Goal: Task Accomplishment & Management: Complete application form

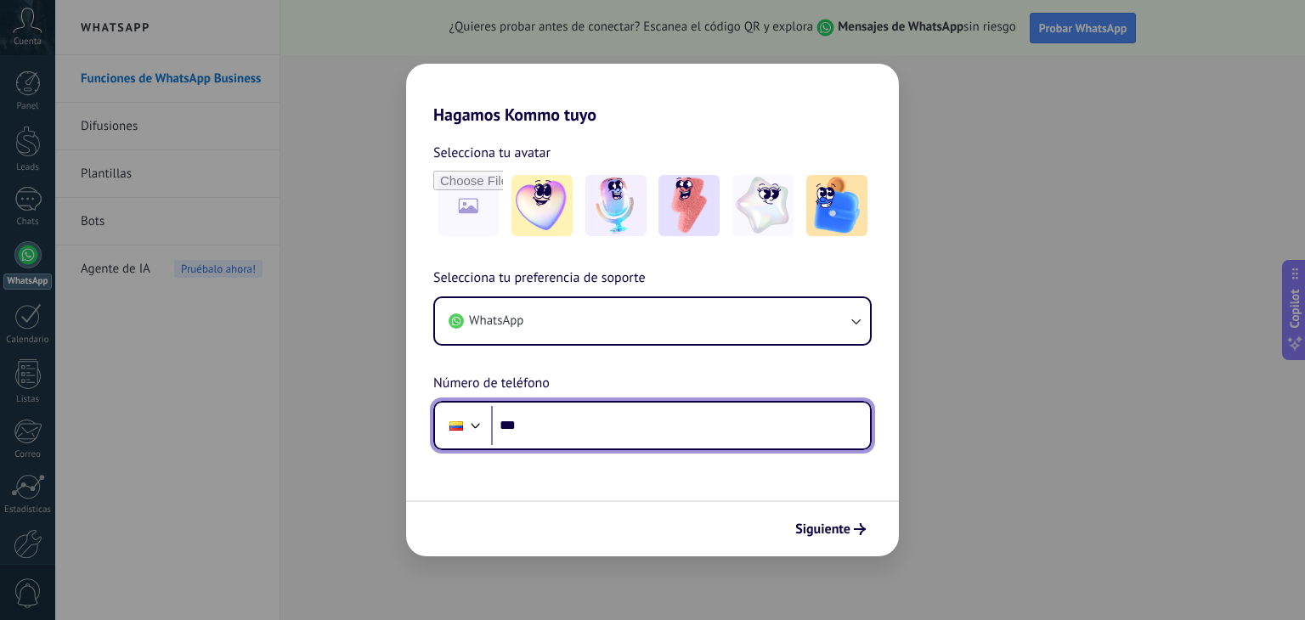
click at [557, 419] on input "***" at bounding box center [680, 425] width 379 height 39
type input "**"
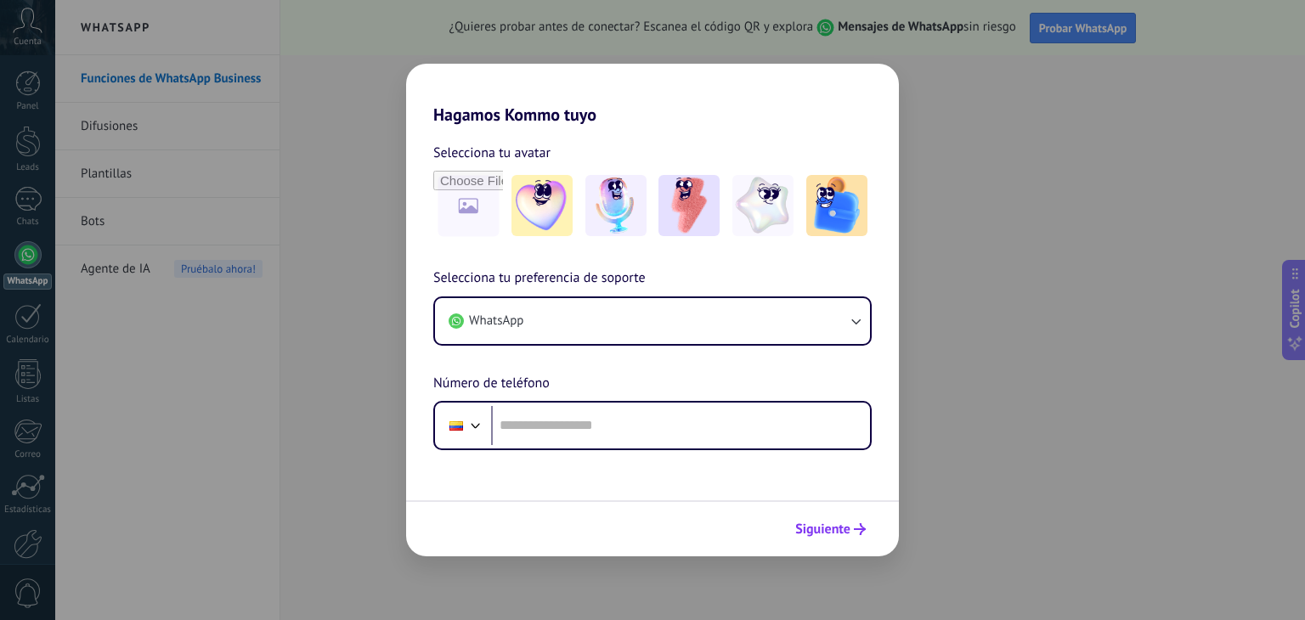
click at [858, 531] on icon "submit" at bounding box center [860, 529] width 12 height 12
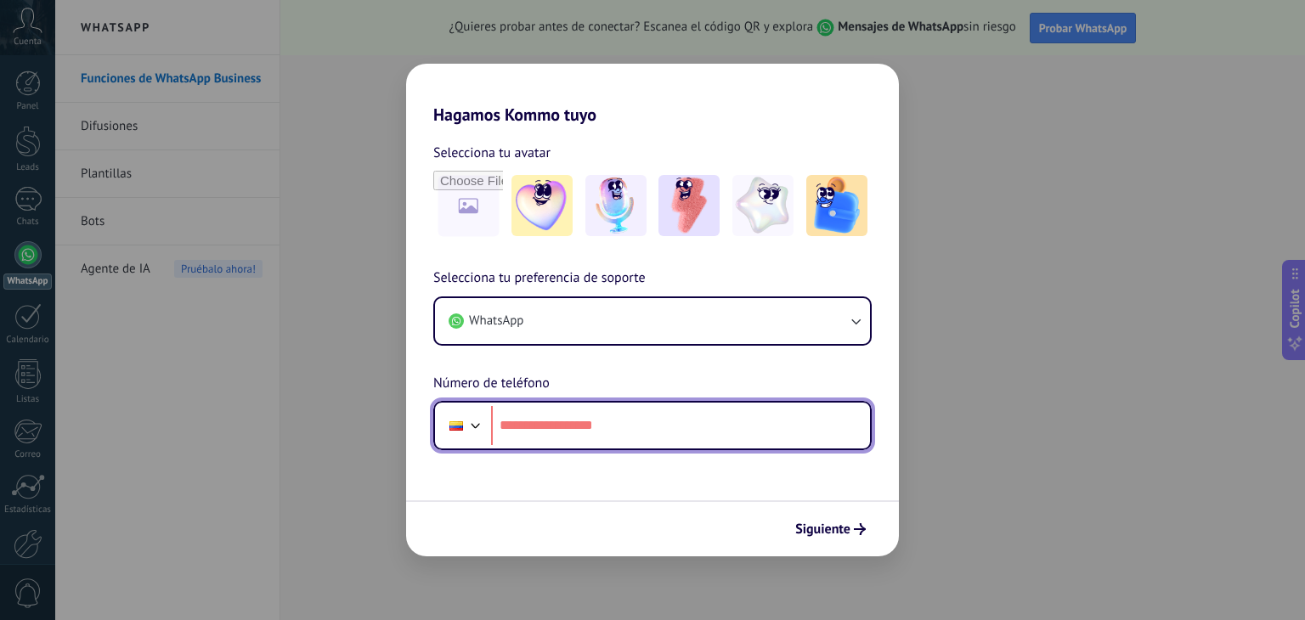
click at [468, 422] on div at bounding box center [476, 424] width 20 height 20
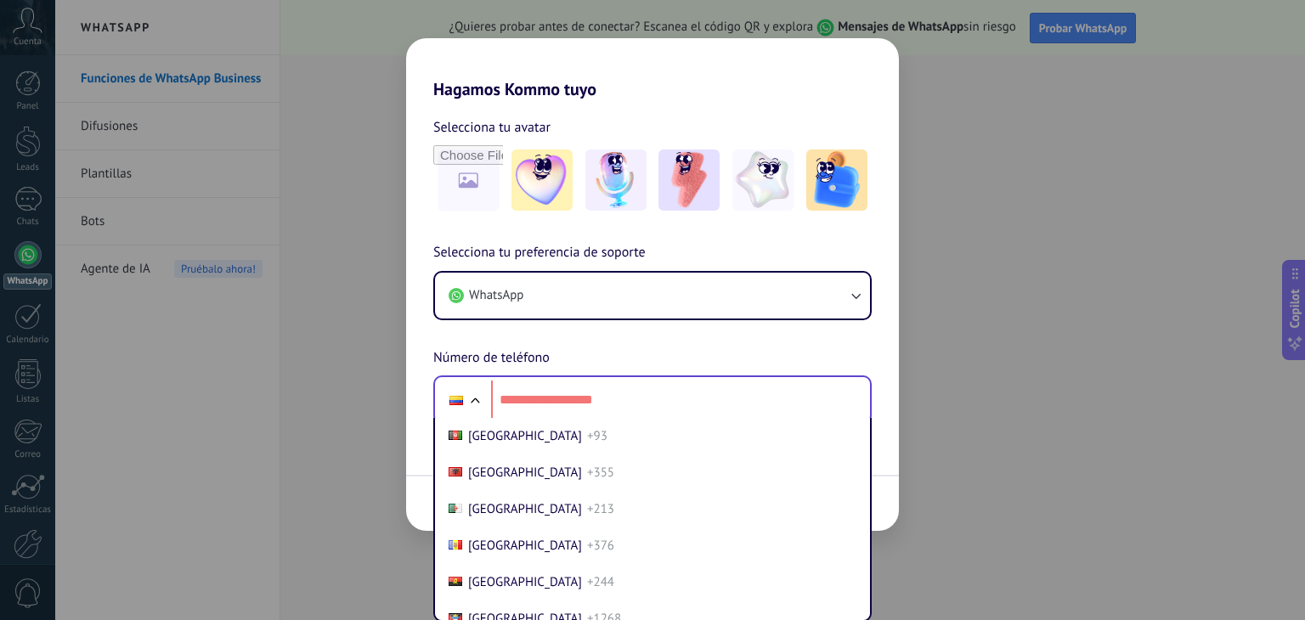
scroll to position [1264, 0]
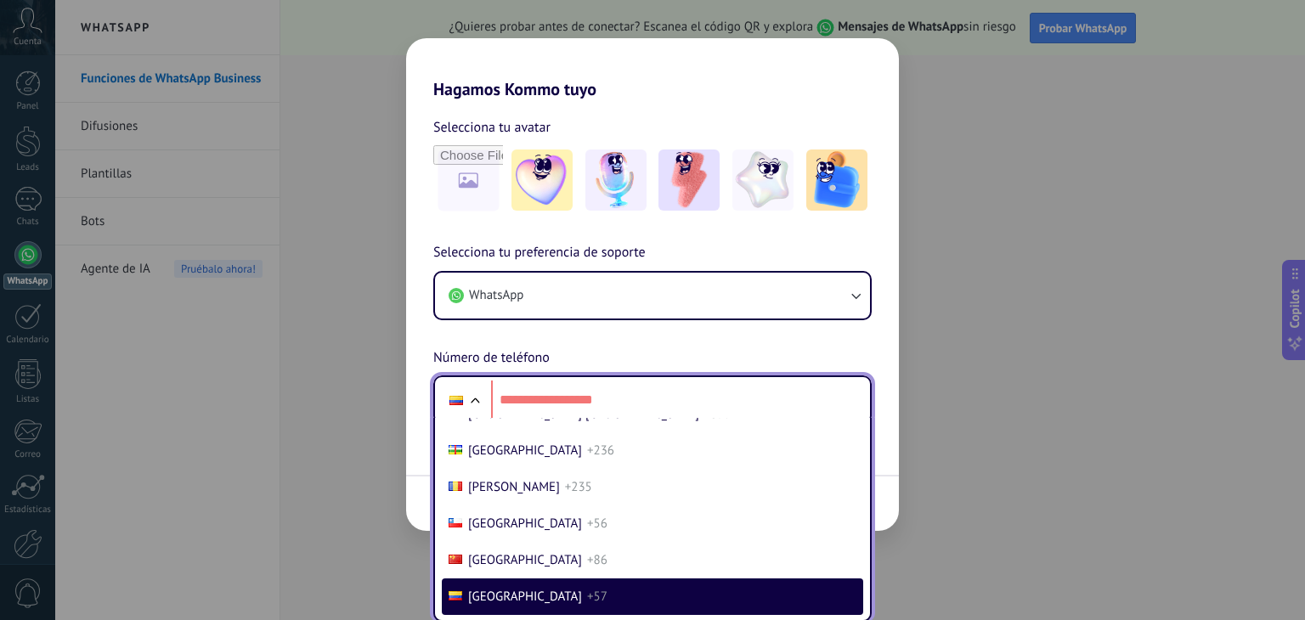
click at [587, 596] on span "+57" at bounding box center [597, 597] width 20 height 16
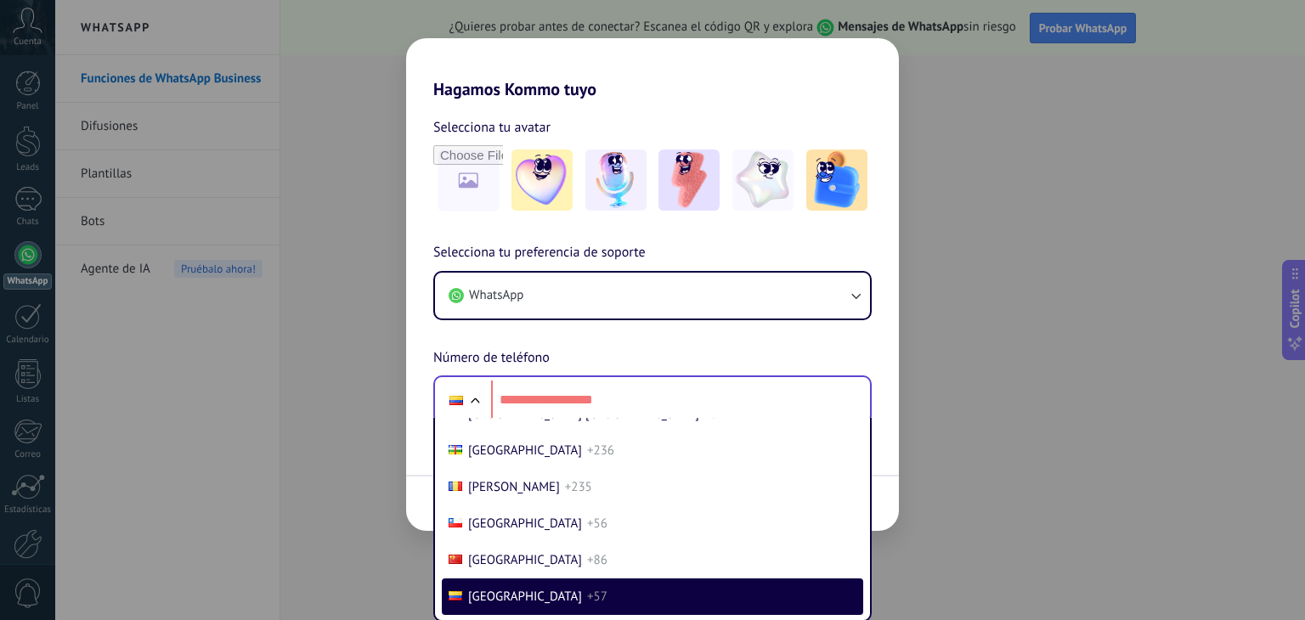
scroll to position [0, 0]
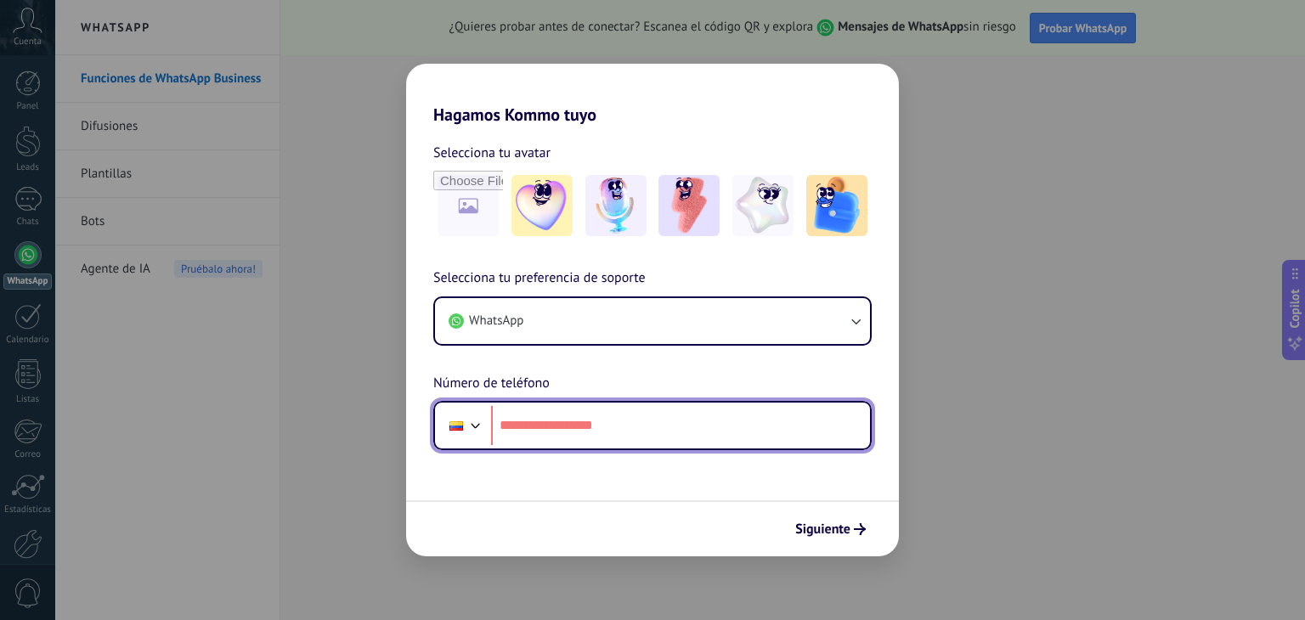
click at [564, 444] on input "tel" at bounding box center [680, 425] width 379 height 39
type input "**********"
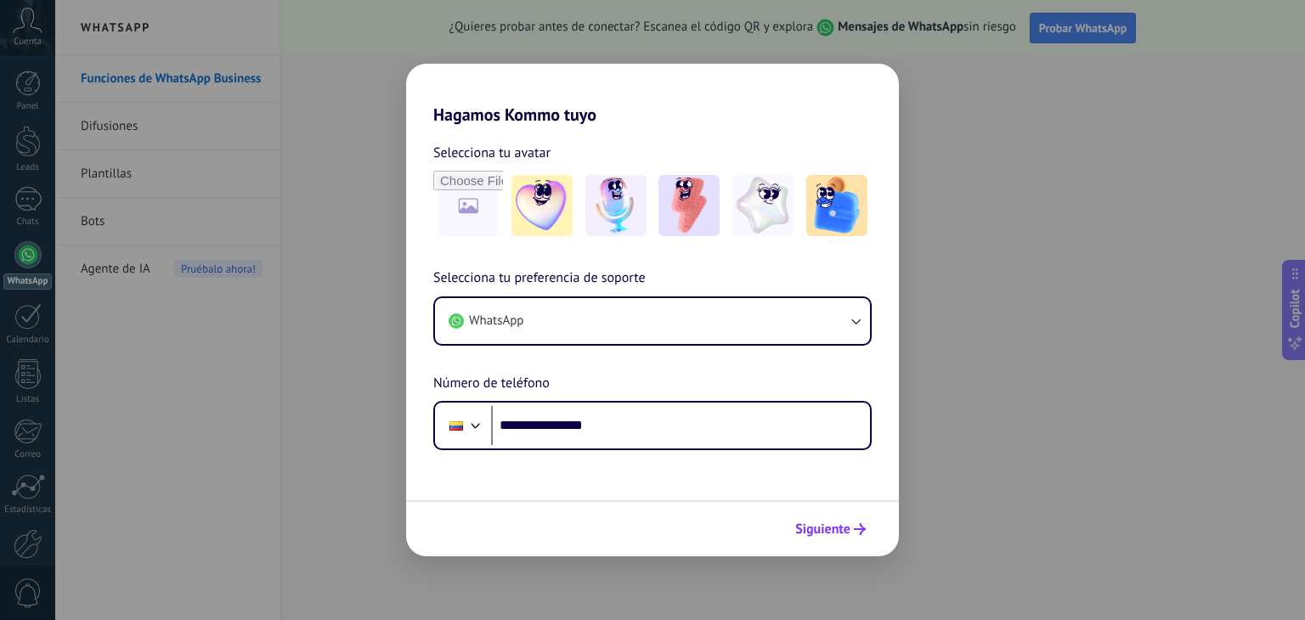
click at [823, 531] on span "Siguiente" at bounding box center [822, 529] width 55 height 12
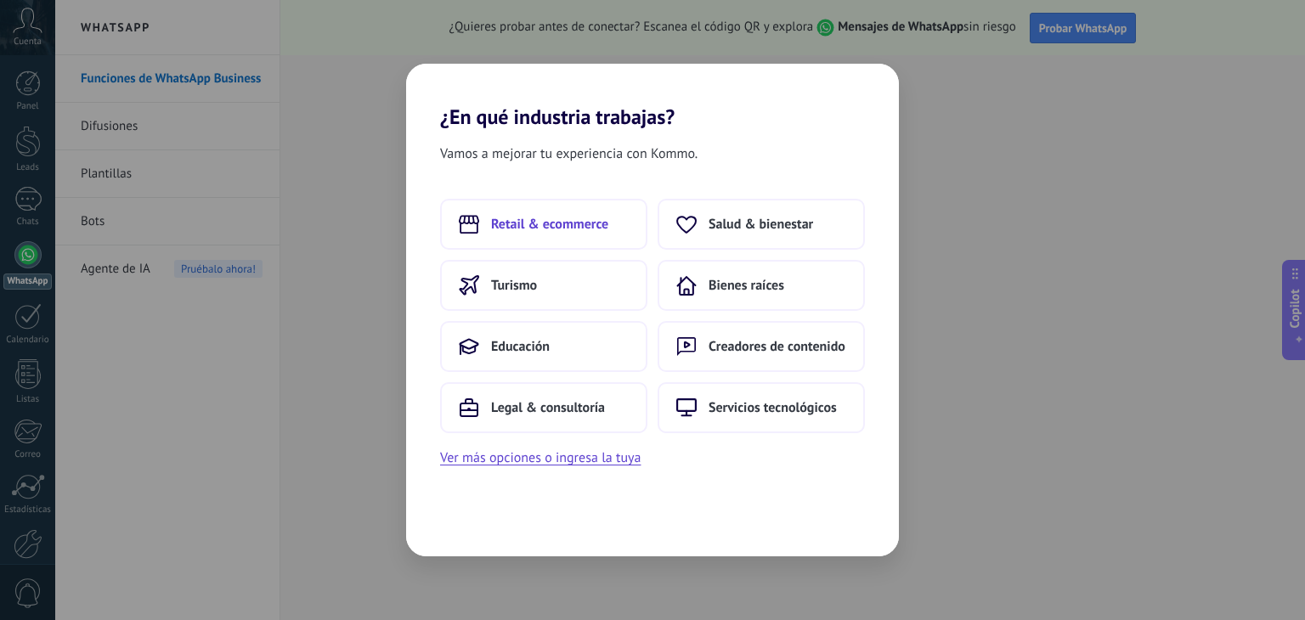
click at [585, 216] on span "Retail & ecommerce" at bounding box center [549, 224] width 117 height 17
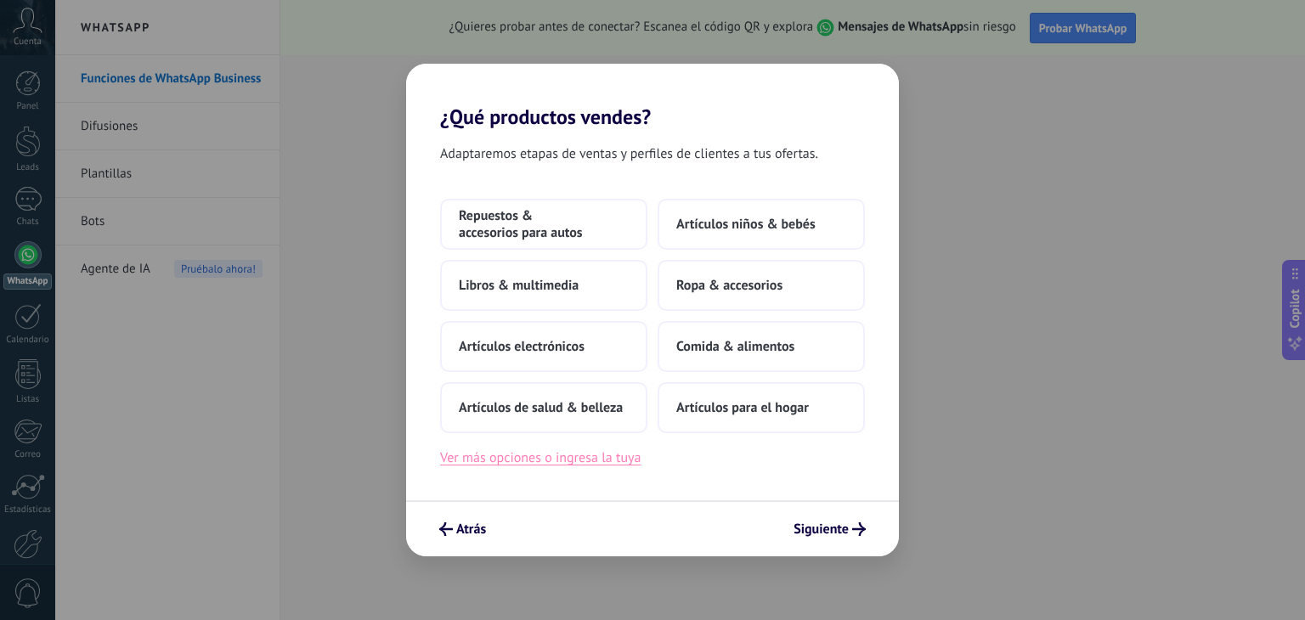
click at [608, 461] on button "Ver más opciones o ingresa la tuya" at bounding box center [540, 458] width 201 height 22
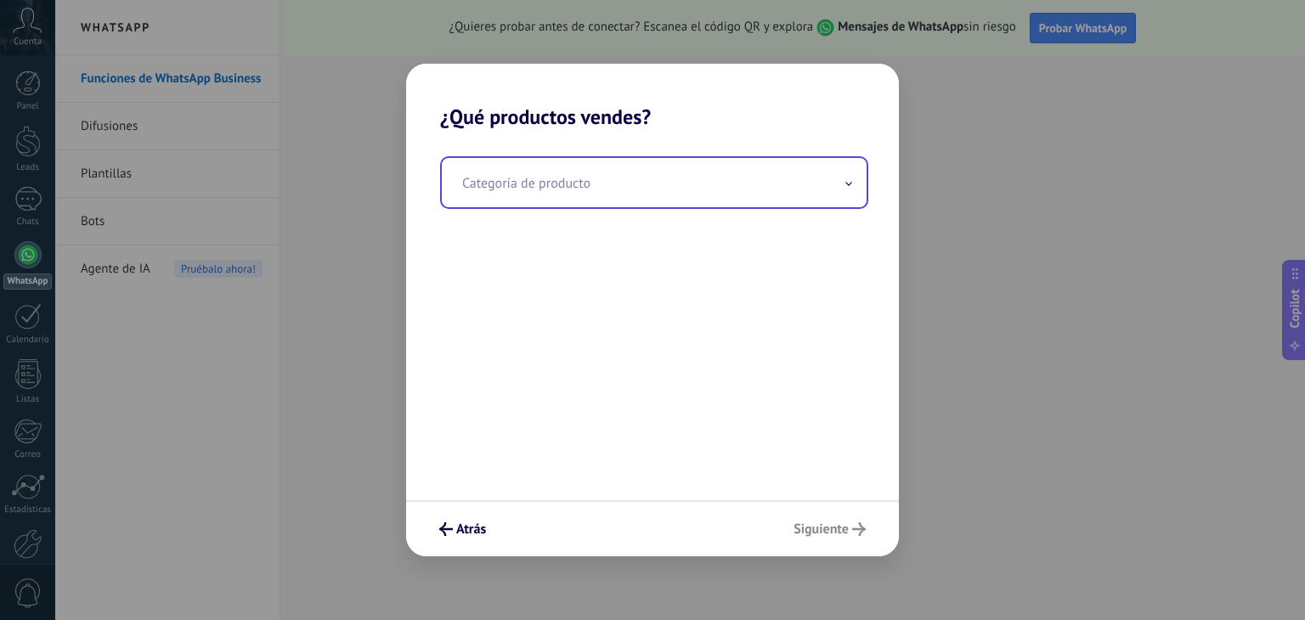
click at [629, 173] on input "text" at bounding box center [654, 182] width 425 height 49
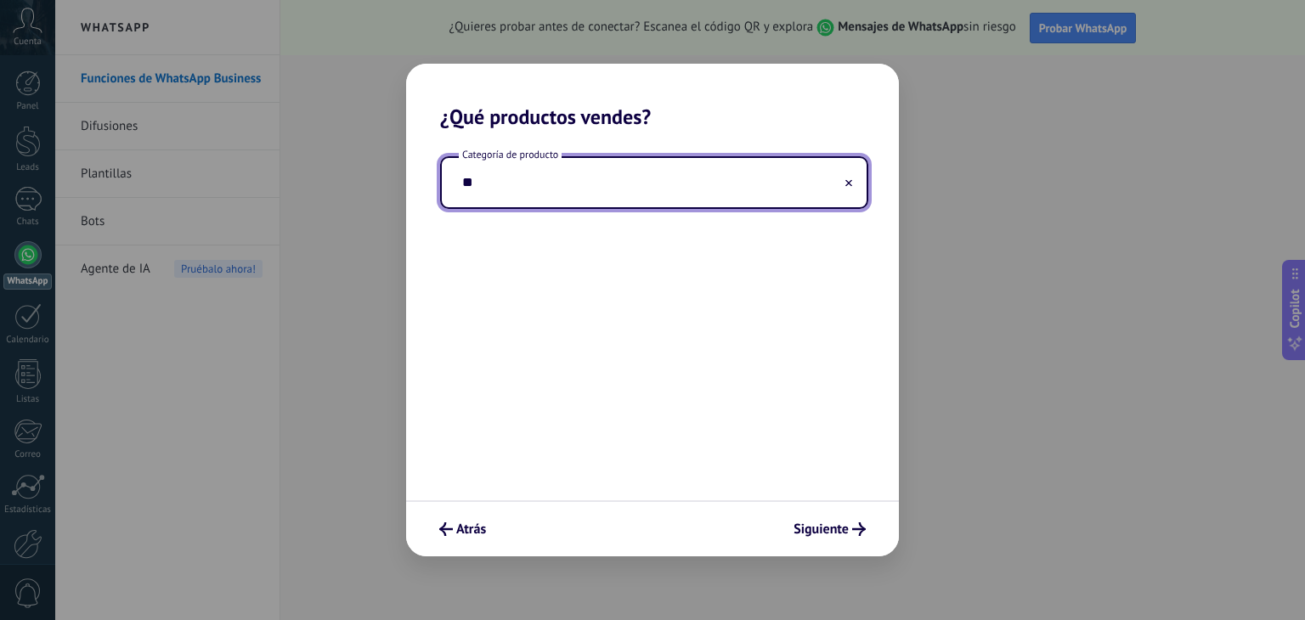
type input "*"
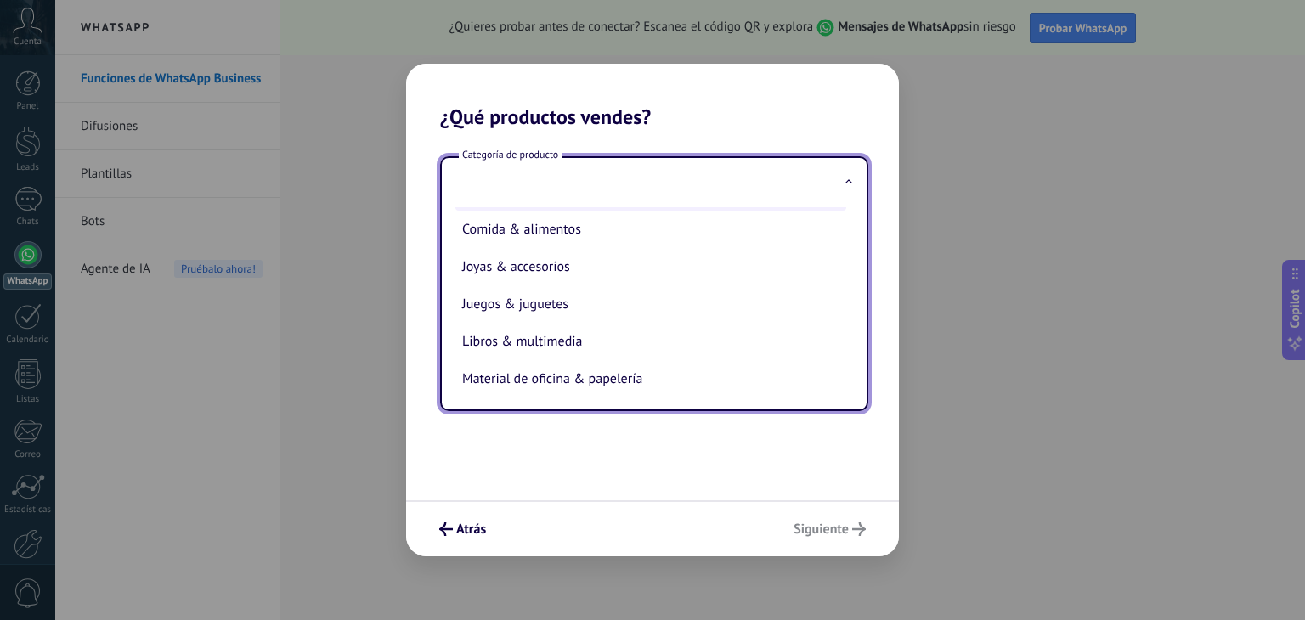
scroll to position [231, 0]
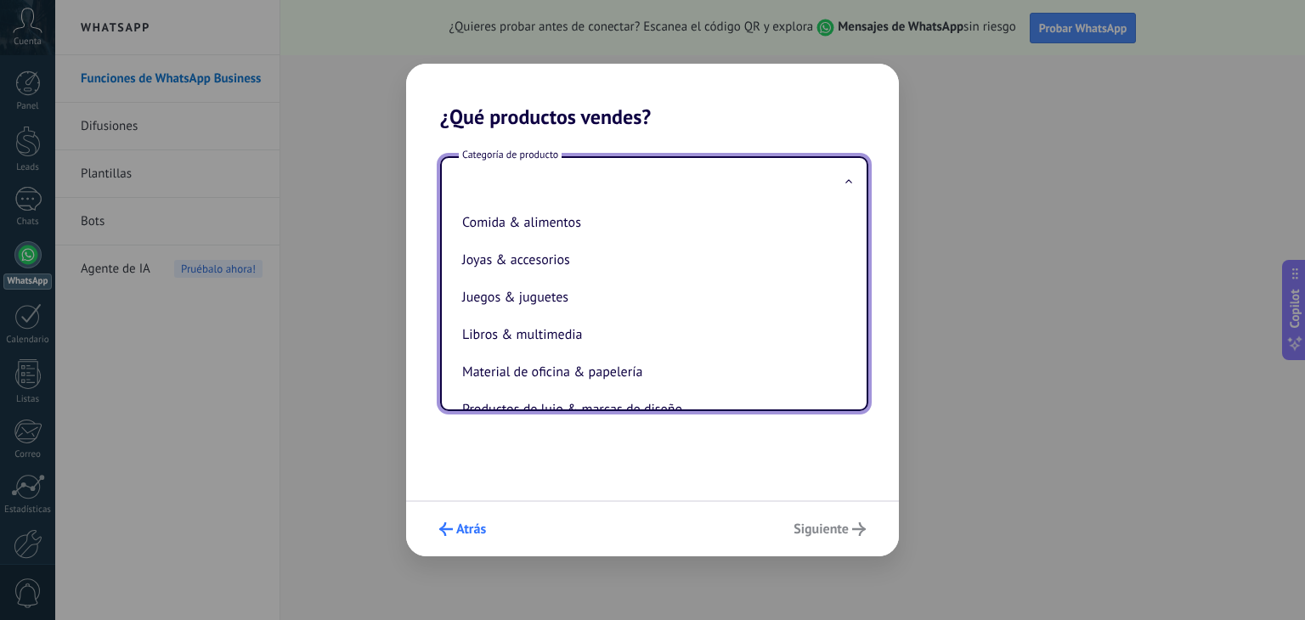
click at [466, 523] on span "Atrás" at bounding box center [471, 529] width 30 height 12
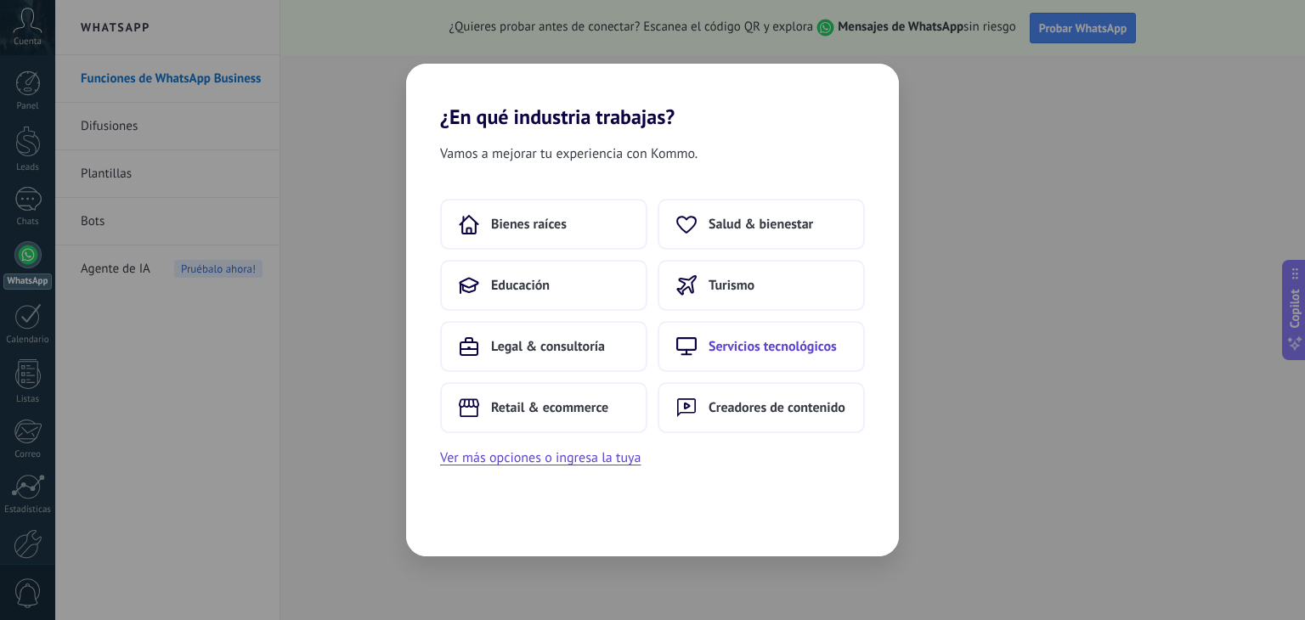
click at [738, 345] on span "Servicios tecnológicos" at bounding box center [773, 346] width 128 height 17
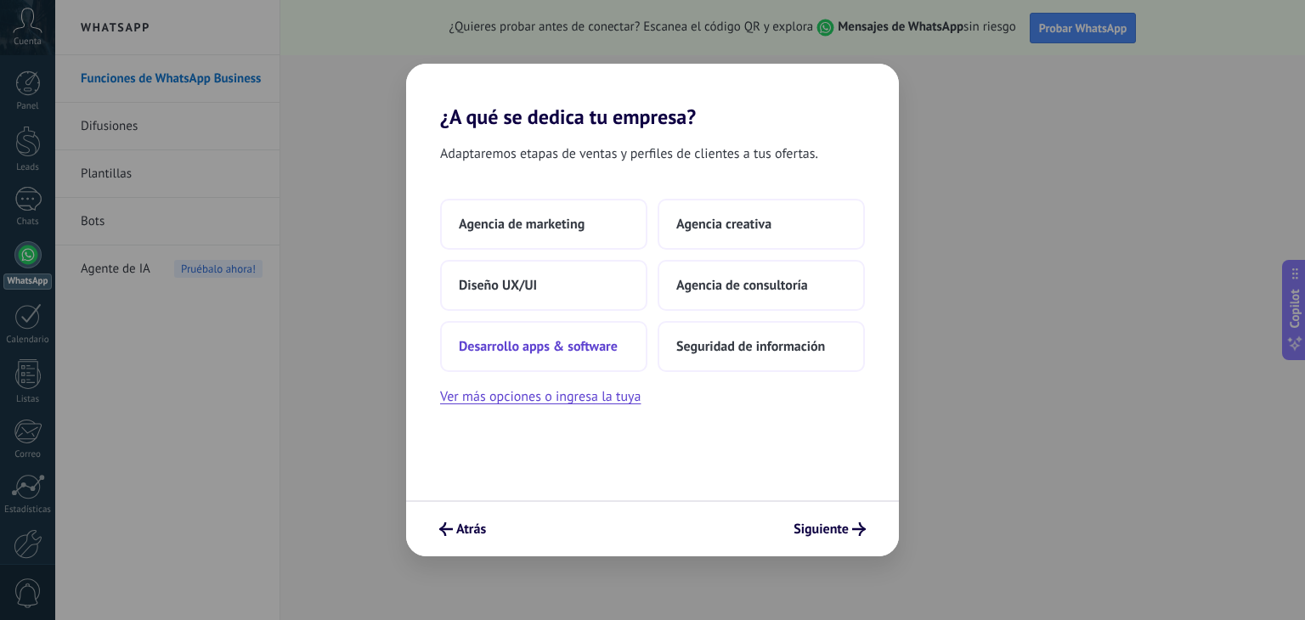
click at [567, 342] on span "Desarrollo apps & software" at bounding box center [538, 346] width 159 height 17
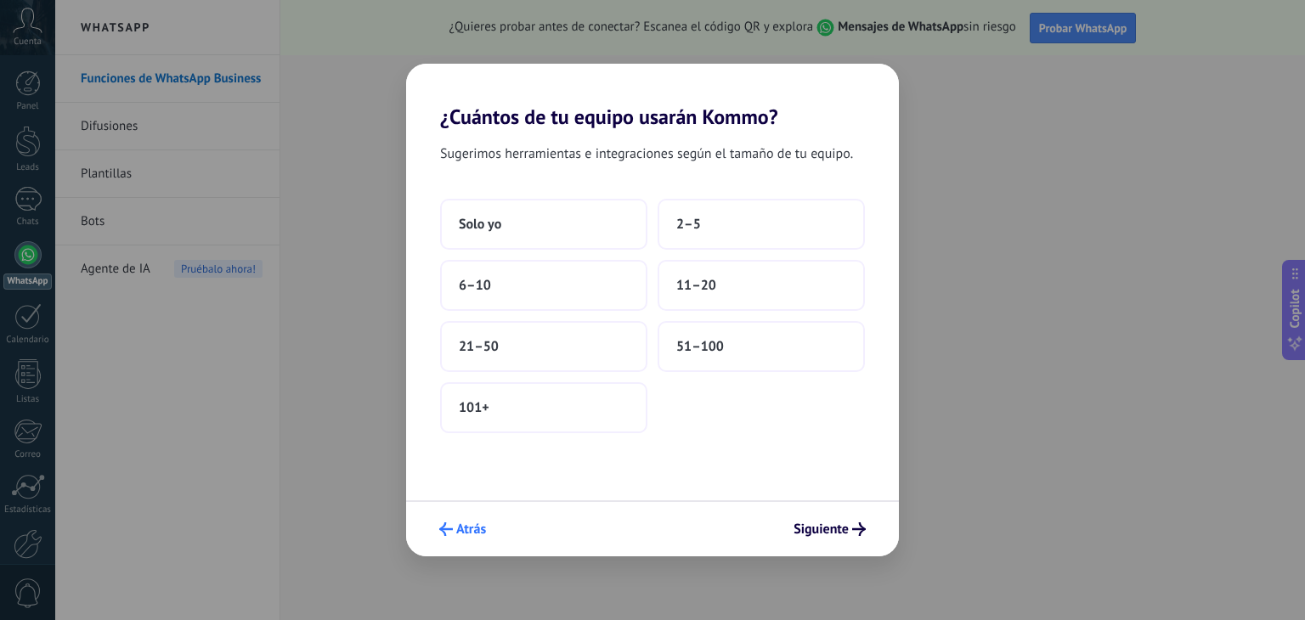
click at [459, 526] on span "Atrás" at bounding box center [471, 529] width 30 height 12
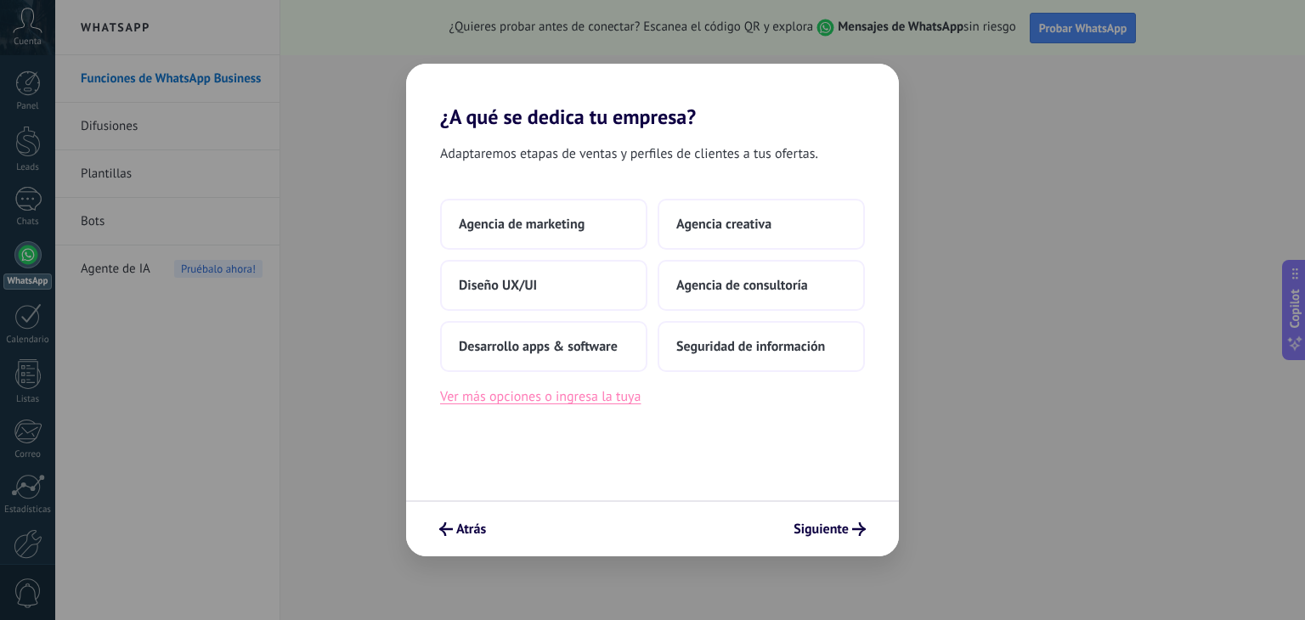
click at [579, 396] on button "Ver más opciones o ingresa la tuya" at bounding box center [540, 397] width 201 height 22
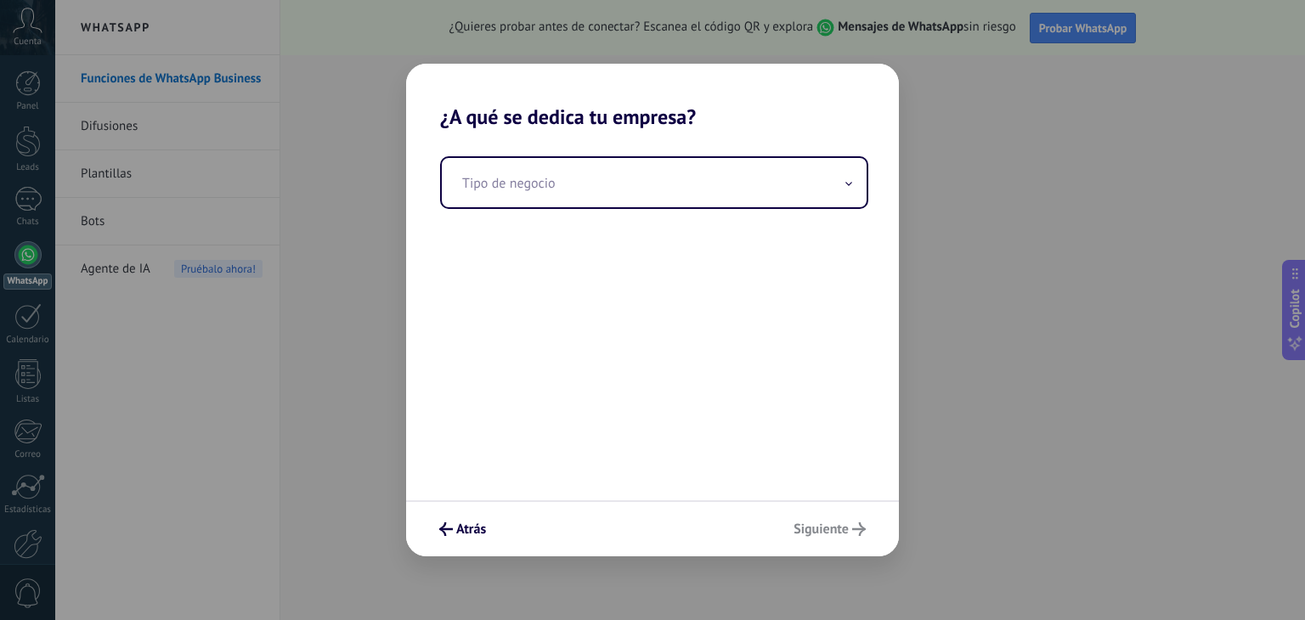
click at [766, 210] on div "Tipo de negocio" at bounding box center [652, 314] width 493 height 371
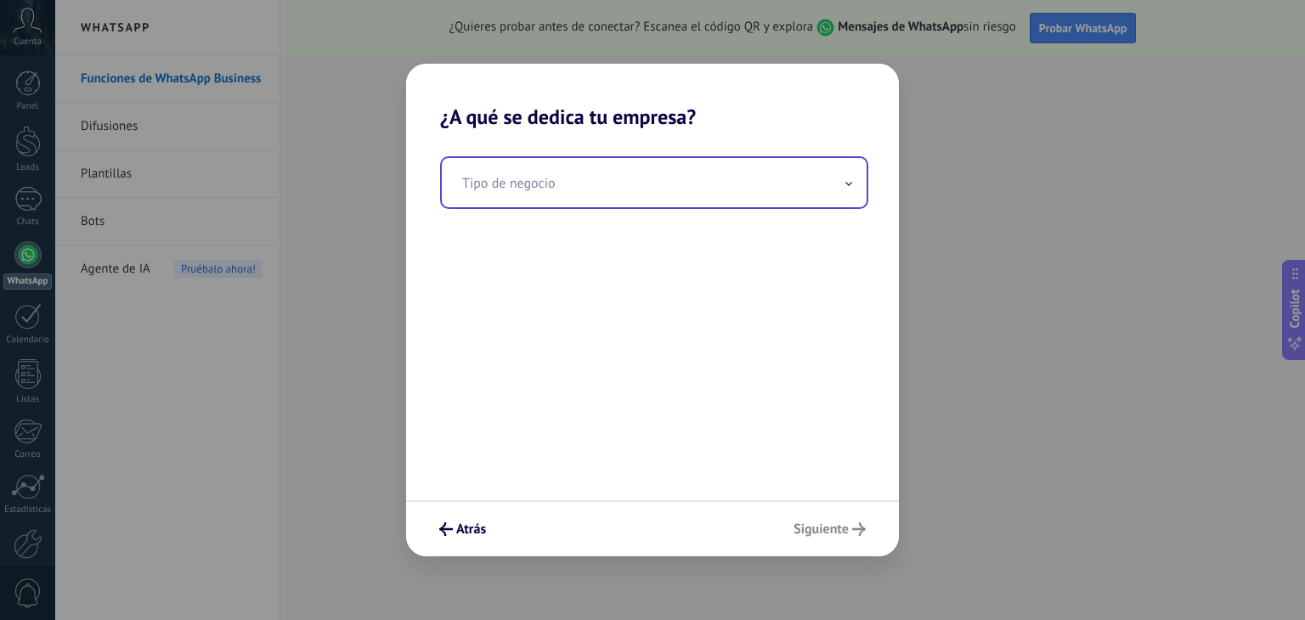
click at [778, 186] on input "text" at bounding box center [654, 182] width 425 height 49
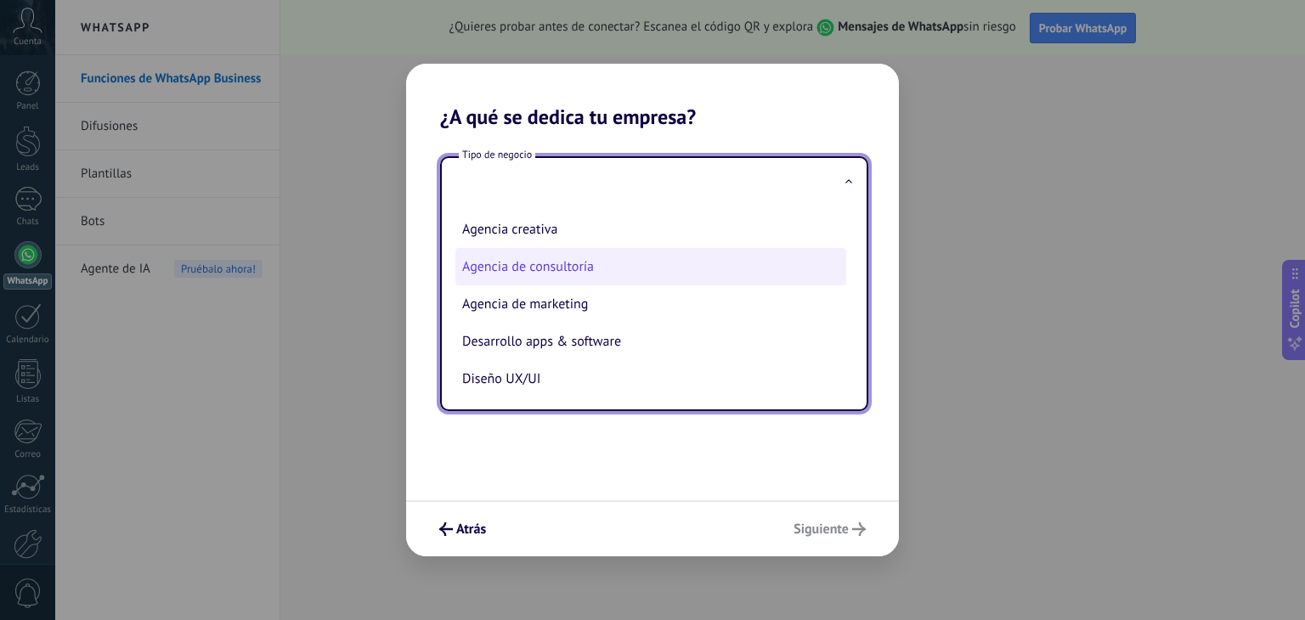
scroll to position [42, 0]
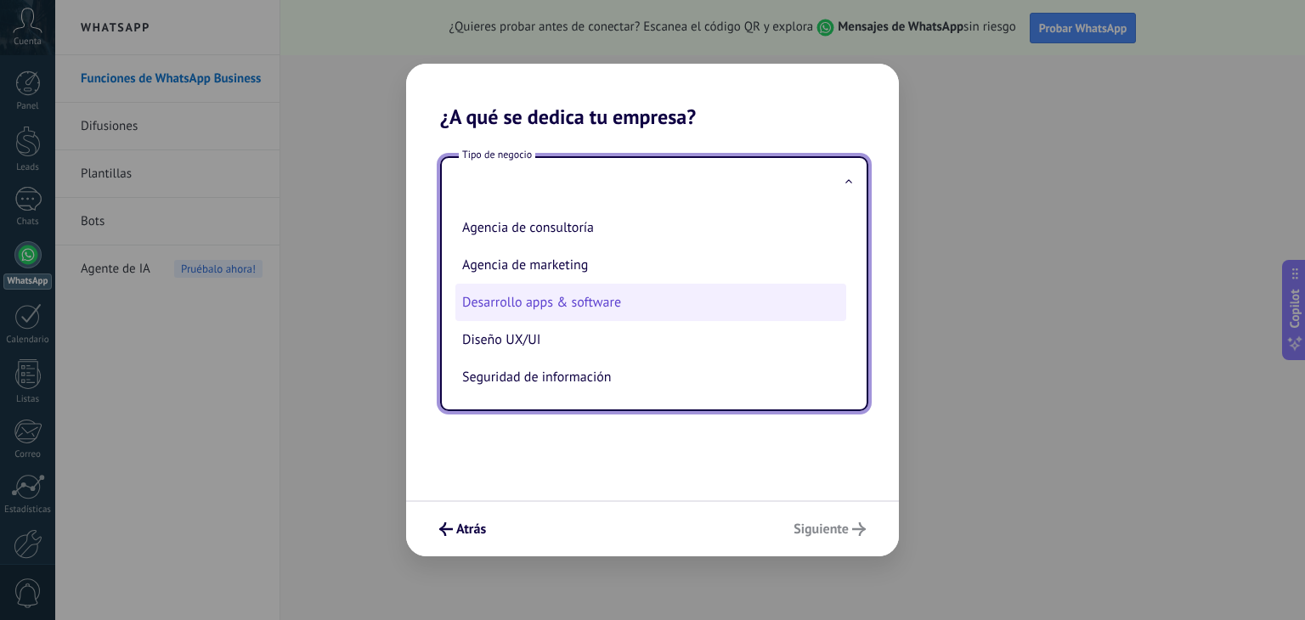
click at [653, 303] on li "Desarrollo apps & software" at bounding box center [650, 302] width 391 height 37
type input "**********"
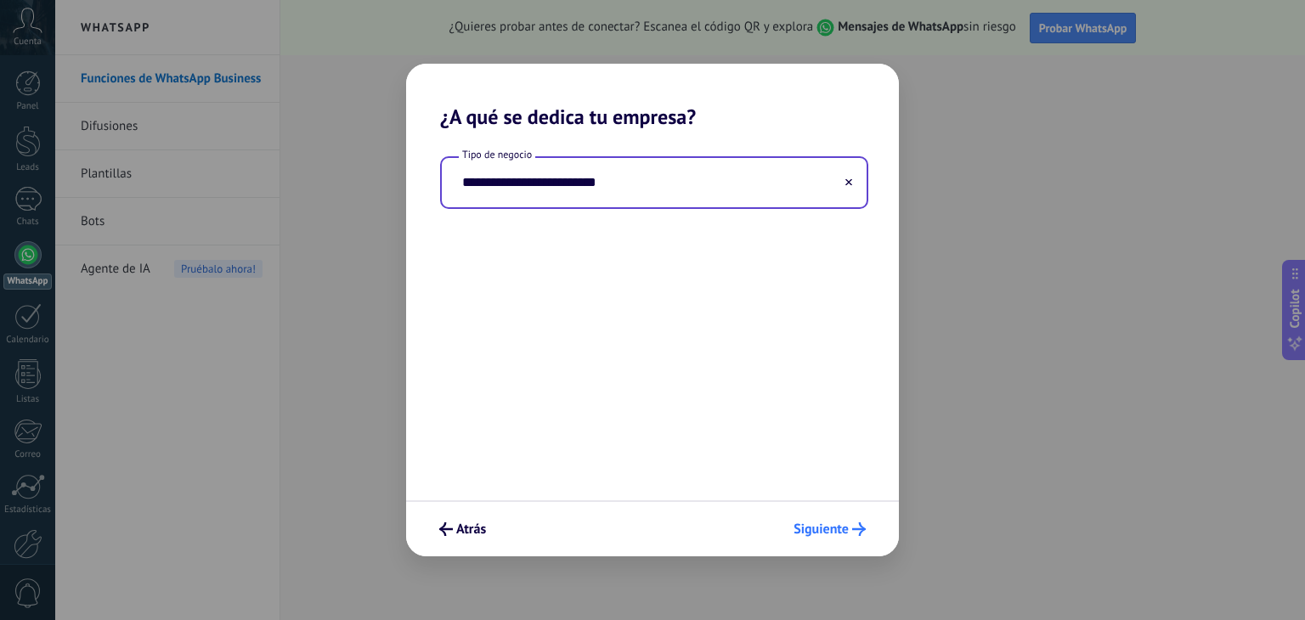
click at [836, 523] on span "Siguiente" at bounding box center [821, 529] width 55 height 12
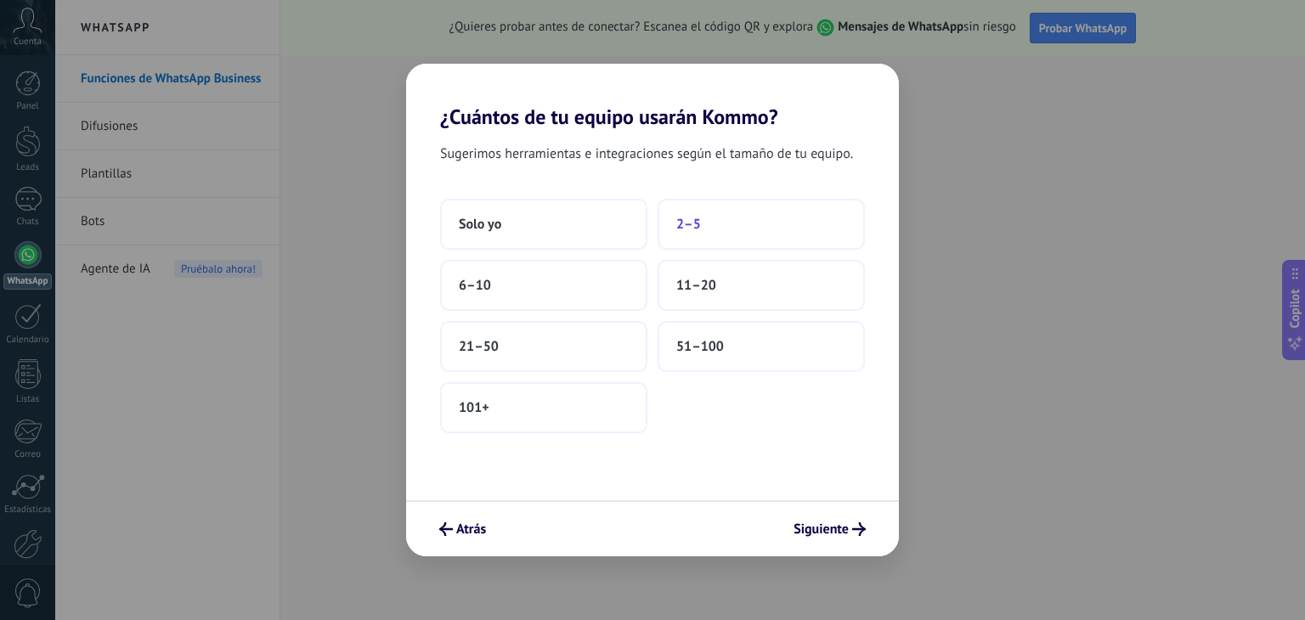
click at [693, 235] on button "2–5" at bounding box center [761, 224] width 207 height 51
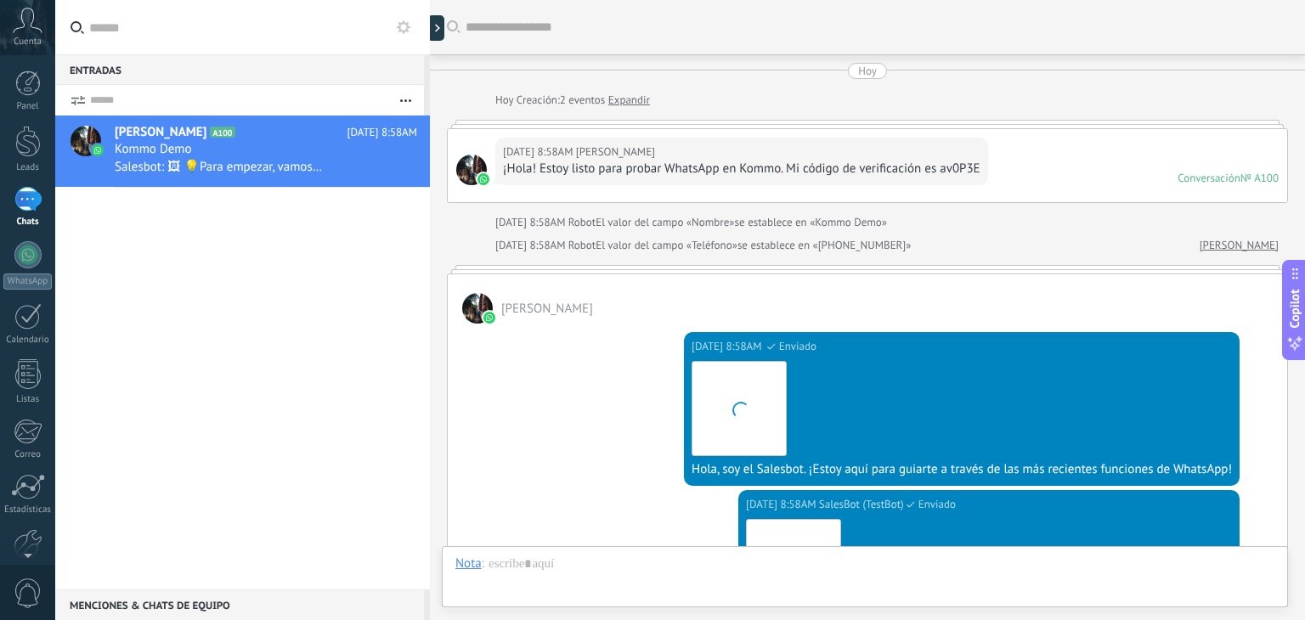
scroll to position [503, 0]
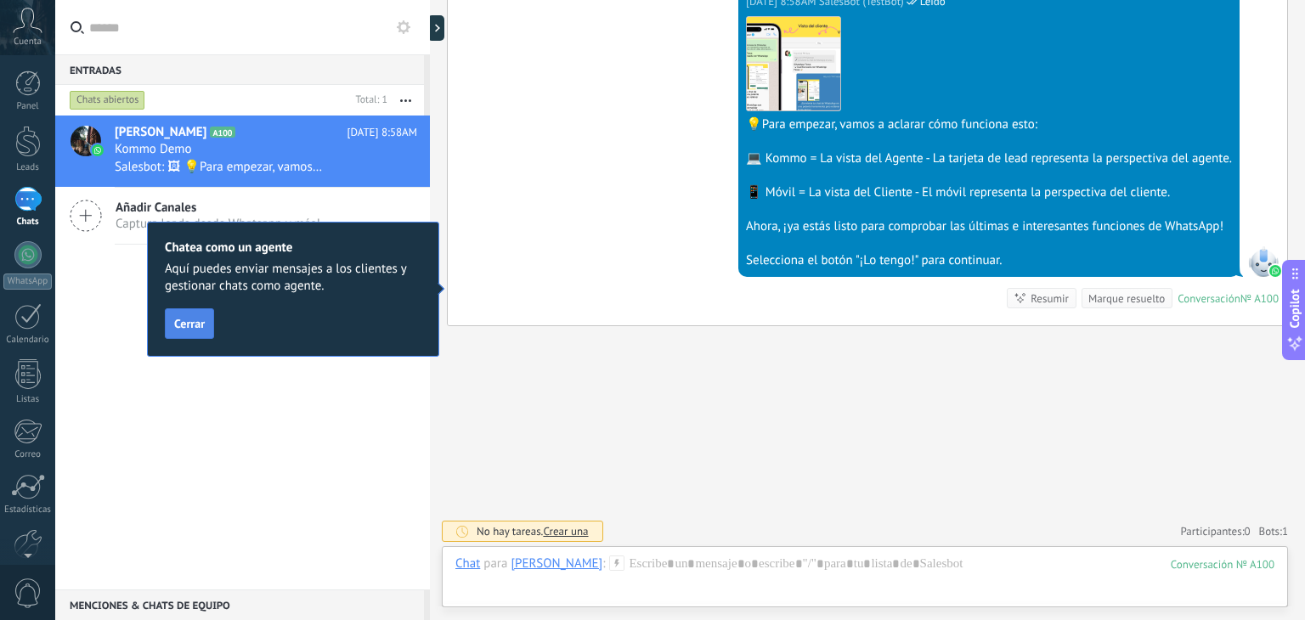
click at [194, 325] on span "Cerrar" at bounding box center [189, 324] width 31 height 12
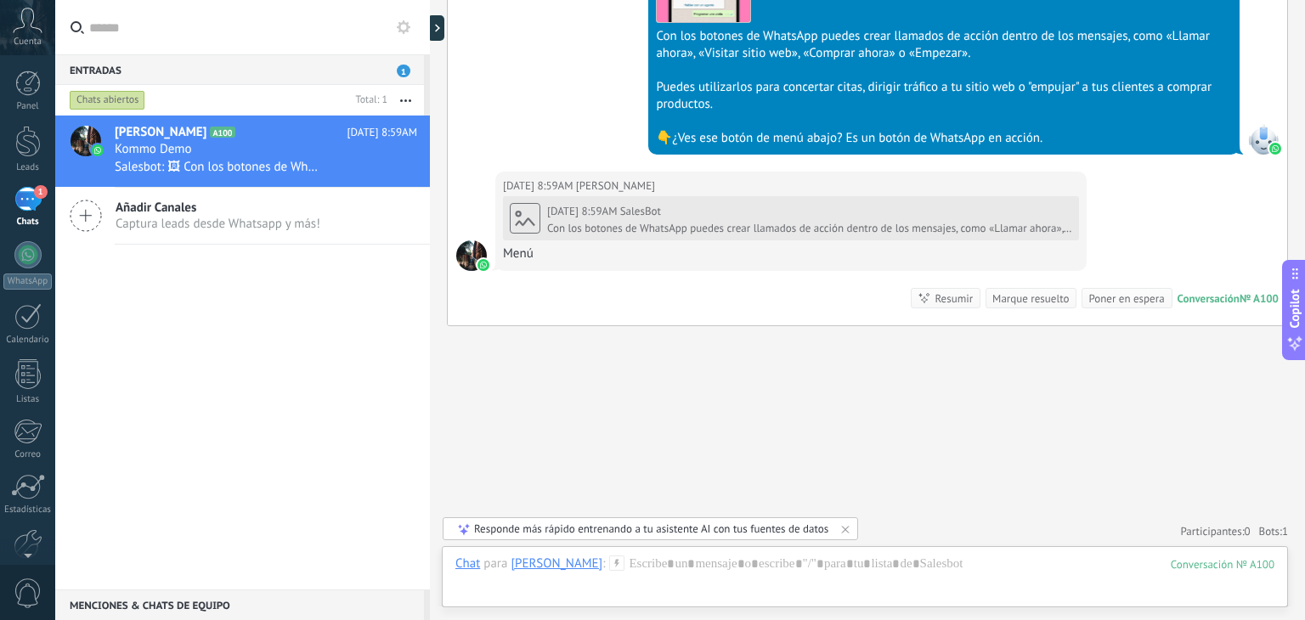
scroll to position [1975, 0]
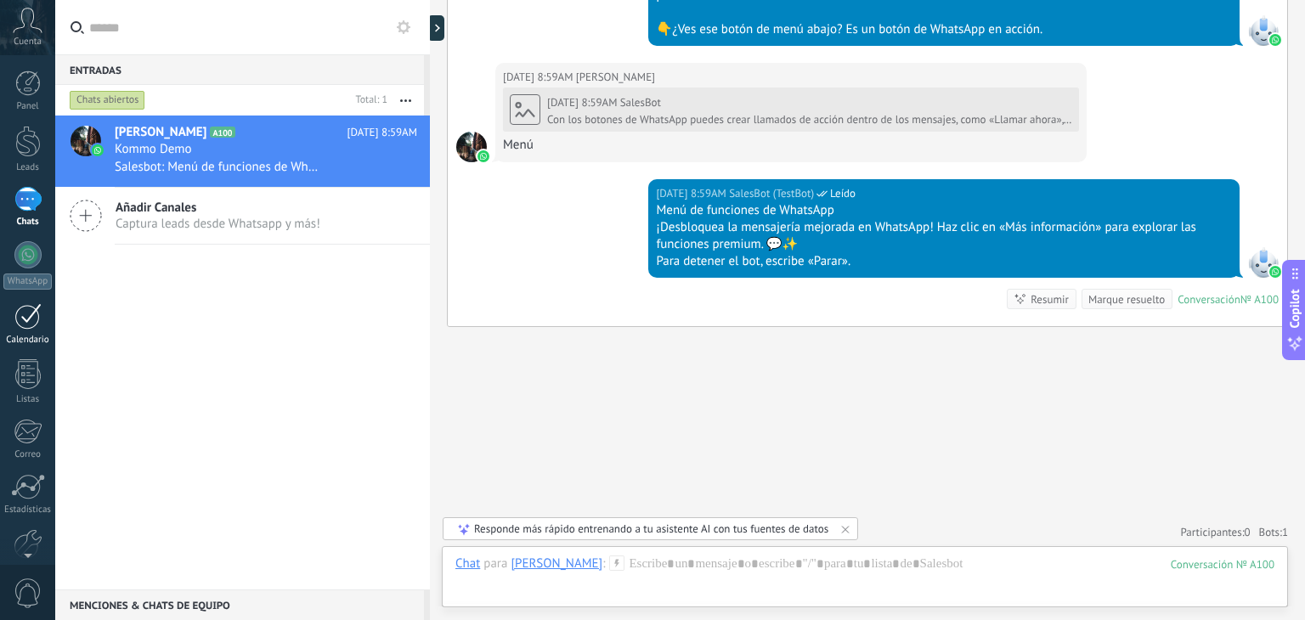
click at [27, 317] on div at bounding box center [27, 316] width 27 height 26
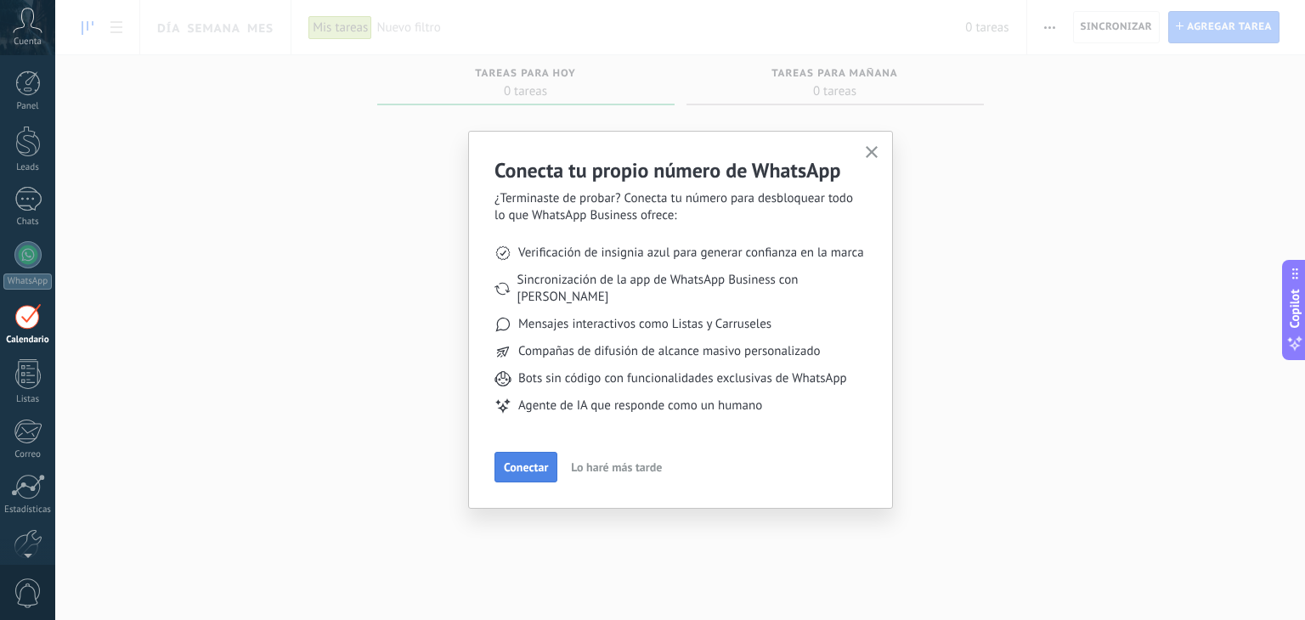
click at [527, 461] on span "Conectar" at bounding box center [526, 467] width 44 height 12
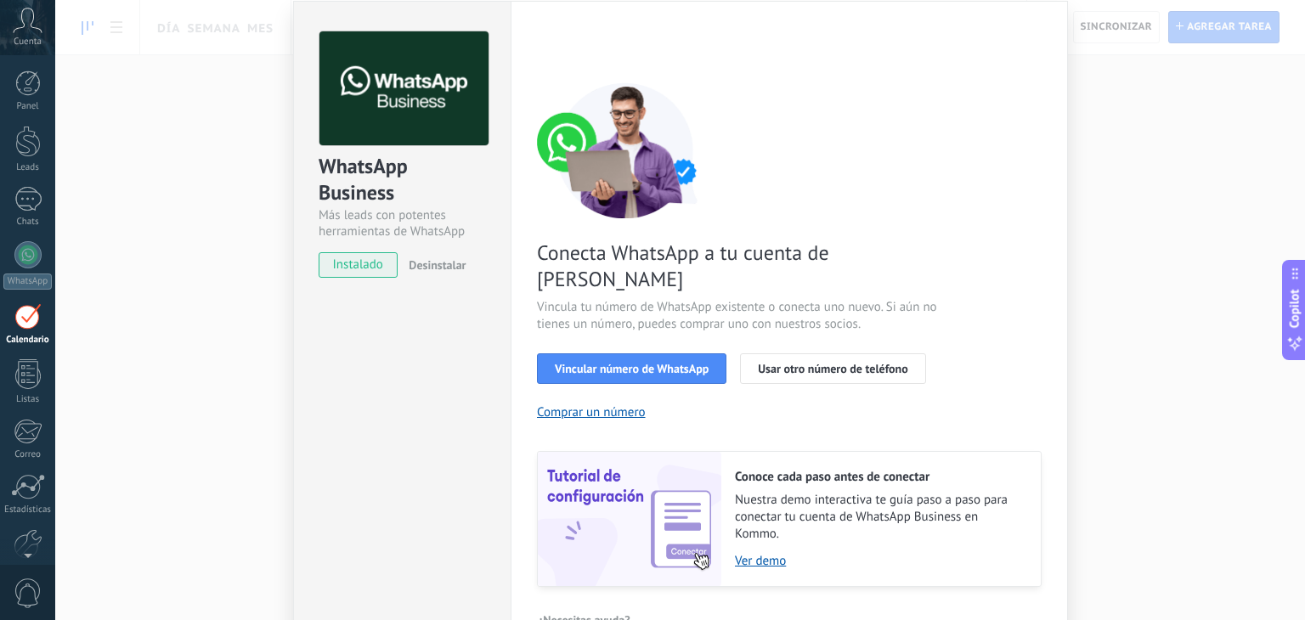
scroll to position [73, 0]
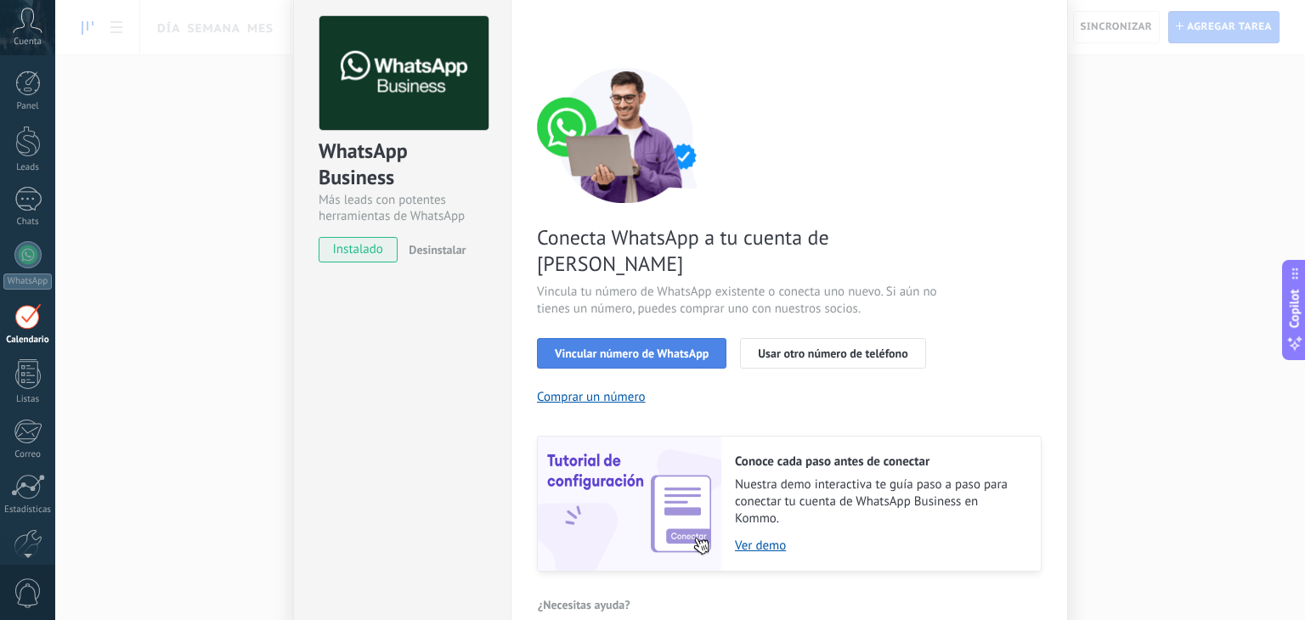
click at [661, 348] on span "Vincular número de WhatsApp" at bounding box center [632, 354] width 154 height 12
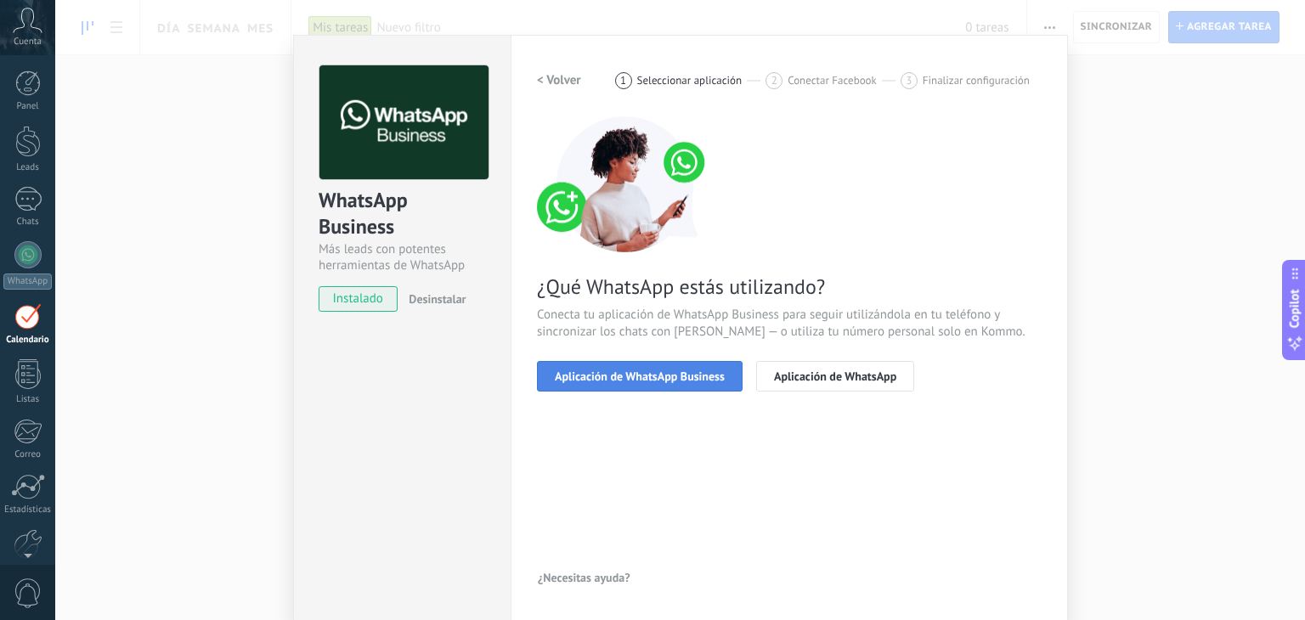
click at [686, 382] on button "Aplicación de WhatsApp Business" at bounding box center [640, 376] width 206 height 31
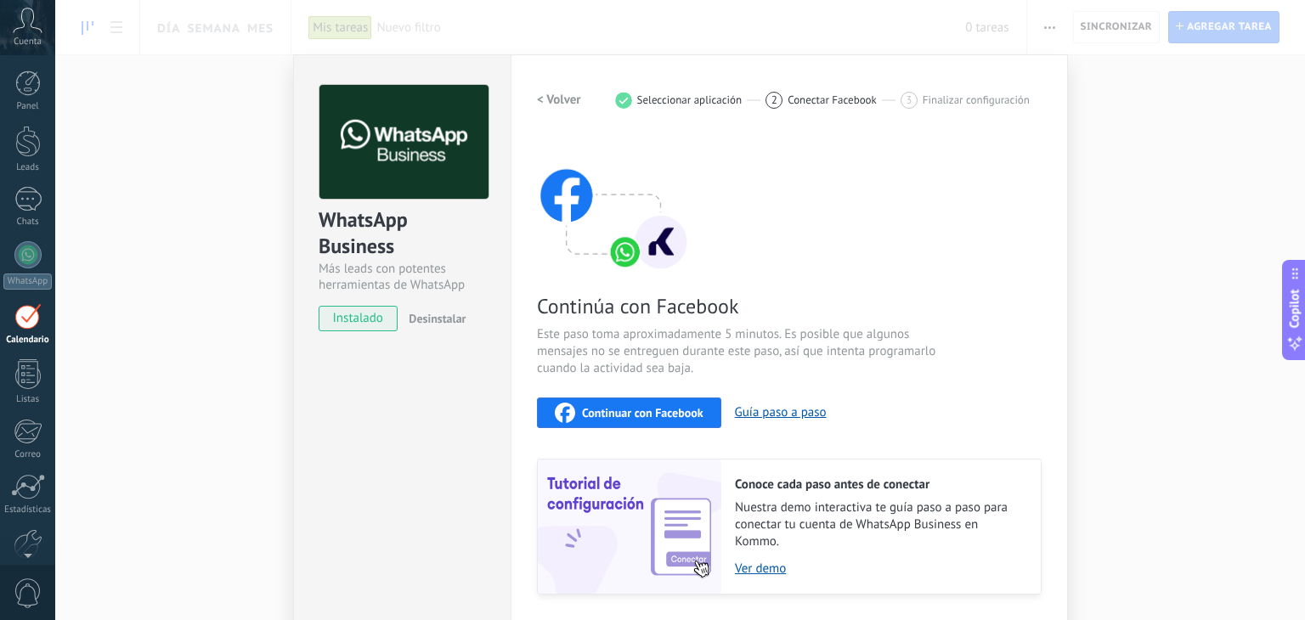
scroll to position [0, 0]
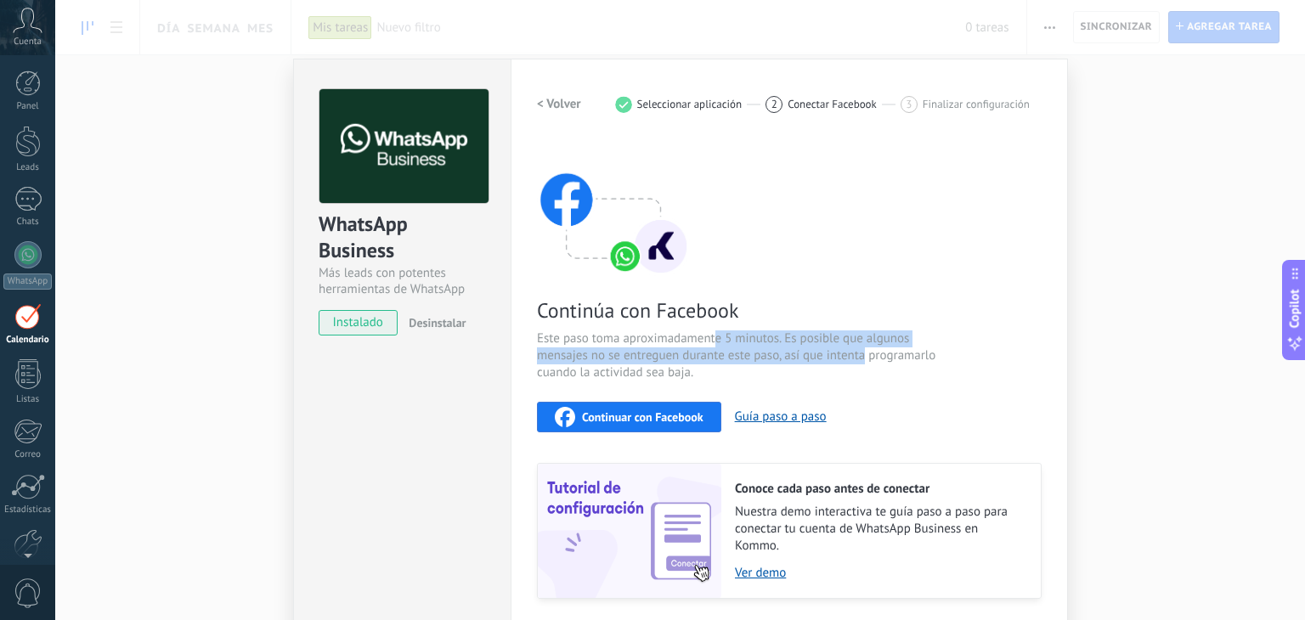
drag, startPoint x: 714, startPoint y: 342, endPoint x: 863, endPoint y: 363, distance: 150.9
click at [863, 363] on span "Este paso toma aproximadamente 5 minutos. Es posible que algunos mensajes no se…" at bounding box center [739, 356] width 404 height 51
click at [859, 365] on span "Este paso toma aproximadamente 5 minutos. Es posible que algunos mensajes no se…" at bounding box center [739, 356] width 404 height 51
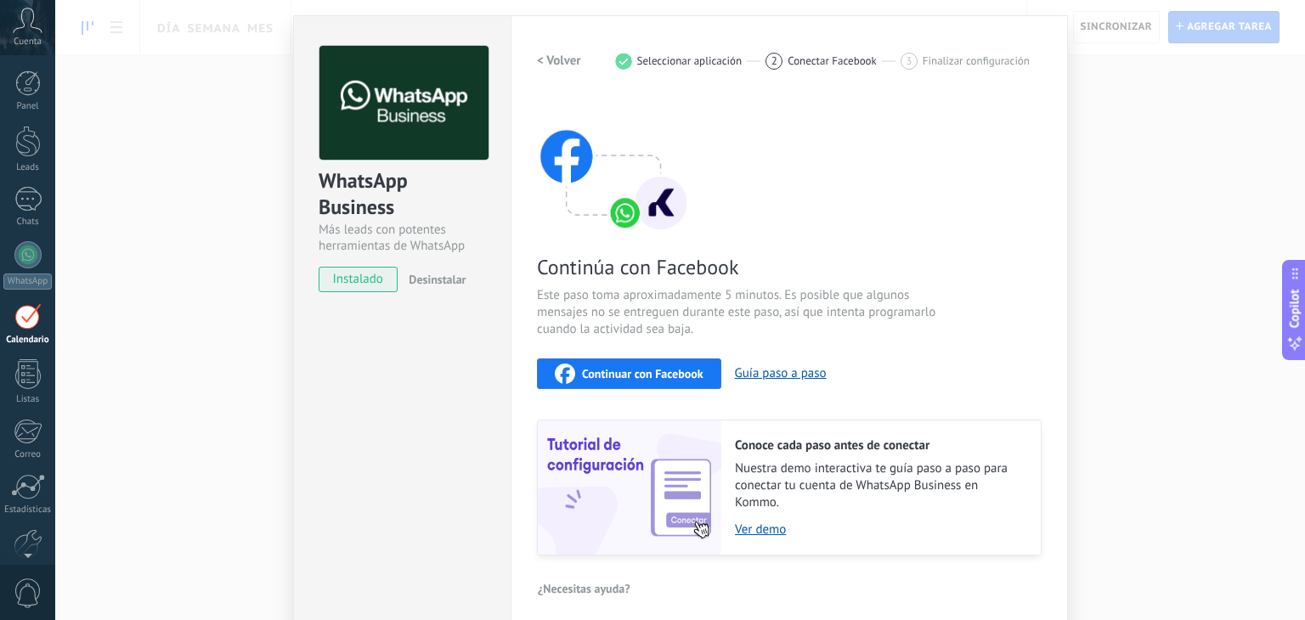
scroll to position [54, 0]
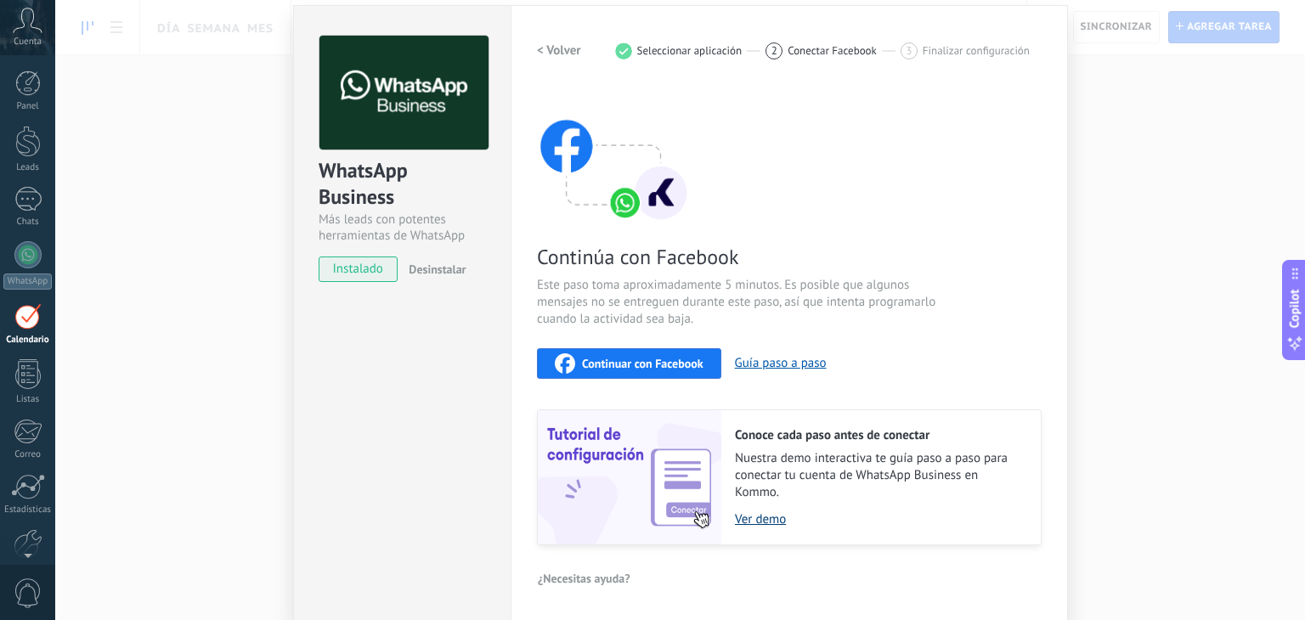
click at [760, 516] on link "Ver demo" at bounding box center [879, 520] width 289 height 16
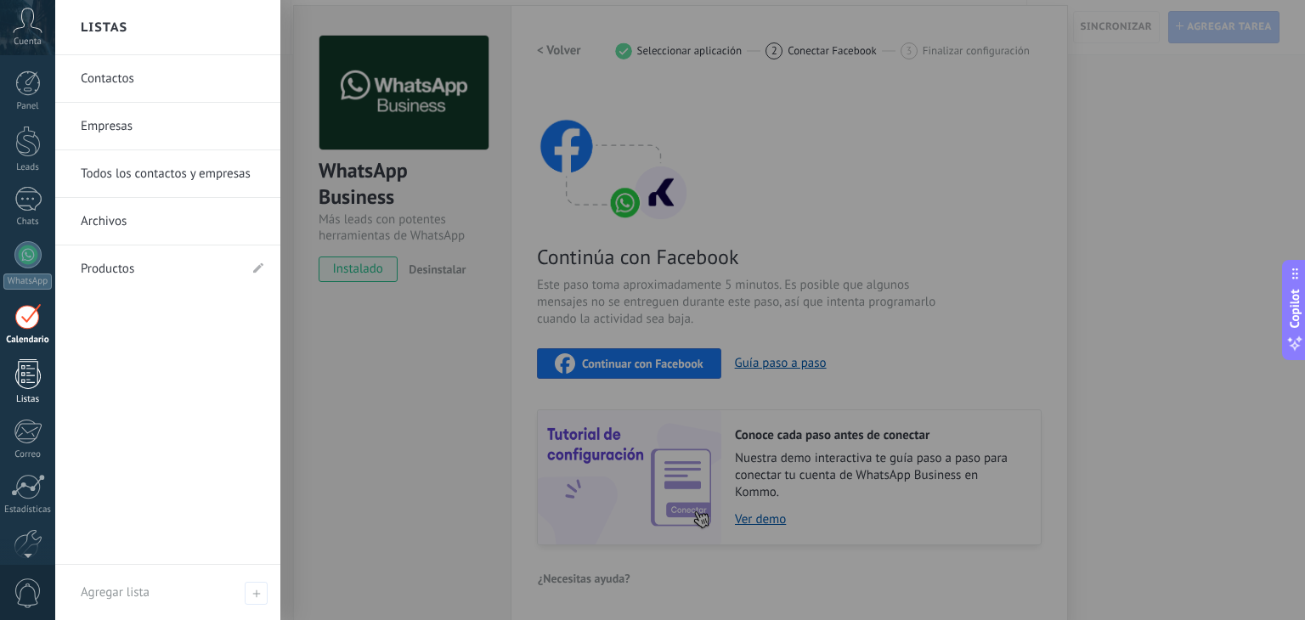
click at [29, 375] on div at bounding box center [27, 374] width 25 height 30
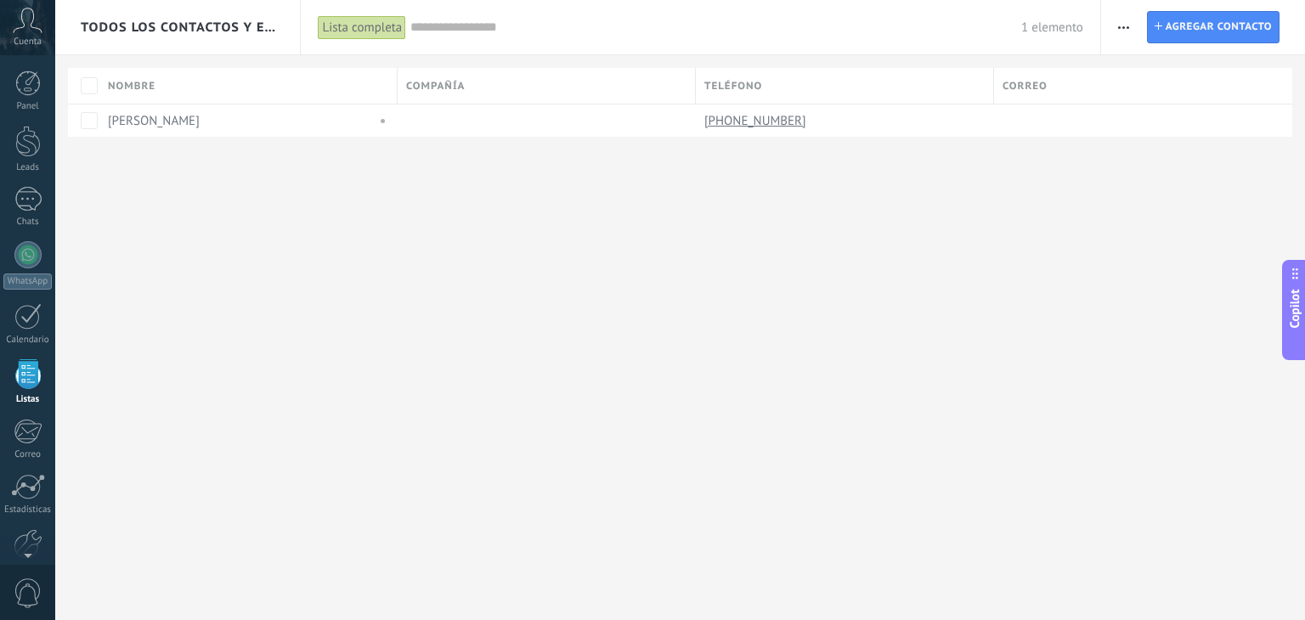
scroll to position [43, 0]
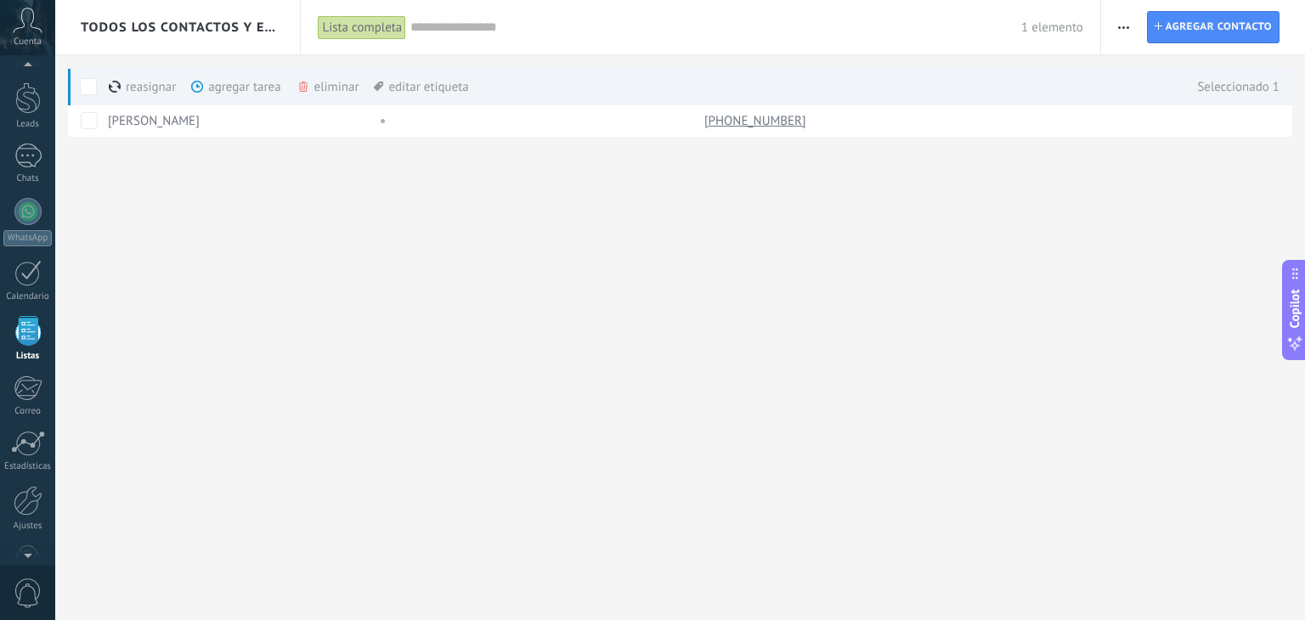
click at [501, 184] on div "Todos los contactos y empresas Lista completa Aplicar 1 elemento Lista completa…" at bounding box center [680, 96] width 1250 height 192
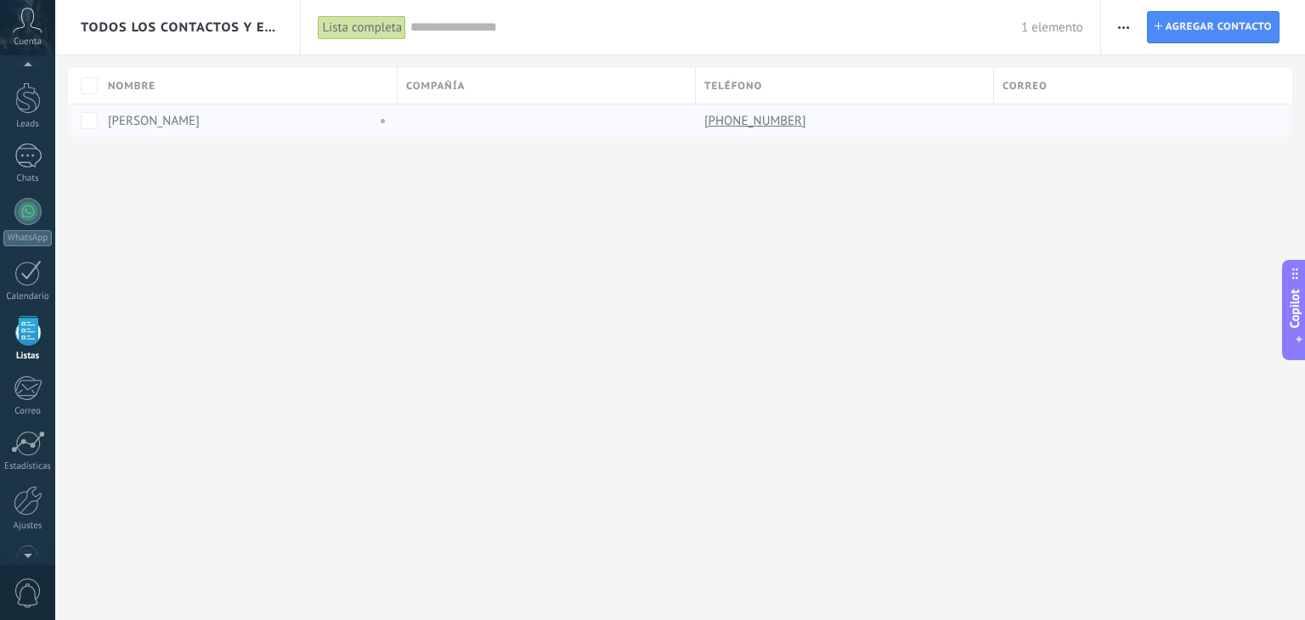
click at [492, 129] on div at bounding box center [543, 121] width 290 height 32
click at [342, 25] on div "Lista completa" at bounding box center [362, 27] width 88 height 25
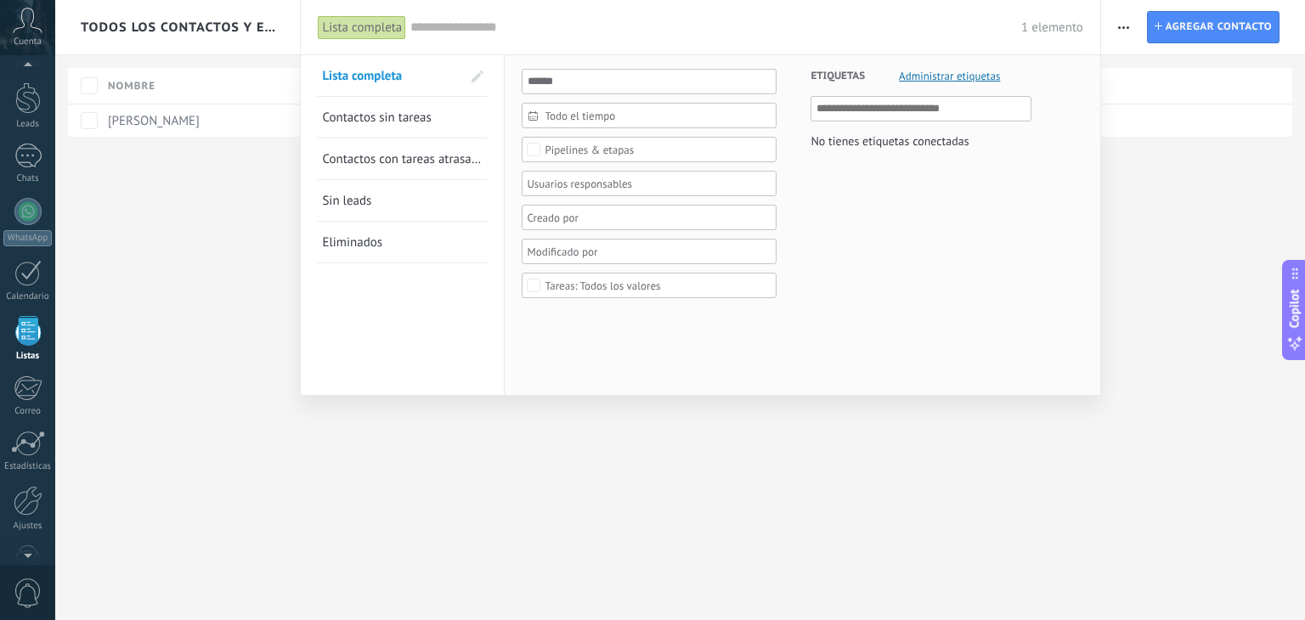
click at [342, 25] on div "Lista completa" at bounding box center [362, 27] width 88 height 25
click at [1264, 156] on div at bounding box center [652, 310] width 1305 height 620
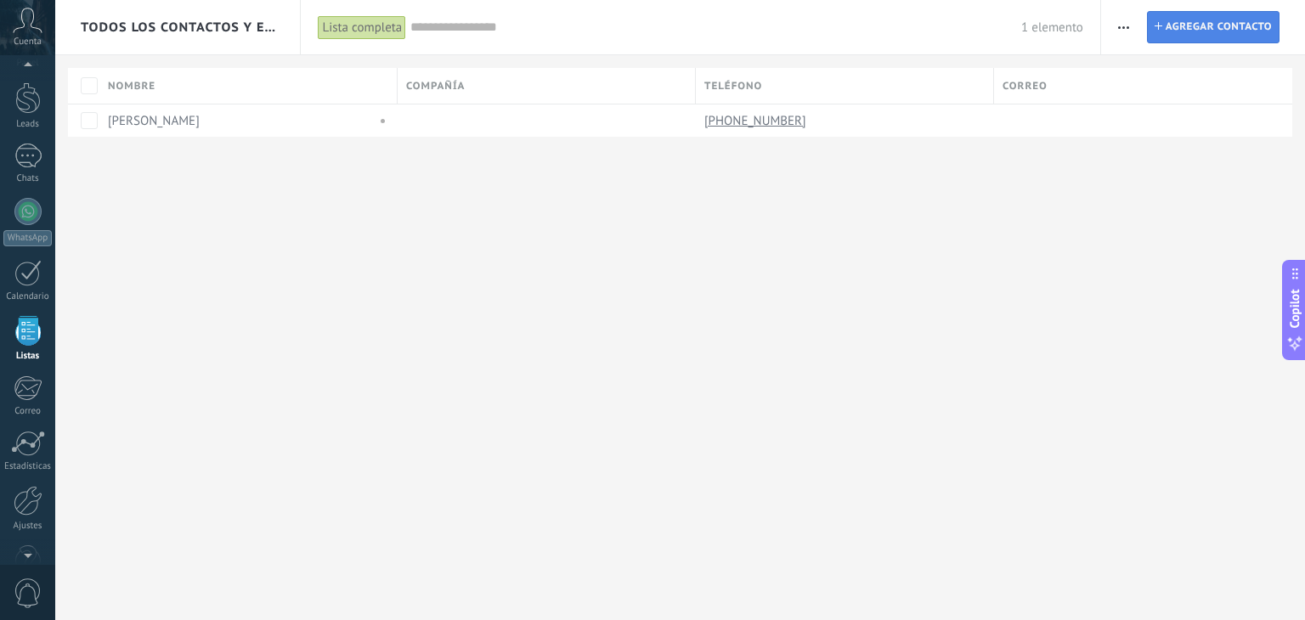
click at [1213, 33] on span "Agregar contacto" at bounding box center [1219, 27] width 106 height 31
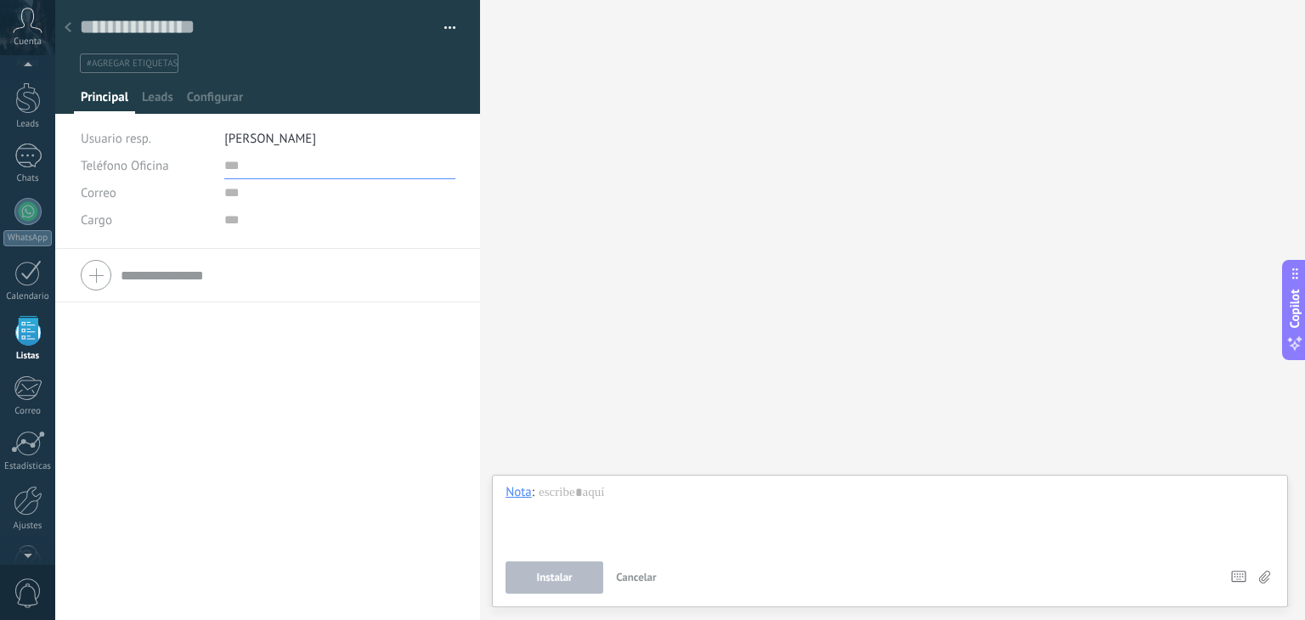
click at [244, 161] on input "text" at bounding box center [339, 165] width 231 height 27
type input "**********"
click at [245, 195] on input "text" at bounding box center [339, 192] width 231 height 27
type input "*"
type input "**********"
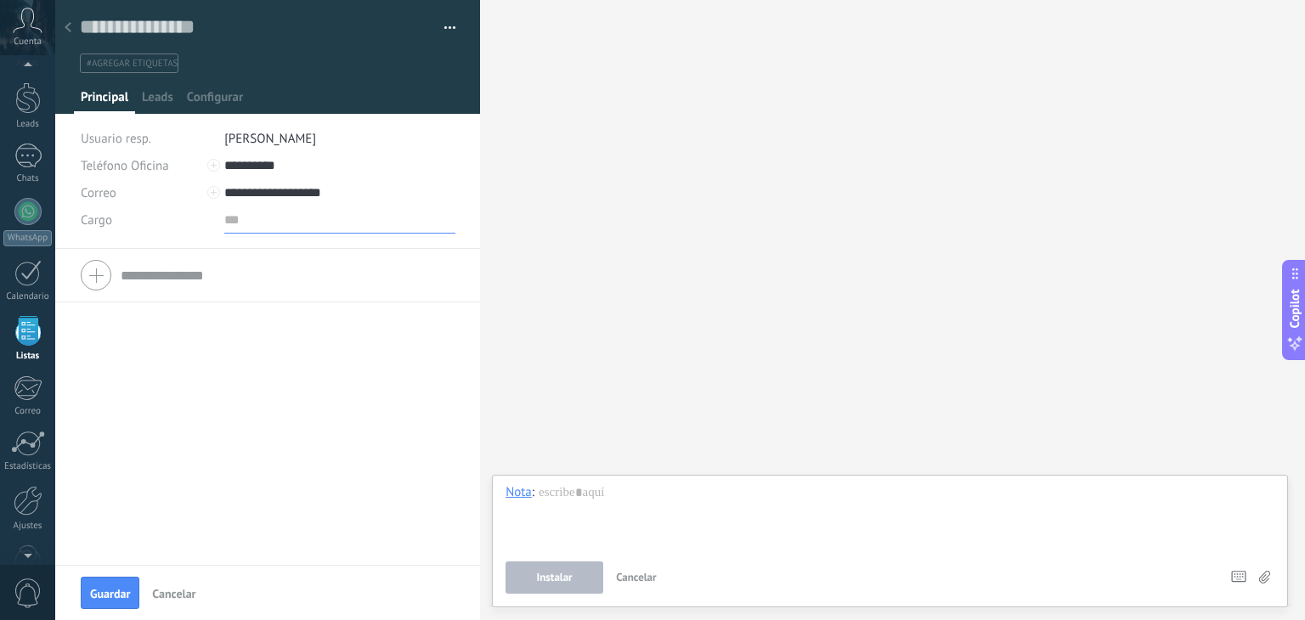
click at [240, 222] on input "text" at bounding box center [339, 219] width 231 height 27
type input "*******"
click at [164, 361] on div "Teléfono Oficina Ofic. directo Celular Fax Casa Otro Teléfono Oficina Llamar Co…" at bounding box center [267, 407] width 425 height 316
click at [94, 269] on div at bounding box center [268, 275] width 374 height 42
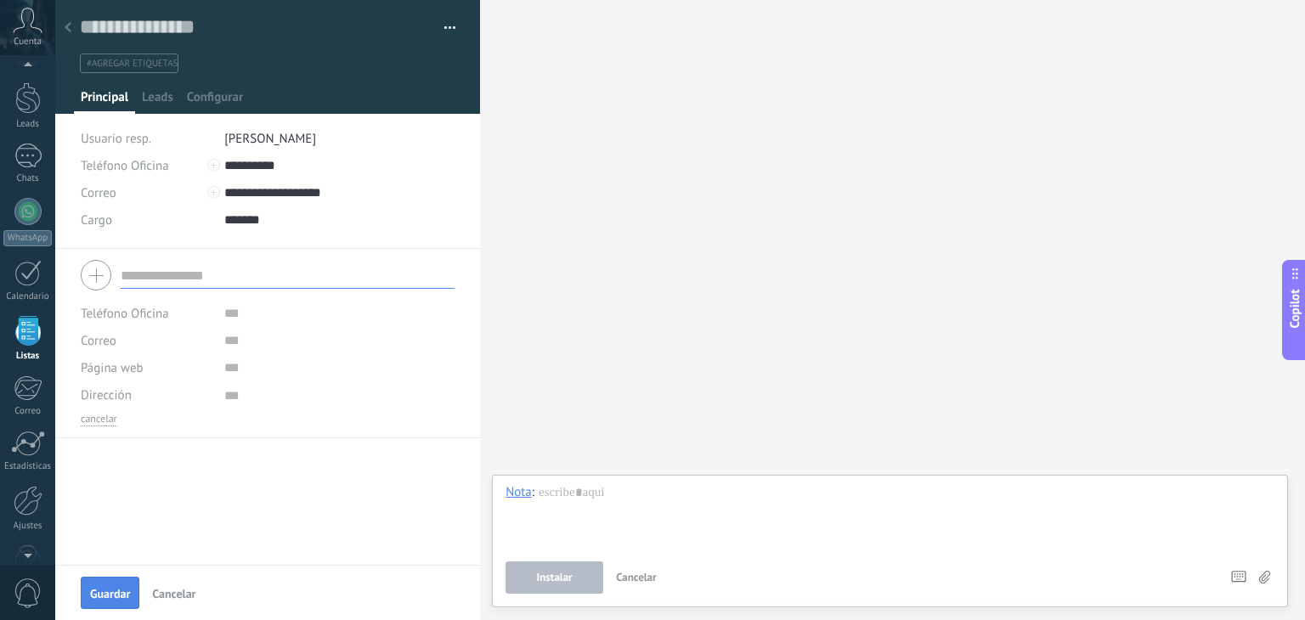
click at [116, 600] on span "Guardar" at bounding box center [110, 594] width 40 height 12
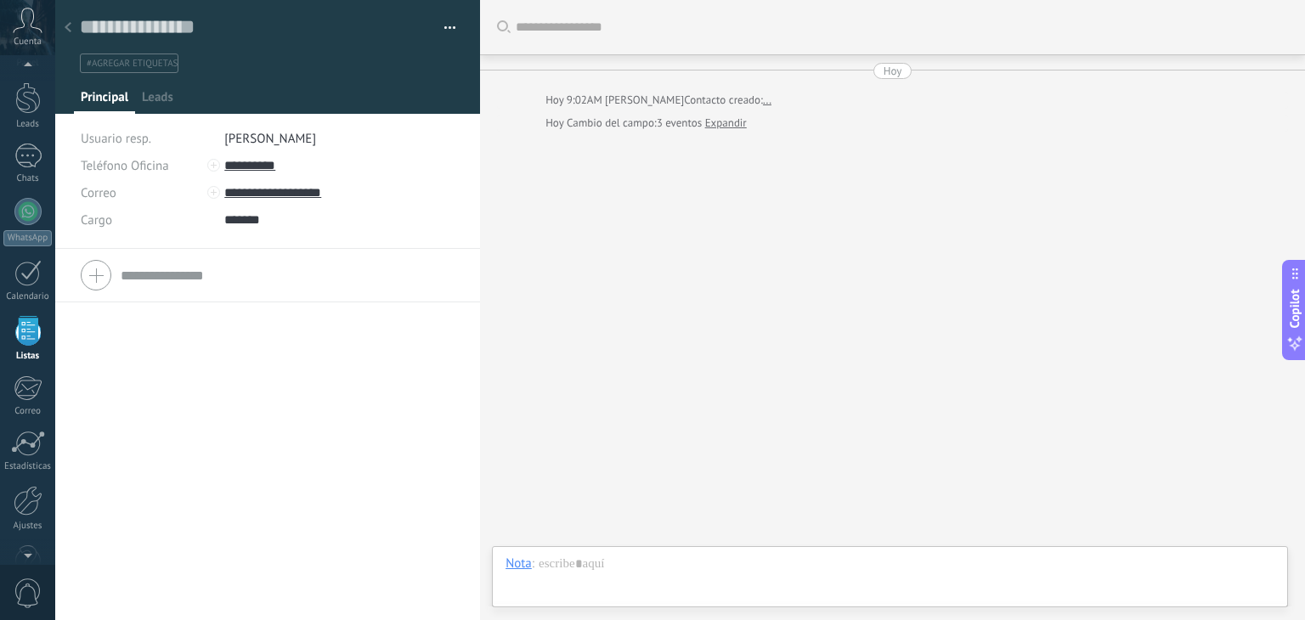
scroll to position [25, 0]
click at [576, 568] on div at bounding box center [890, 581] width 769 height 51
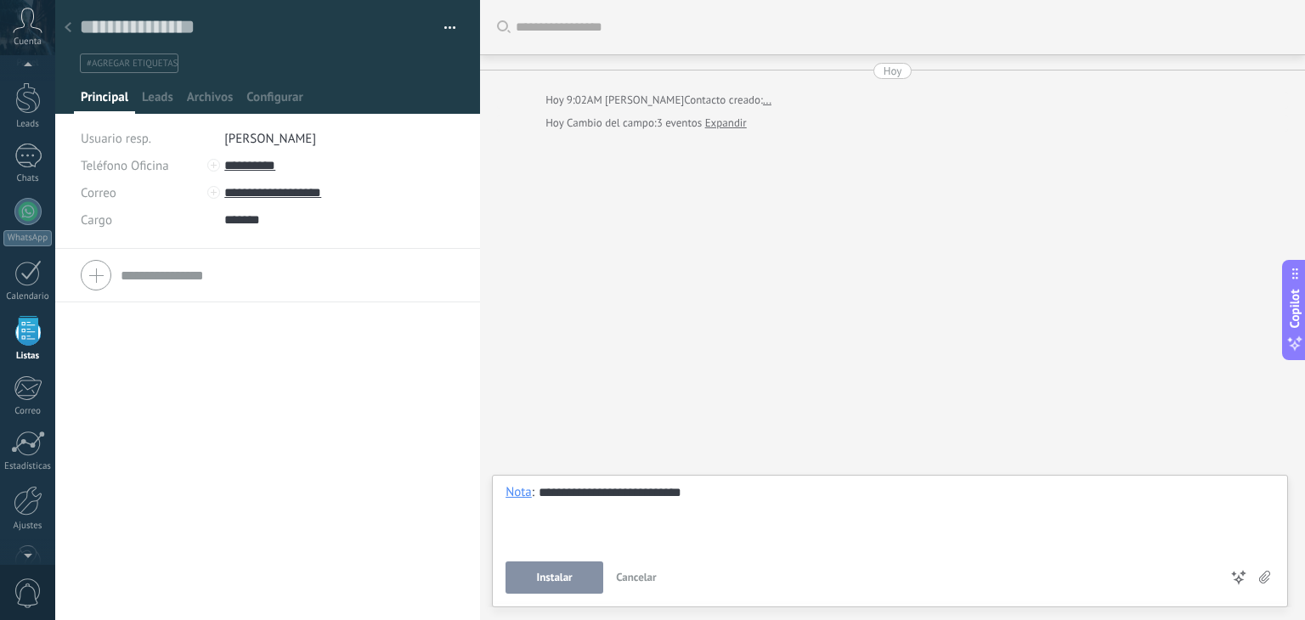
click at [624, 532] on div "**********" at bounding box center [890, 516] width 769 height 65
click at [534, 582] on button "Instalar" at bounding box center [555, 578] width 98 height 32
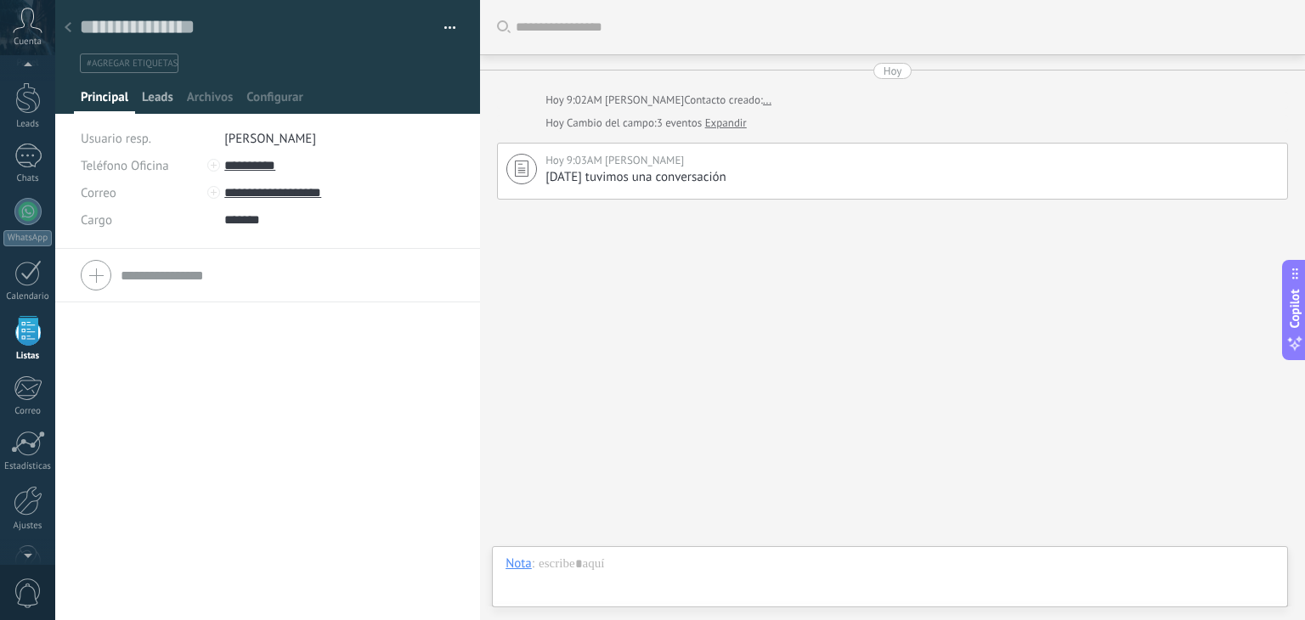
click at [164, 103] on span "Leads" at bounding box center [157, 101] width 31 height 25
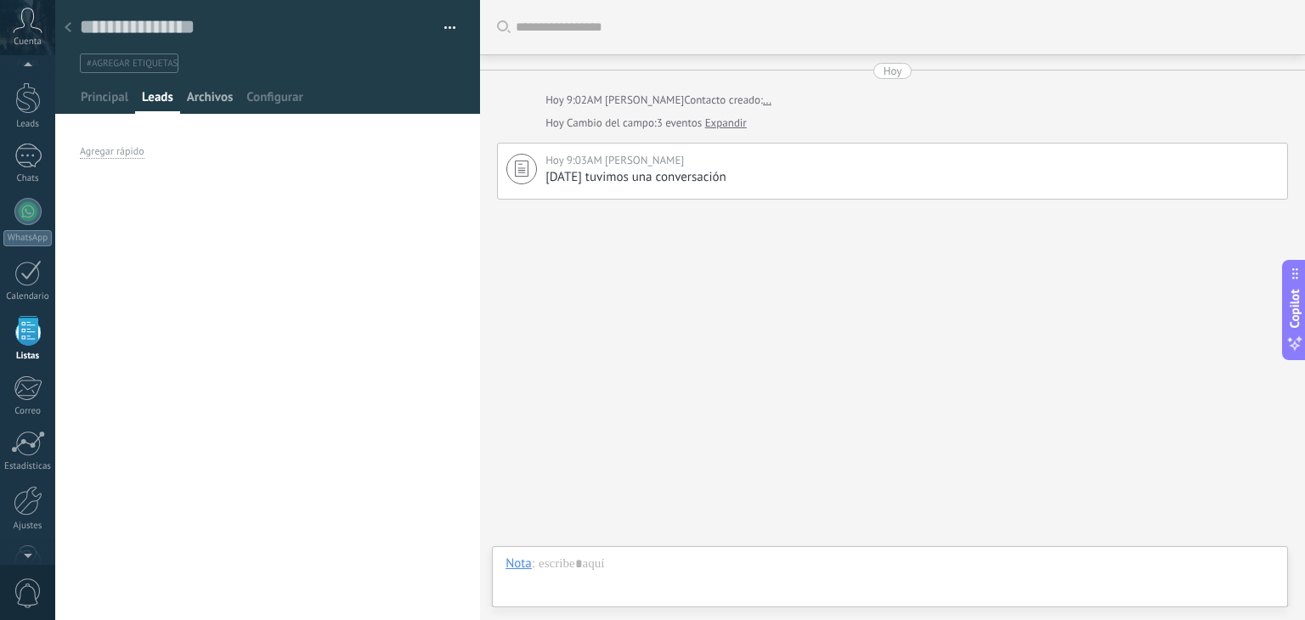
click at [219, 90] on span "Archivos" at bounding box center [210, 101] width 46 height 25
click at [260, 92] on span "Configurar" at bounding box center [274, 101] width 56 height 25
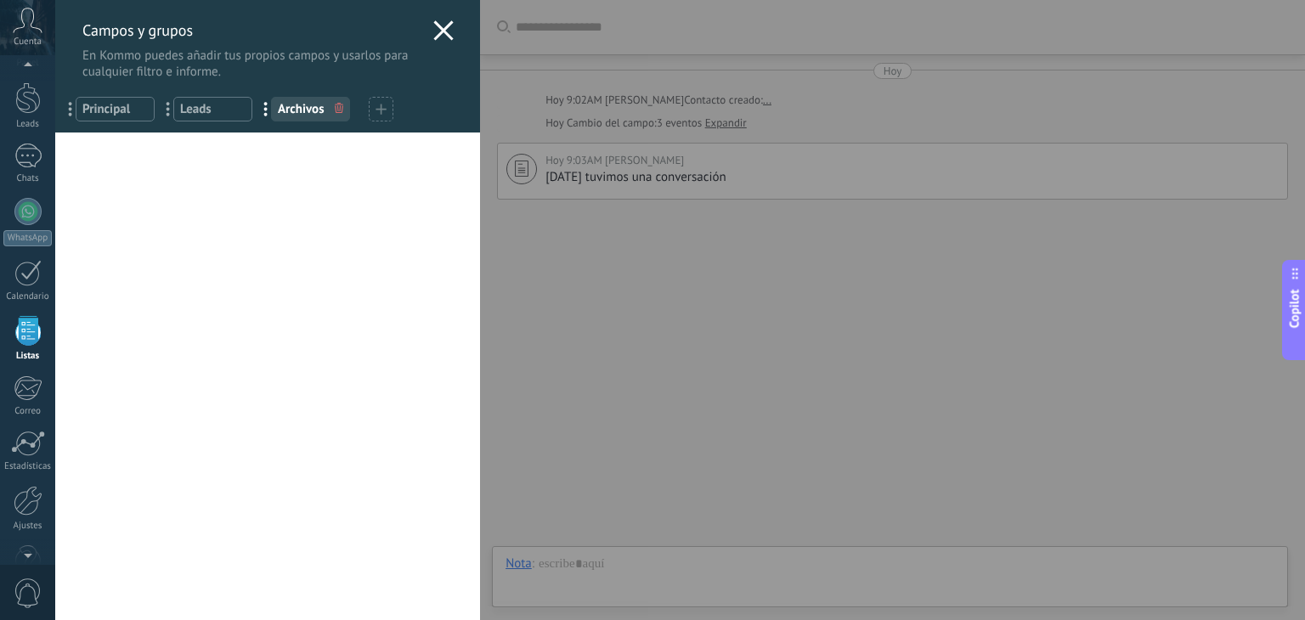
click at [192, 111] on span "Leads" at bounding box center [212, 109] width 65 height 16
click at [328, 110] on span "Archivos" at bounding box center [310, 109] width 65 height 16
click at [376, 109] on icon at bounding box center [381, 109] width 11 height 11
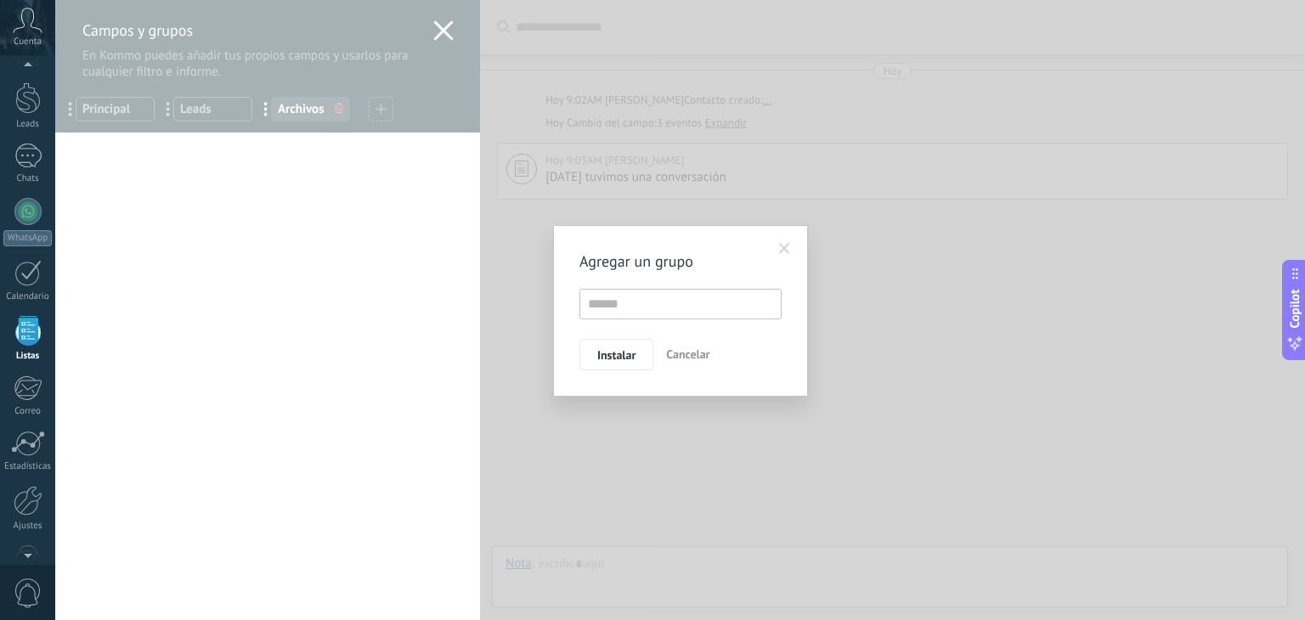
click at [687, 359] on span "Cancelar" at bounding box center [687, 354] width 43 height 15
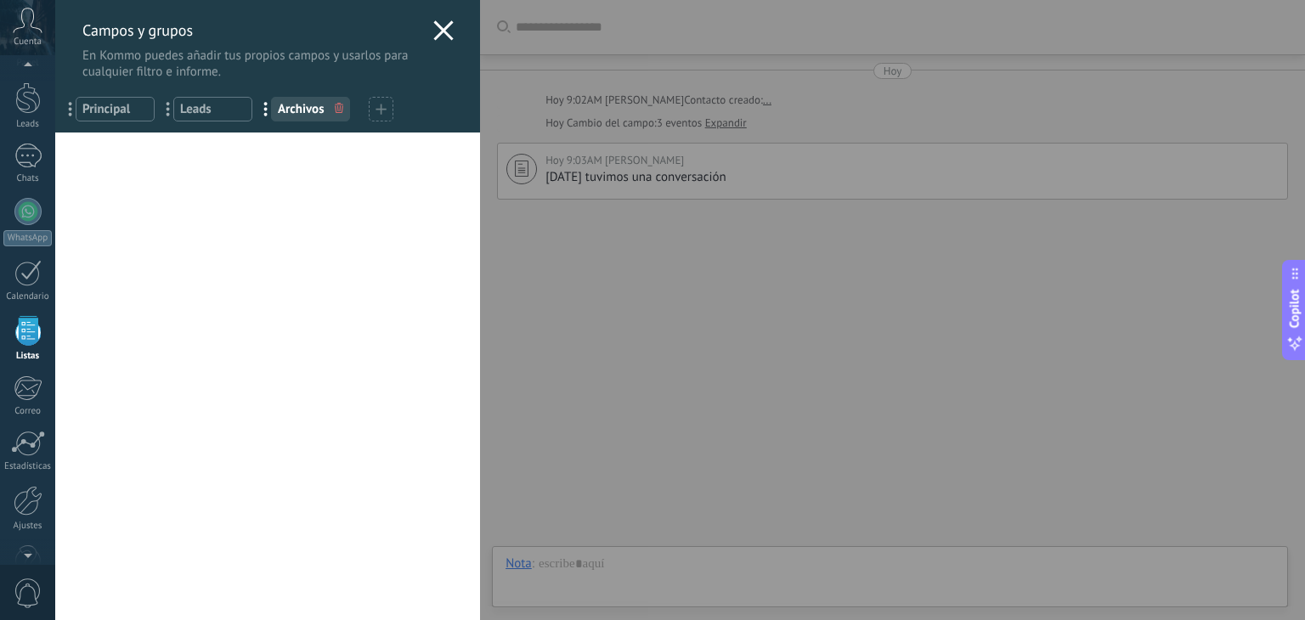
click at [433, 31] on icon at bounding box center [443, 30] width 20 height 20
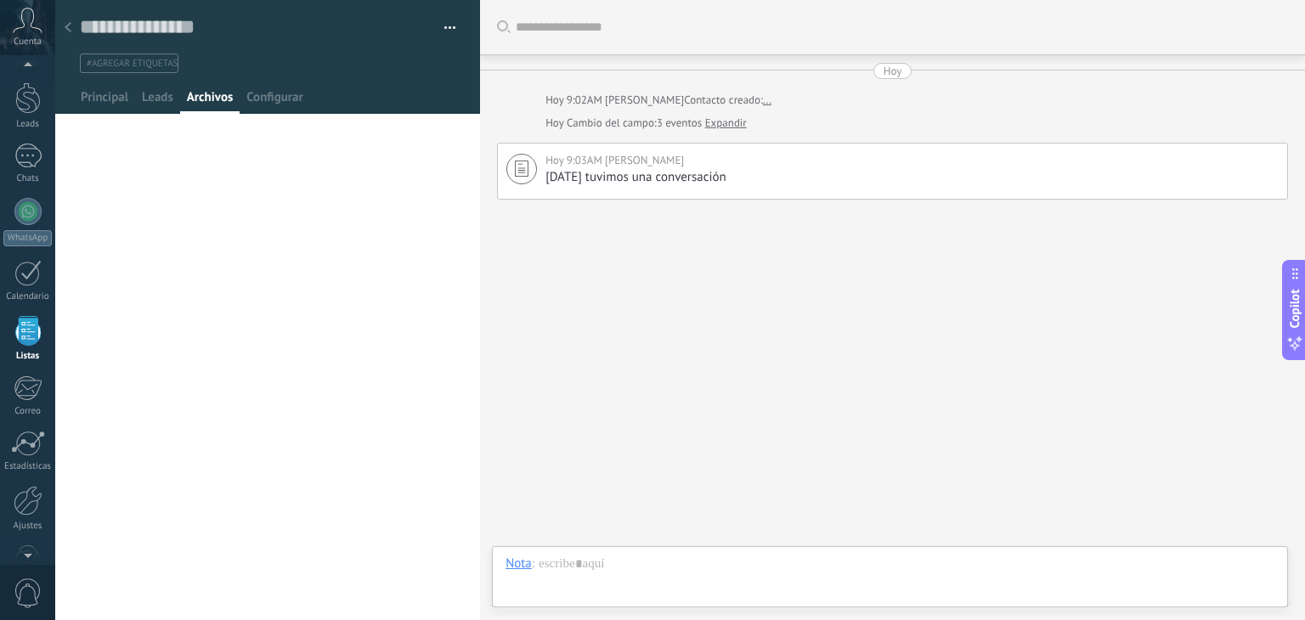
click at [101, 65] on span "#agregar etiquetas" at bounding box center [132, 64] width 91 height 12
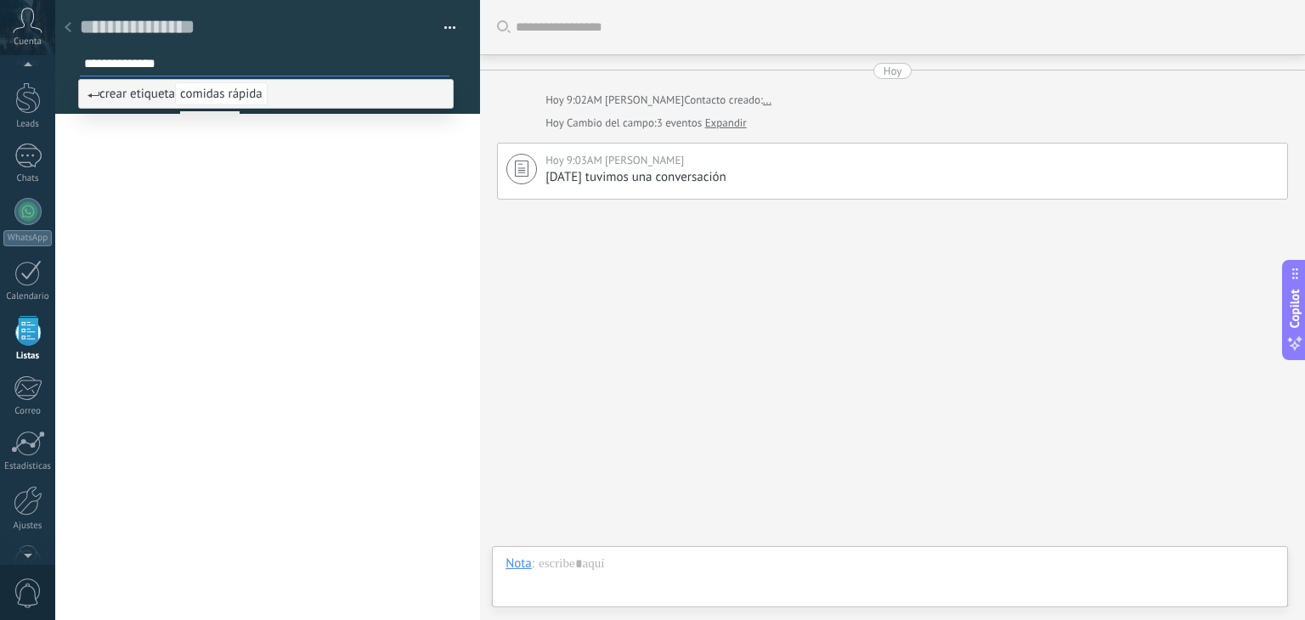
type input "**********"
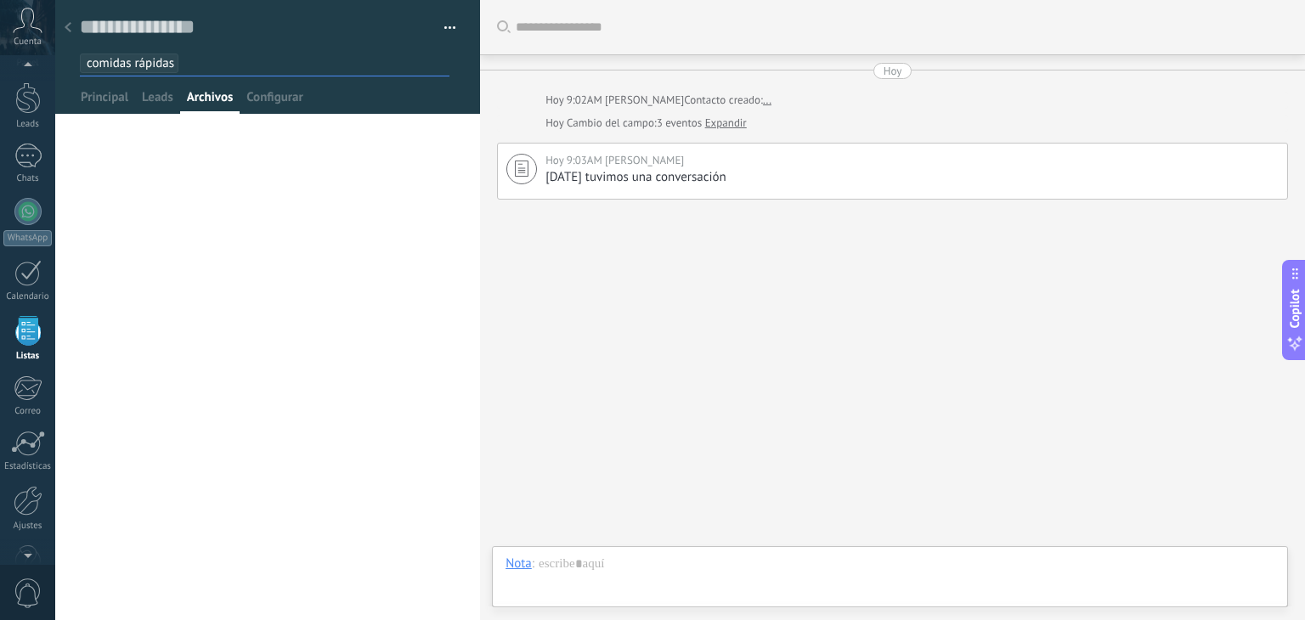
click at [75, 23] on div at bounding box center [68, 28] width 24 height 33
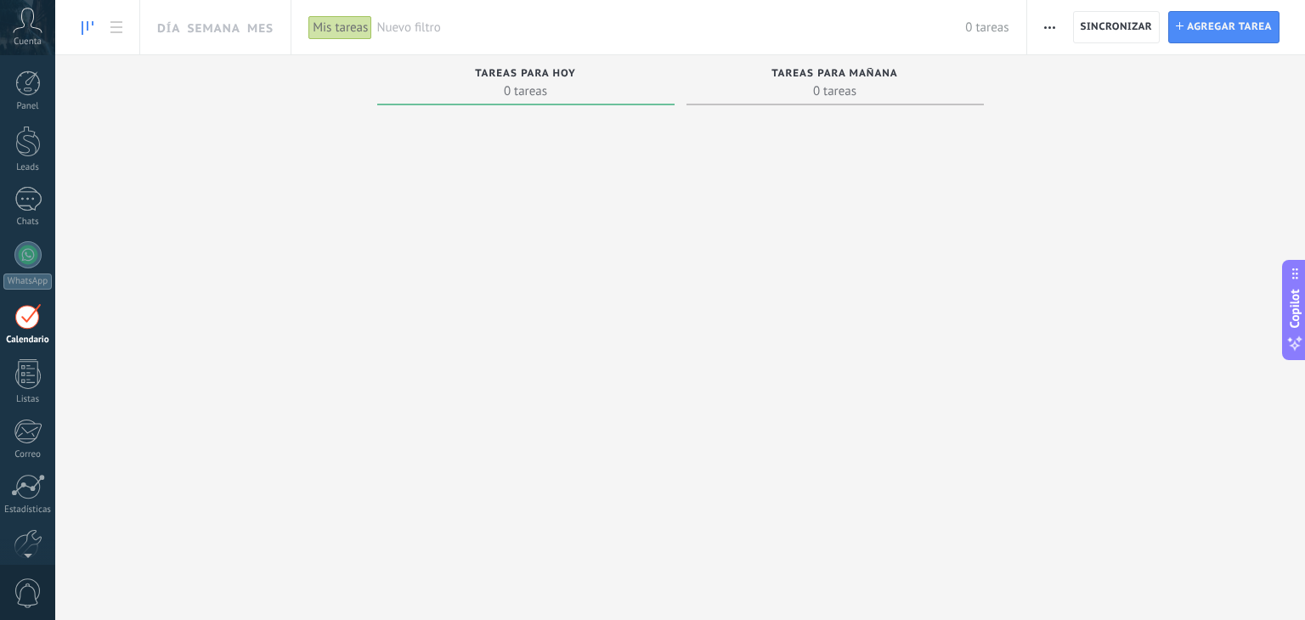
click at [506, 90] on span "0 tareas" at bounding box center [526, 90] width 280 height 17
click at [1173, 23] on button "[PERSON_NAME] tarea" at bounding box center [1223, 27] width 111 height 32
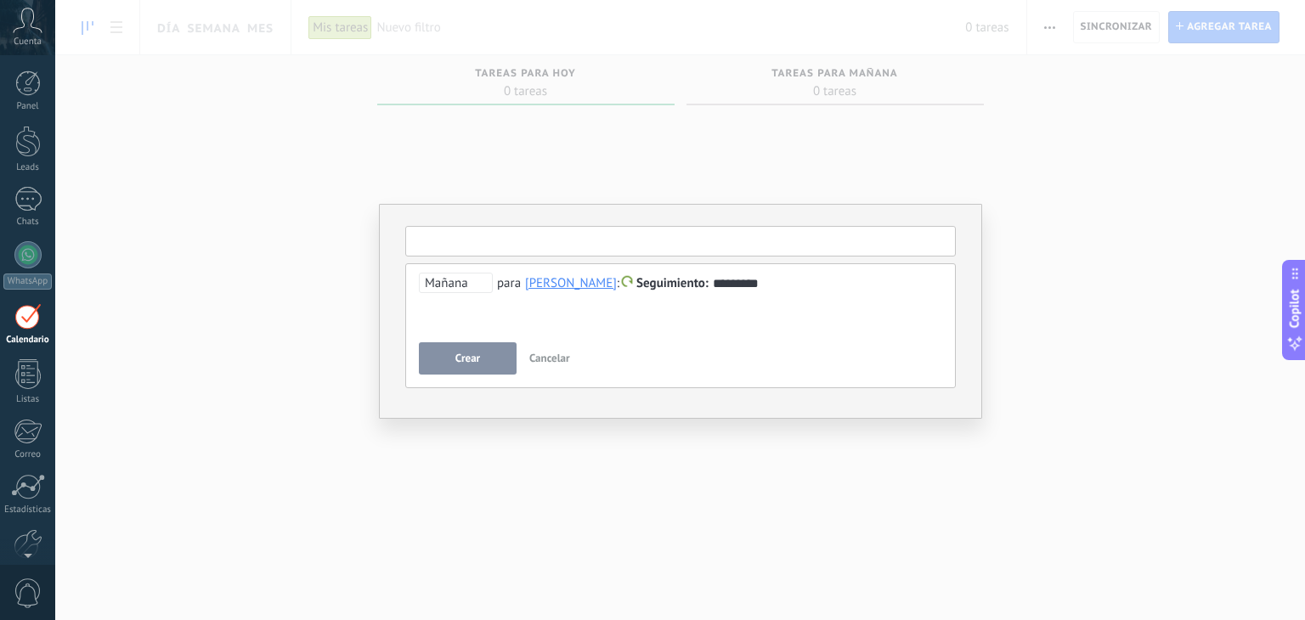
click at [596, 245] on input "text" at bounding box center [680, 241] width 551 height 31
type input "*"
type input "*********"
click at [459, 286] on span "Mañana" at bounding box center [456, 283] width 74 height 20
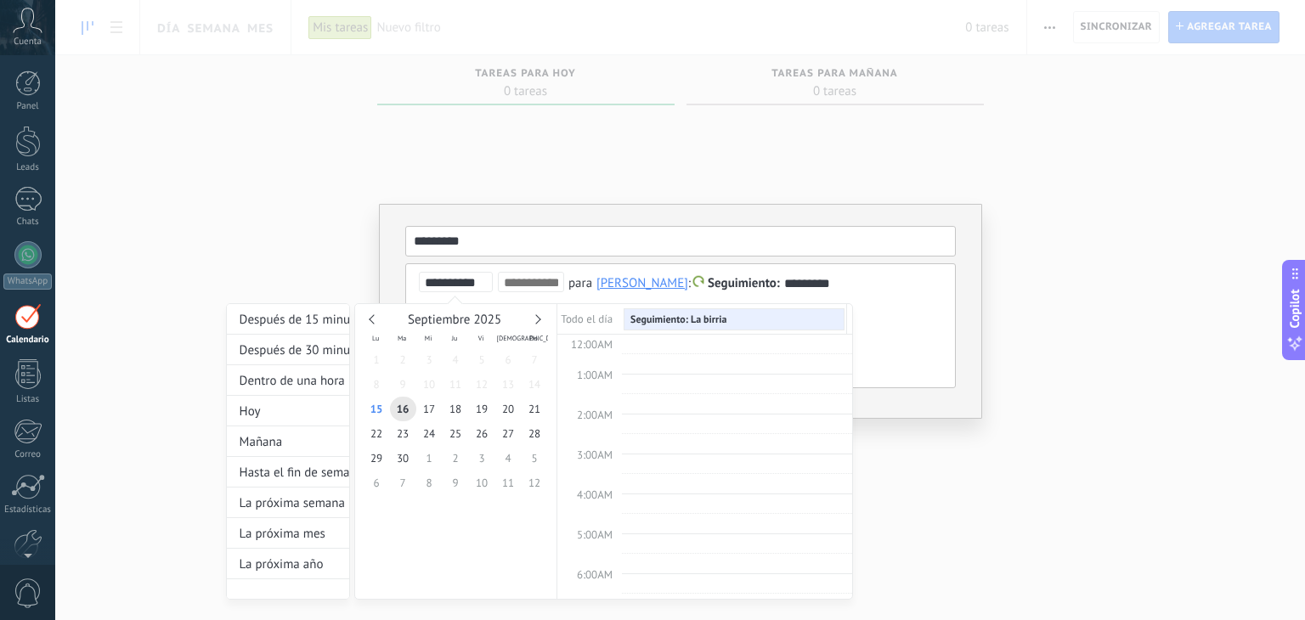
scroll to position [318, 0]
click at [459, 286] on input "**********" at bounding box center [458, 283] width 67 height 14
click at [424, 414] on span "17" at bounding box center [429, 409] width 26 height 25
type input "**********"
click at [410, 405] on span "16" at bounding box center [403, 409] width 26 height 25
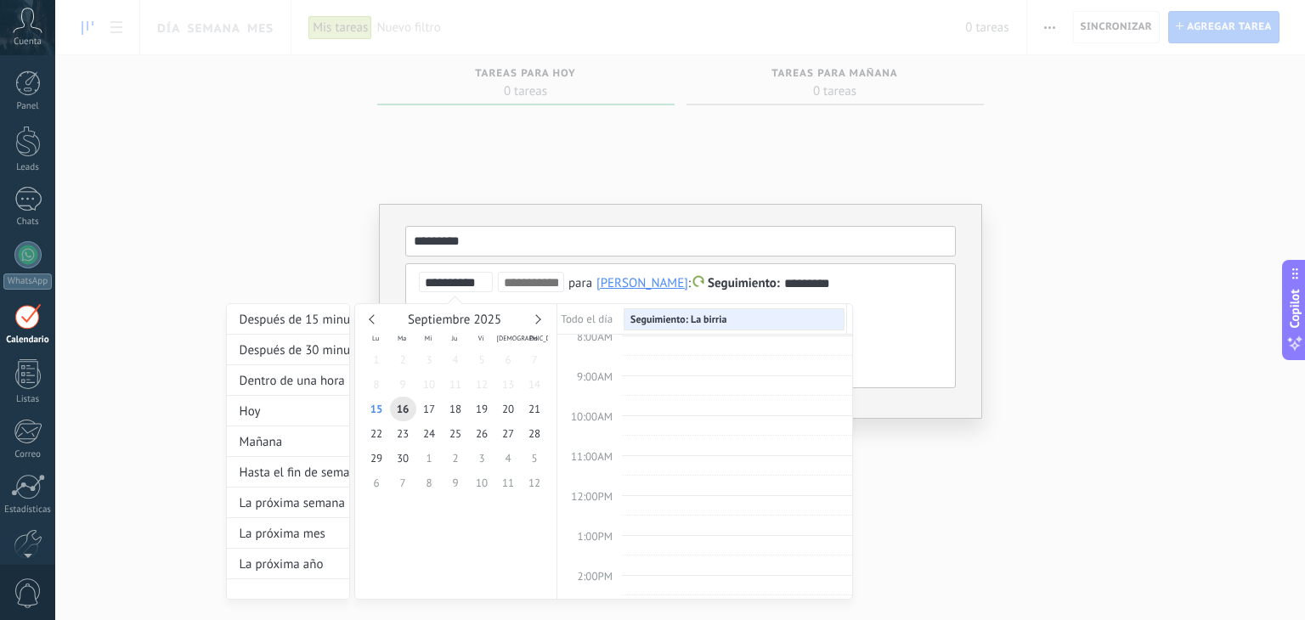
click at [602, 335] on span "8:00AM" at bounding box center [595, 337] width 36 height 14
drag, startPoint x: 656, startPoint y: 325, endPoint x: 642, endPoint y: 354, distance: 33.1
type input "**********"
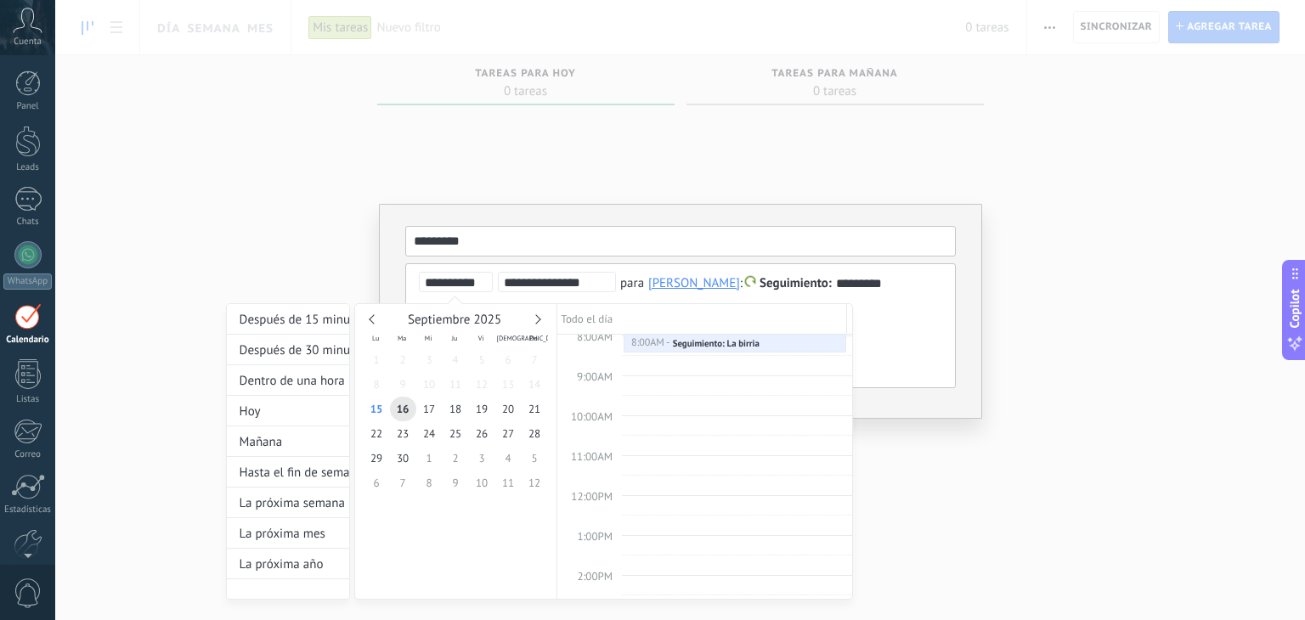
click at [393, 258] on div at bounding box center [652, 310] width 1305 height 620
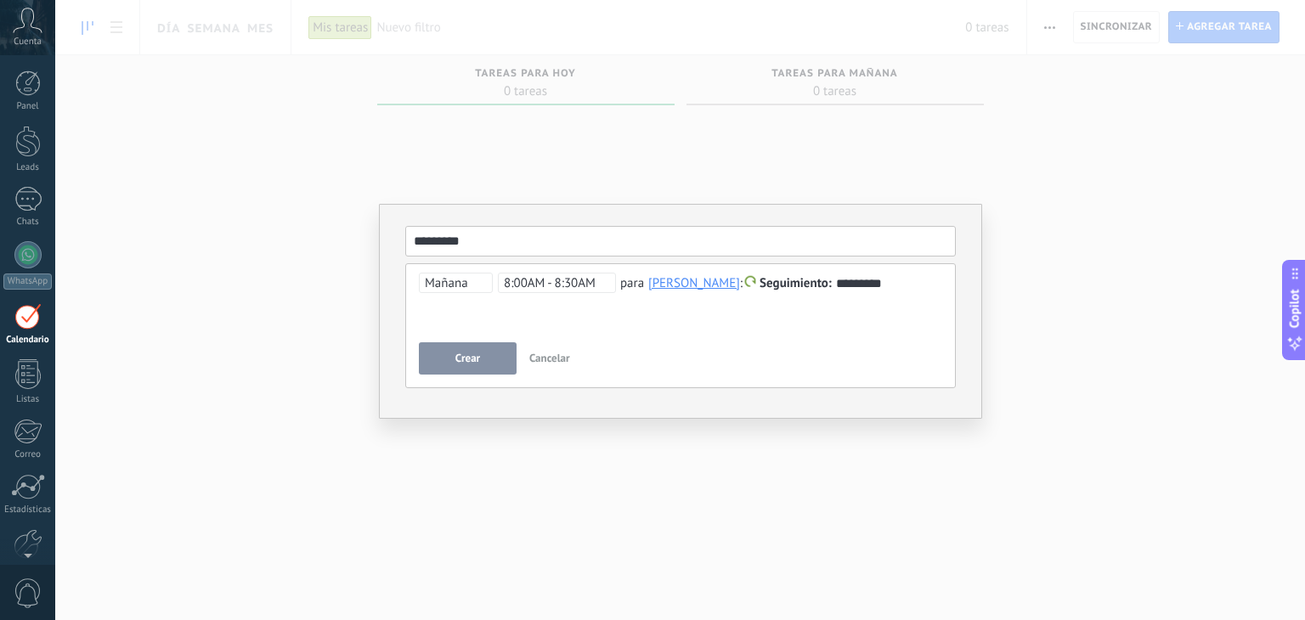
click at [482, 361] on button "Crear" at bounding box center [468, 358] width 98 height 32
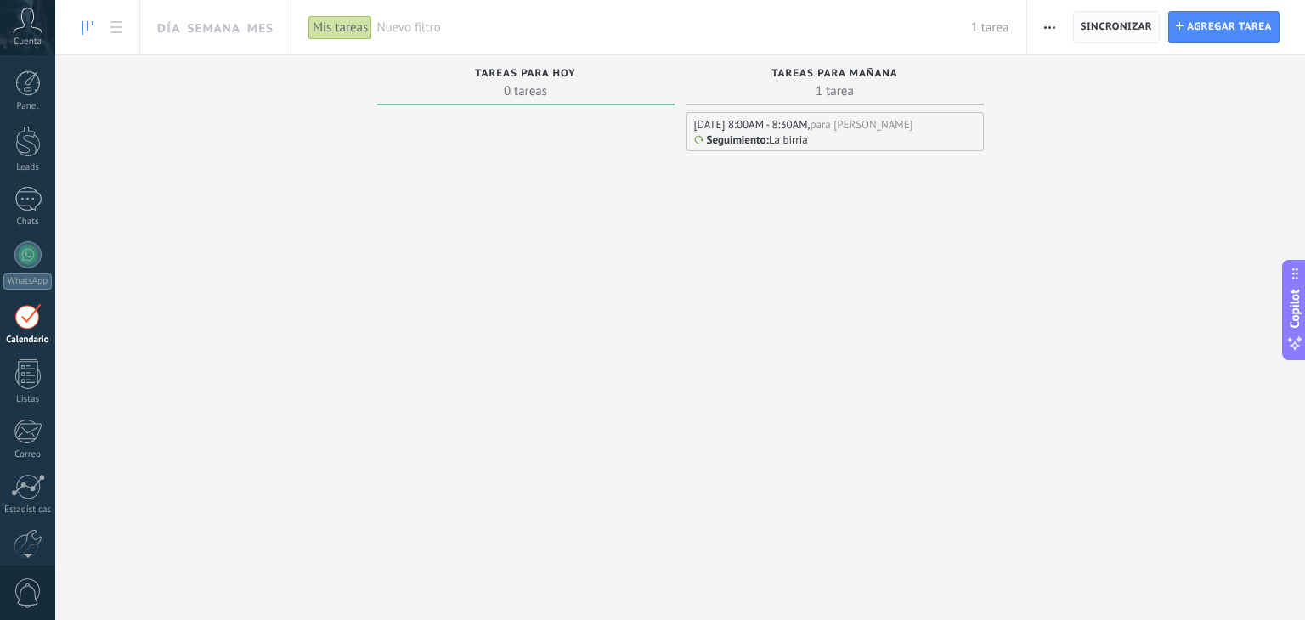
click at [1139, 35] on span "Sincronizar" at bounding box center [1117, 27] width 72 height 31
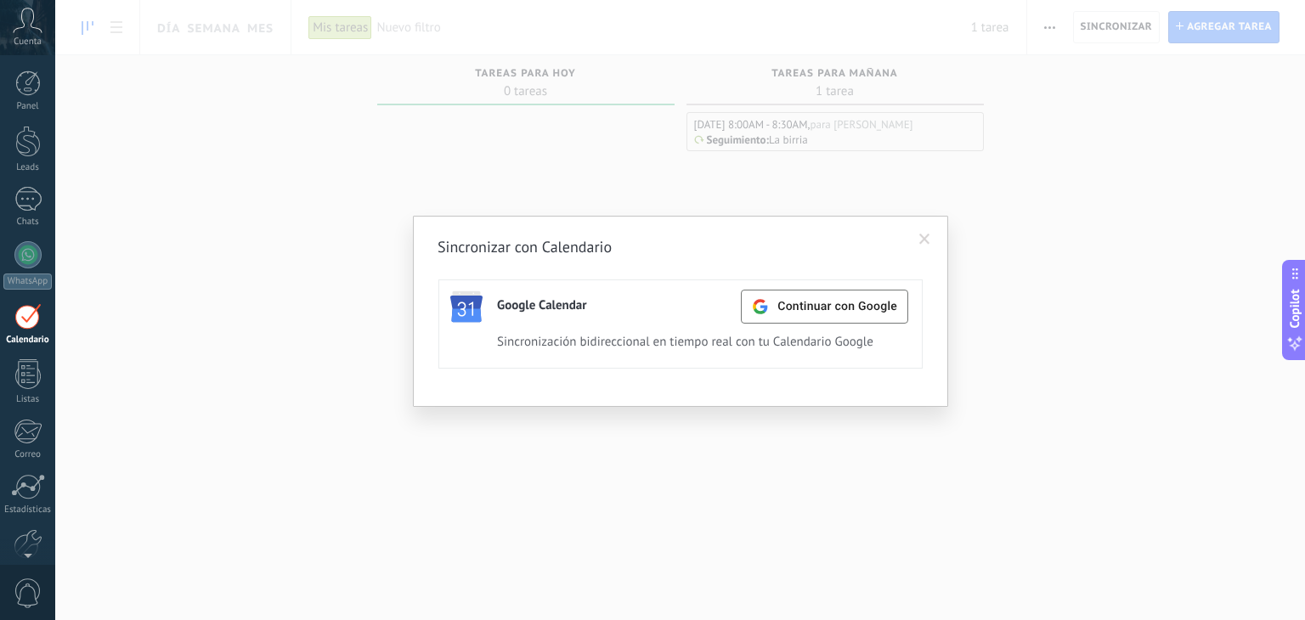
click at [927, 235] on span at bounding box center [924, 240] width 11 height 12
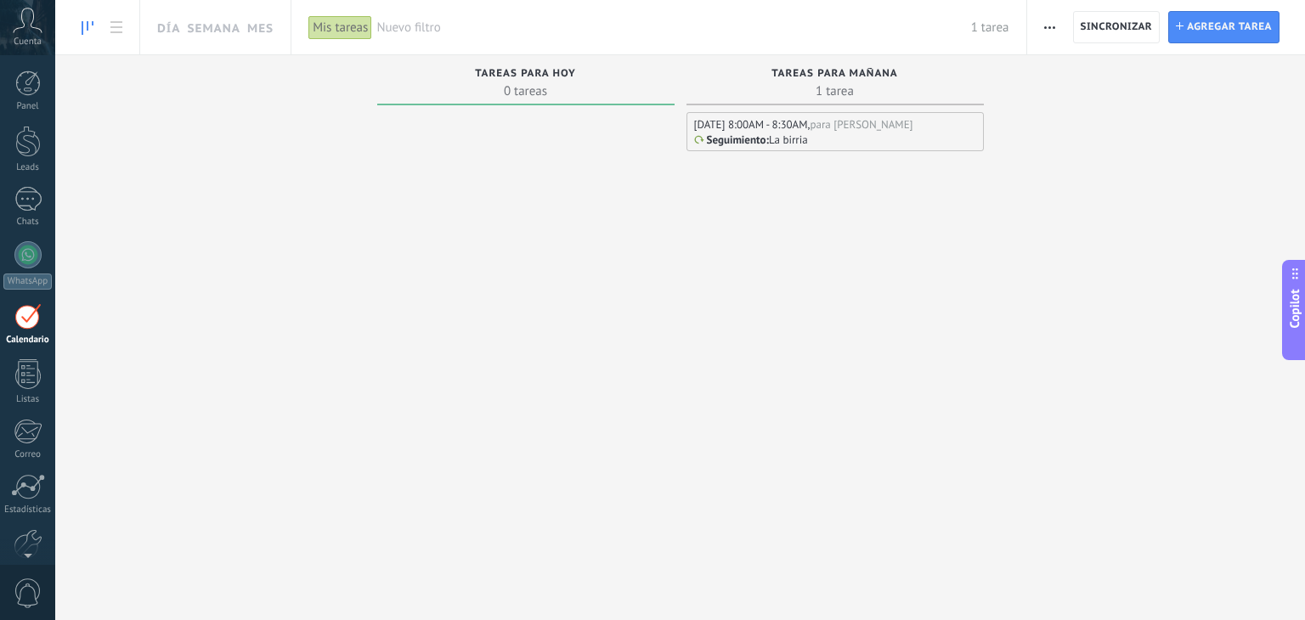
click at [1289, 290] on span "Copilot" at bounding box center [1294, 309] width 17 height 39
type textarea "**********"
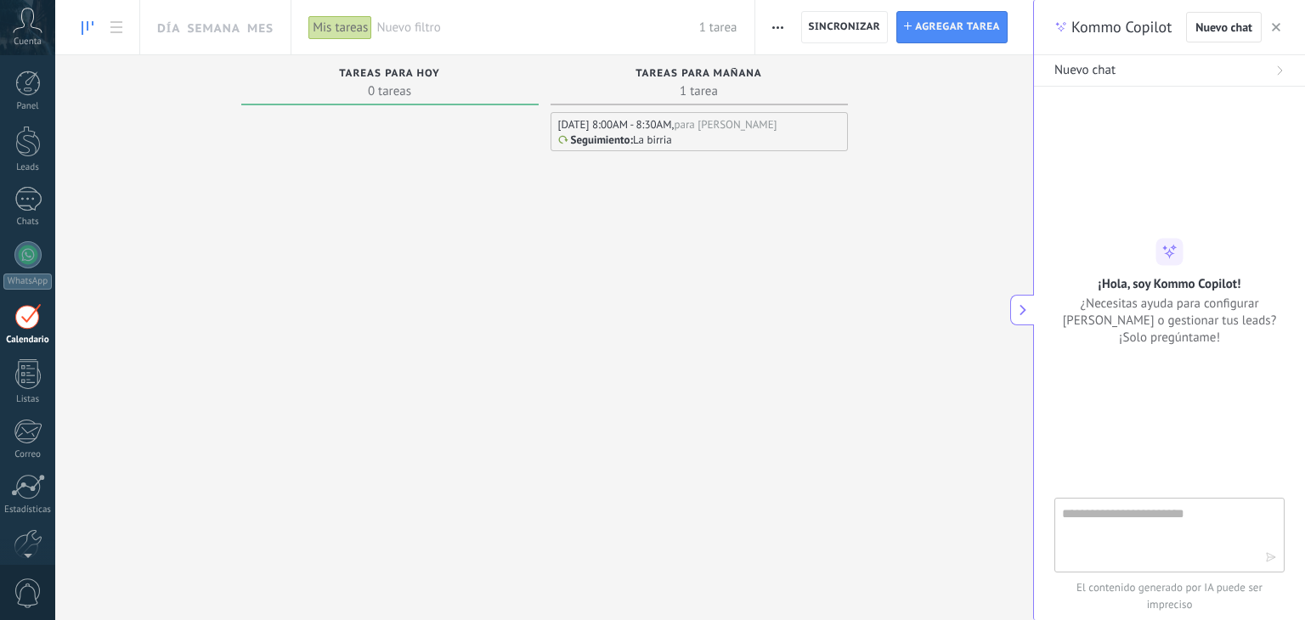
scroll to position [25, 0]
click at [1025, 308] on icon at bounding box center [1023, 310] width 12 height 12
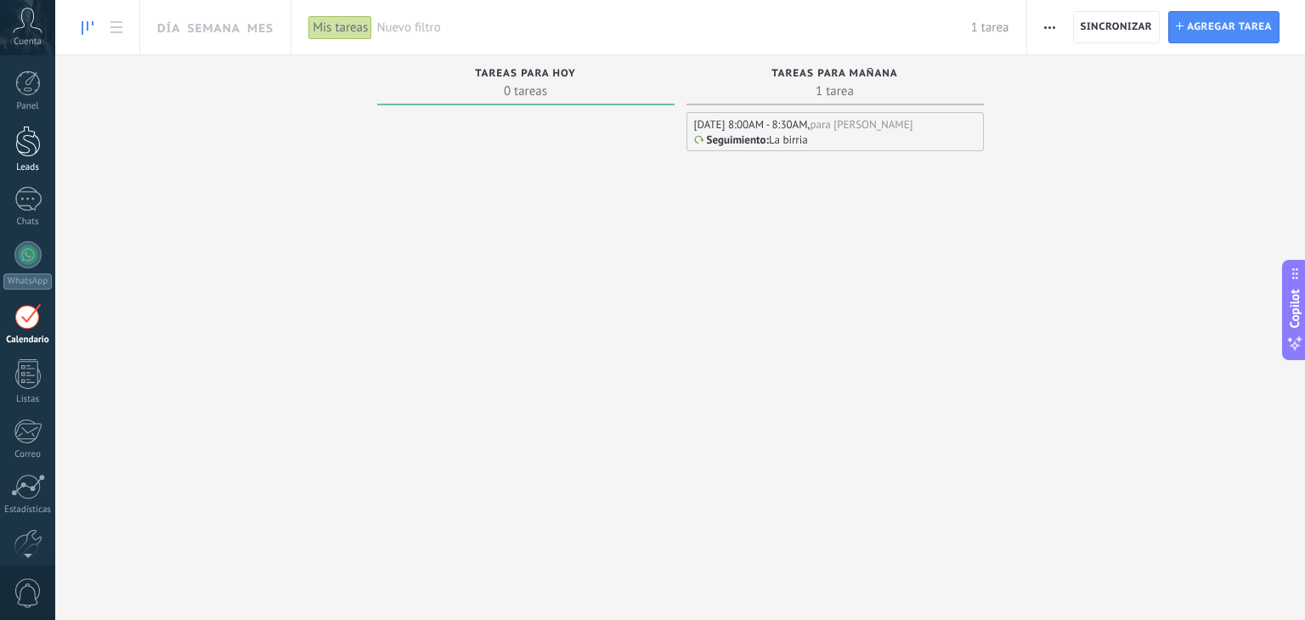
click at [24, 147] on div at bounding box center [27, 141] width 25 height 31
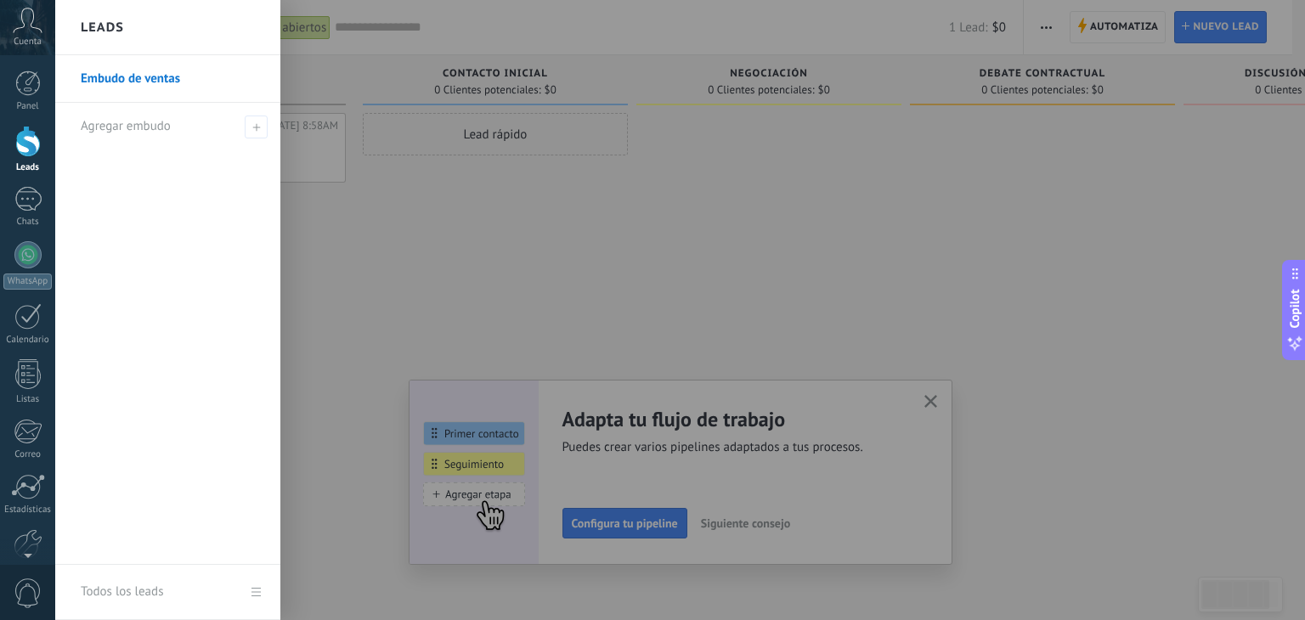
click at [153, 82] on link "Embudo de ventas" at bounding box center [172, 79] width 183 height 48
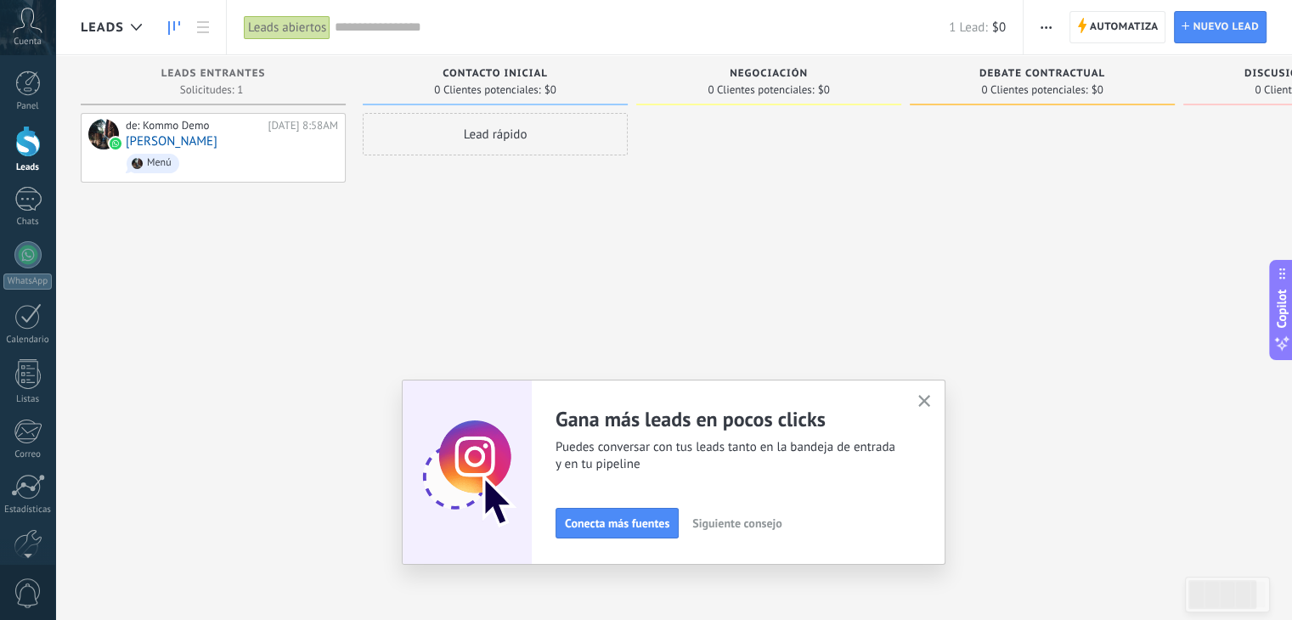
click at [719, 527] on span "Siguiente consejo" at bounding box center [737, 523] width 89 height 12
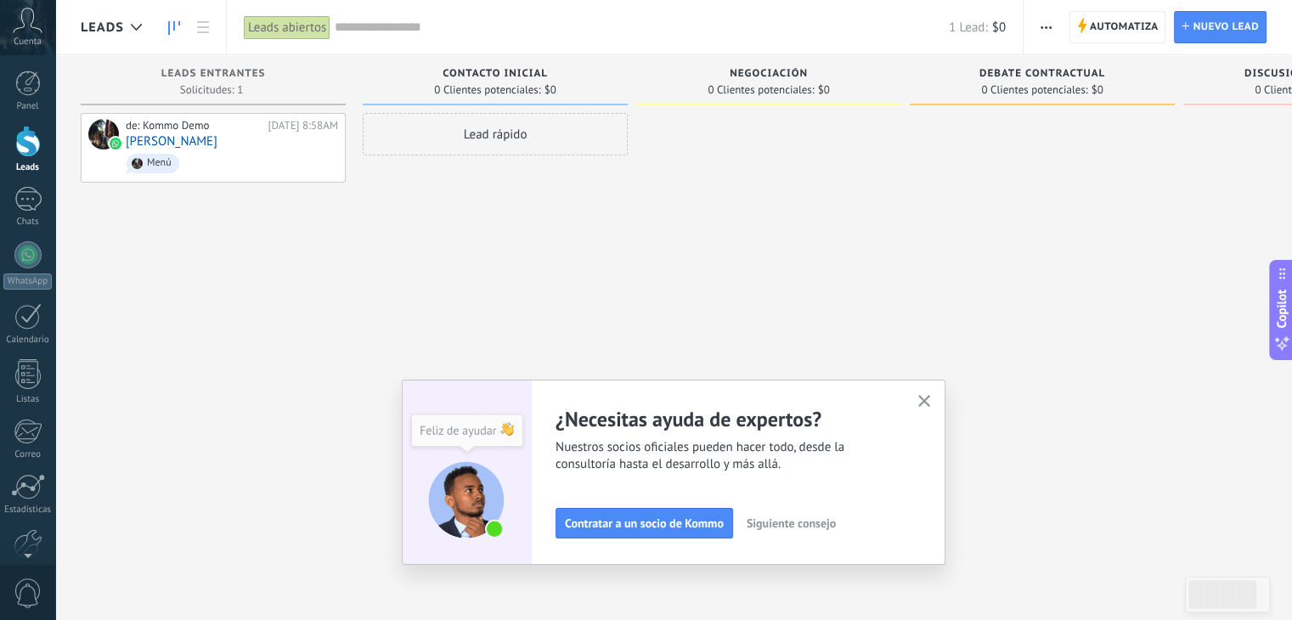
click at [767, 523] on span "Siguiente consejo" at bounding box center [791, 523] width 89 height 12
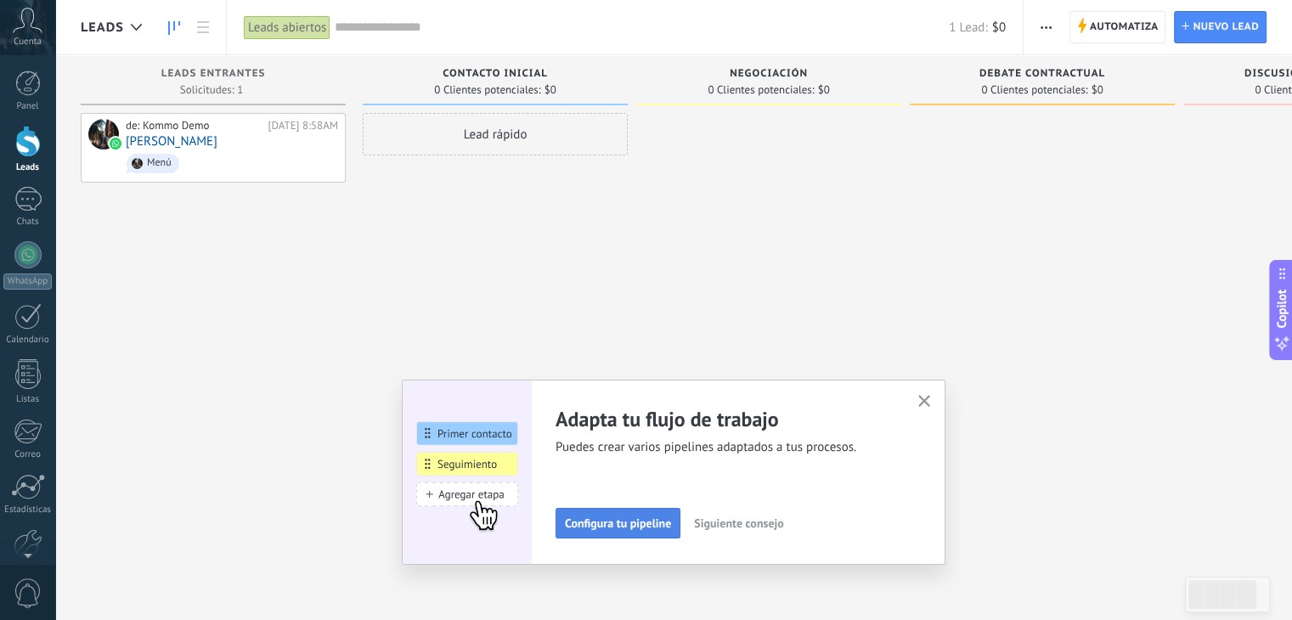
click at [619, 529] on span "Configura tu pipeline" at bounding box center [618, 523] width 106 height 12
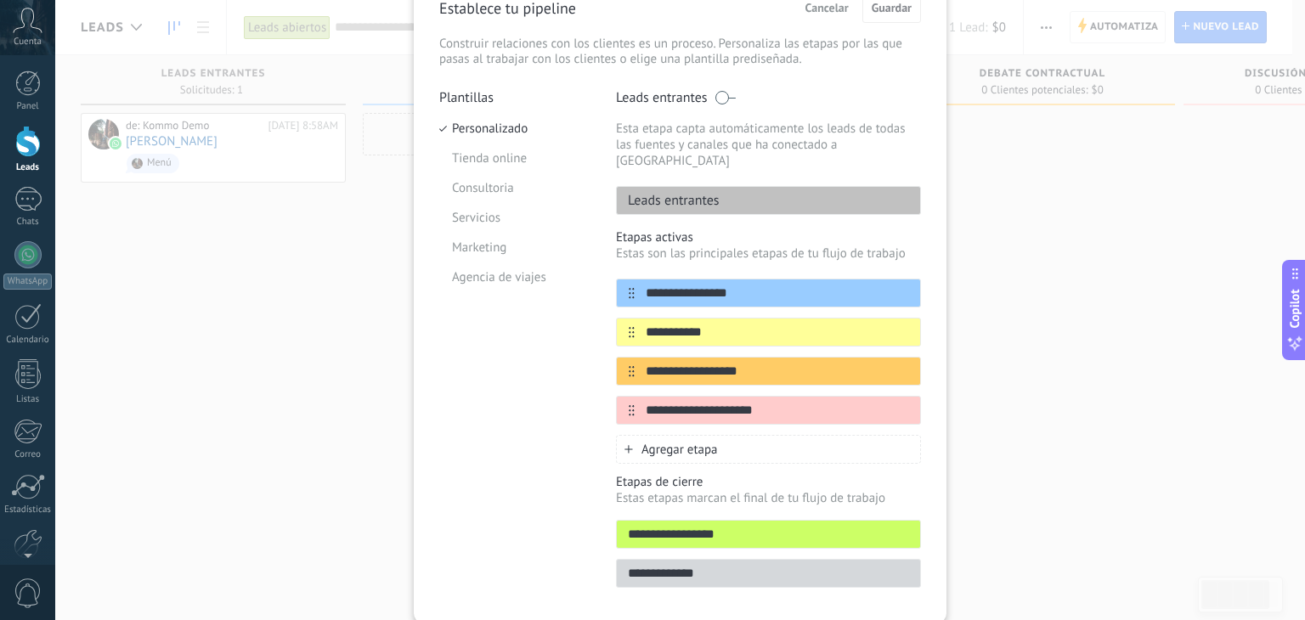
scroll to position [88, 0]
click at [743, 285] on input "**********" at bounding box center [758, 294] width 246 height 18
drag, startPoint x: 741, startPoint y: 275, endPoint x: 644, endPoint y: 281, distance: 97.0
click at [644, 285] on input "**********" at bounding box center [758, 294] width 246 height 18
click at [734, 186] on div "Leads entrantes" at bounding box center [768, 200] width 305 height 29
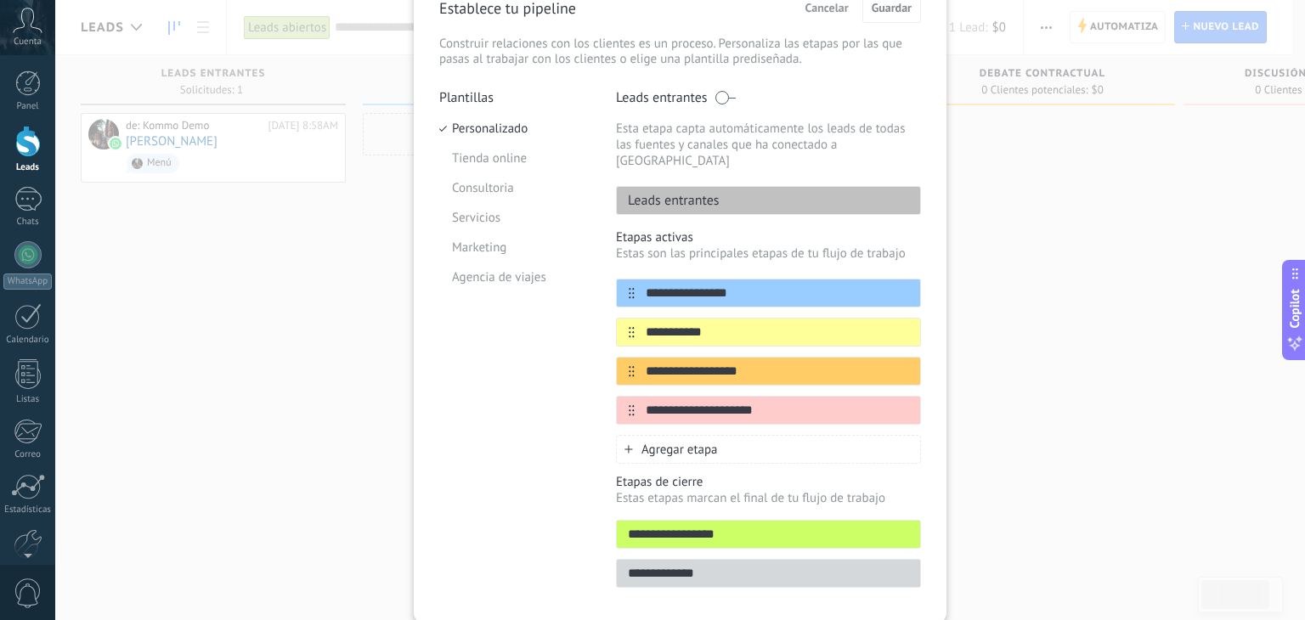
click at [729, 187] on div "Leads entrantes" at bounding box center [768, 200] width 305 height 29
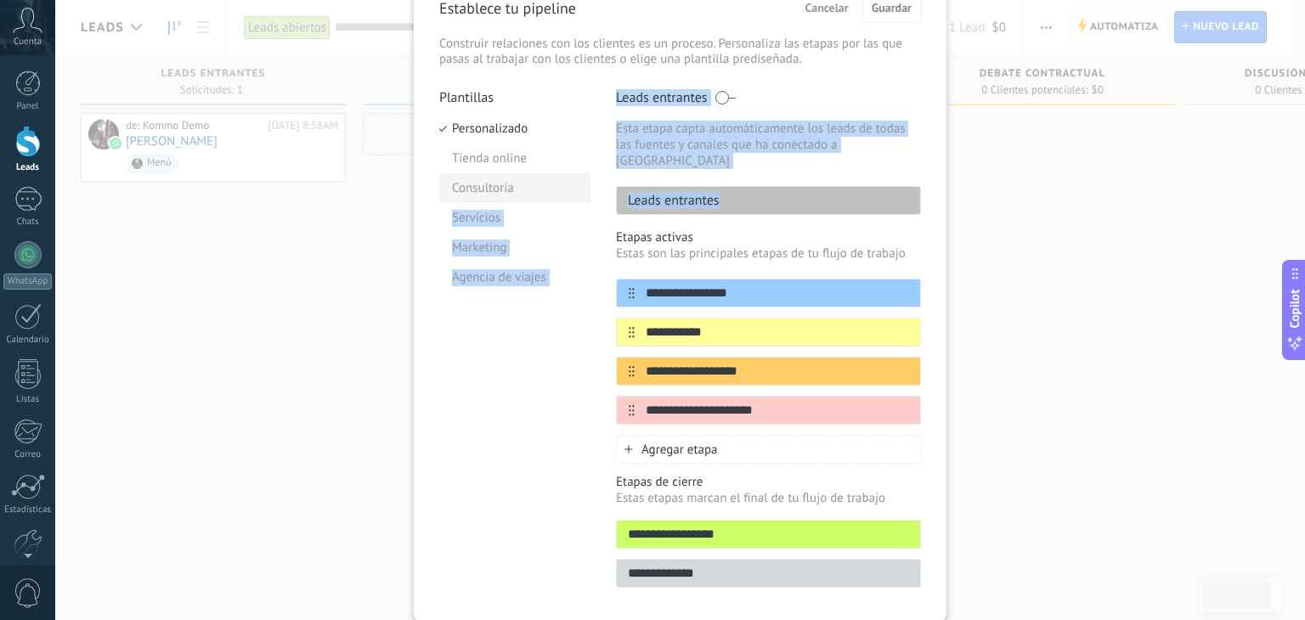
drag, startPoint x: 729, startPoint y: 187, endPoint x: 580, endPoint y: 181, distance: 148.8
click at [580, 181] on div "**********" at bounding box center [680, 343] width 482 height 509
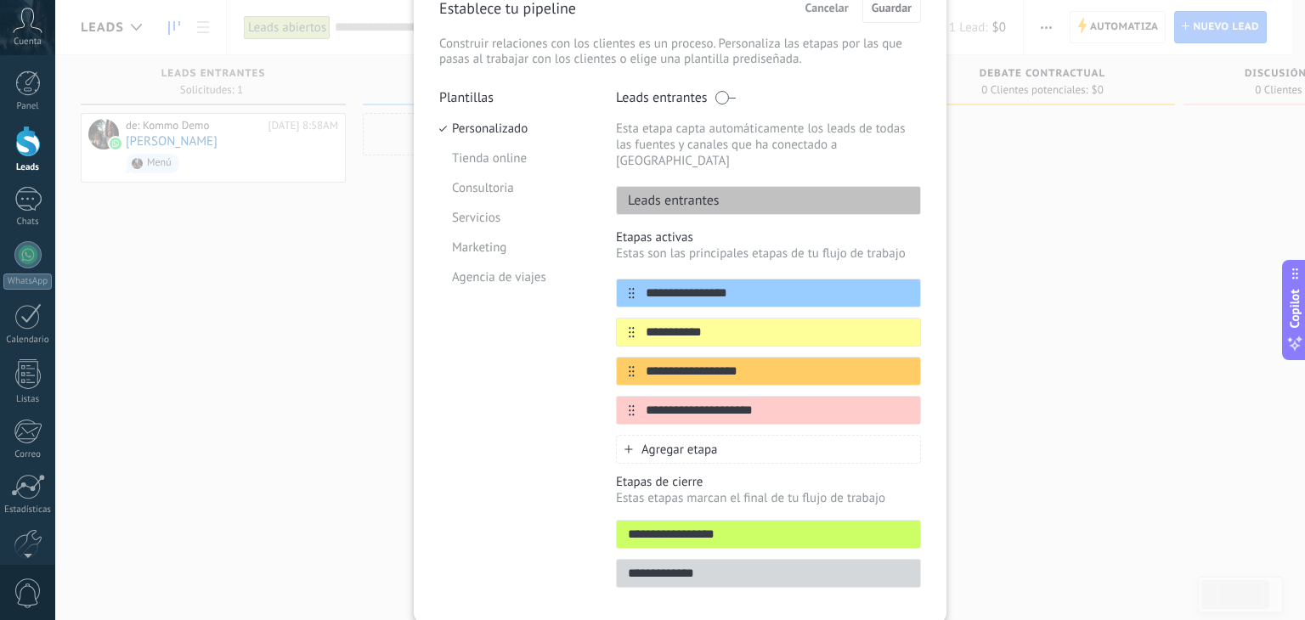
click at [698, 210] on div "**********" at bounding box center [768, 343] width 305 height 509
click at [823, 11] on span "Cancelar" at bounding box center [827, 8] width 43 height 12
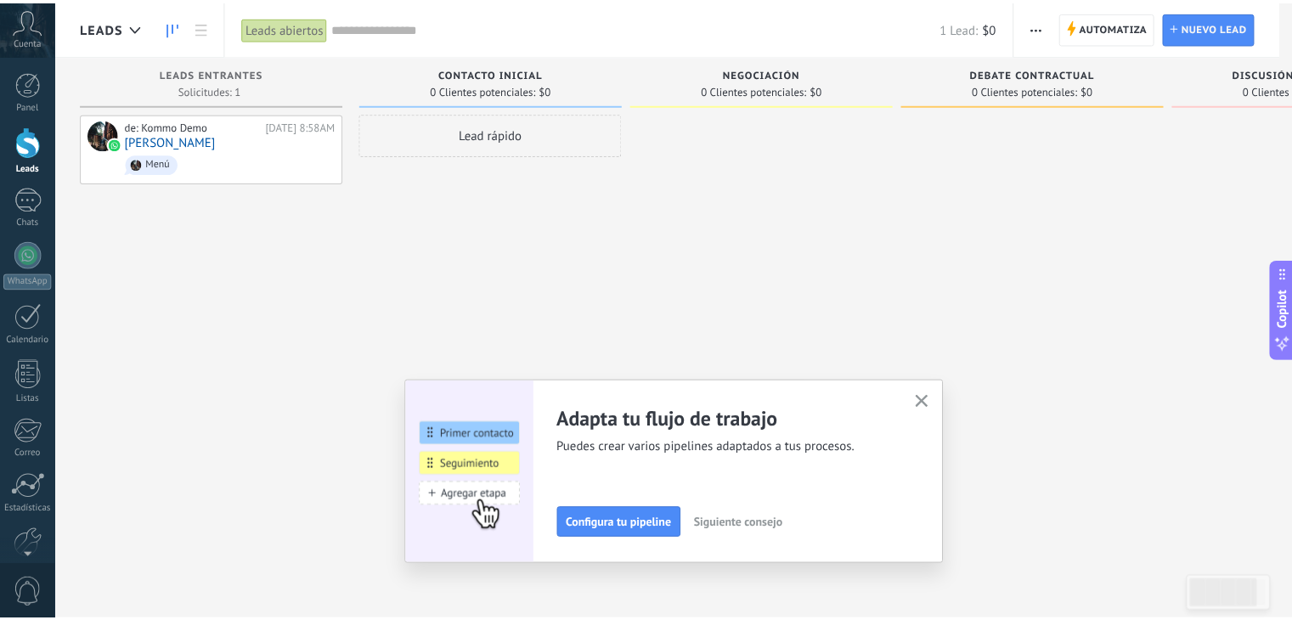
scroll to position [0, 0]
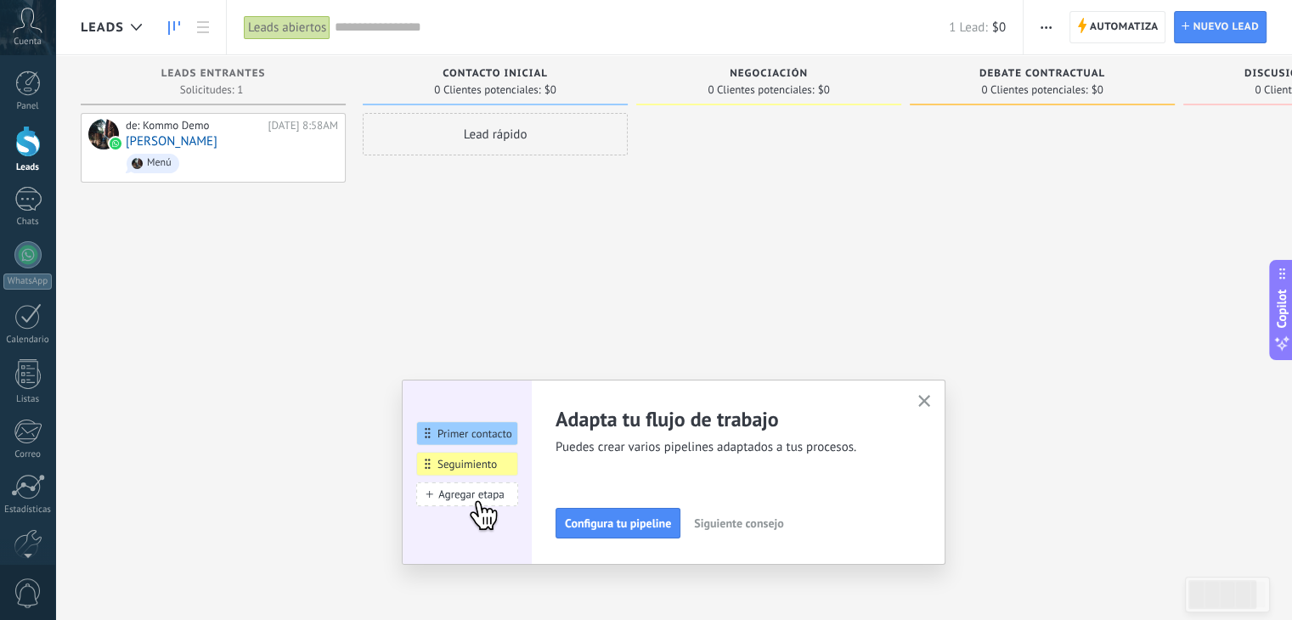
click at [928, 399] on use "button" at bounding box center [925, 401] width 13 height 13
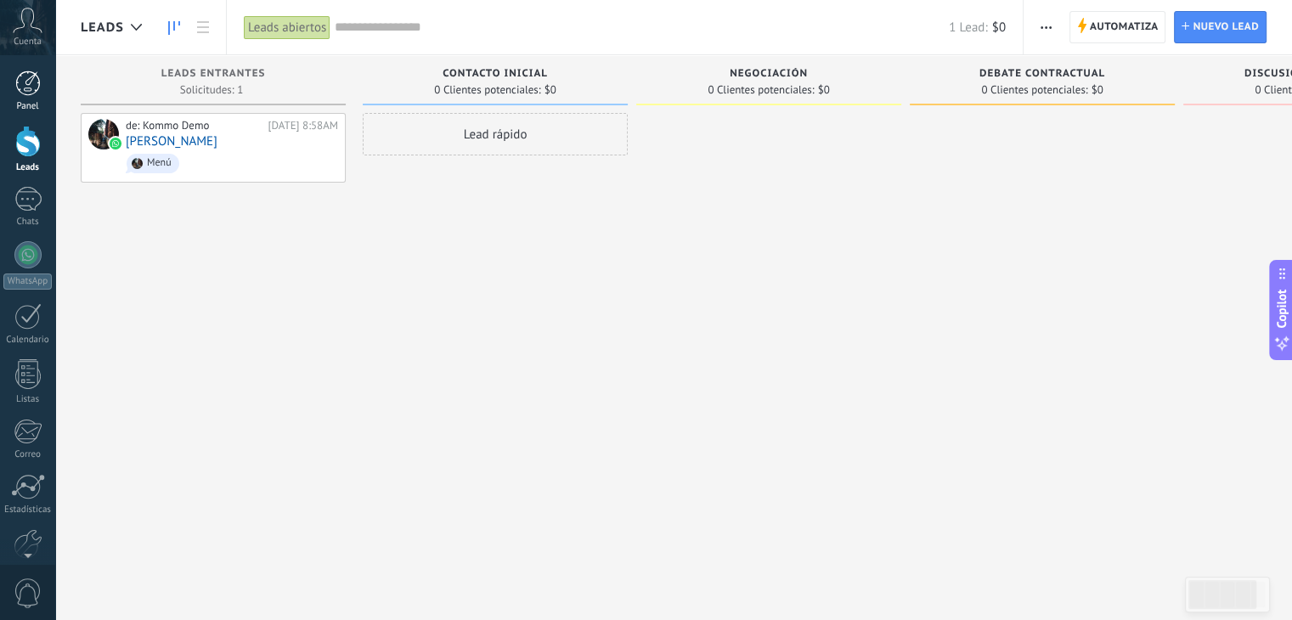
click at [19, 94] on div at bounding box center [27, 83] width 25 height 25
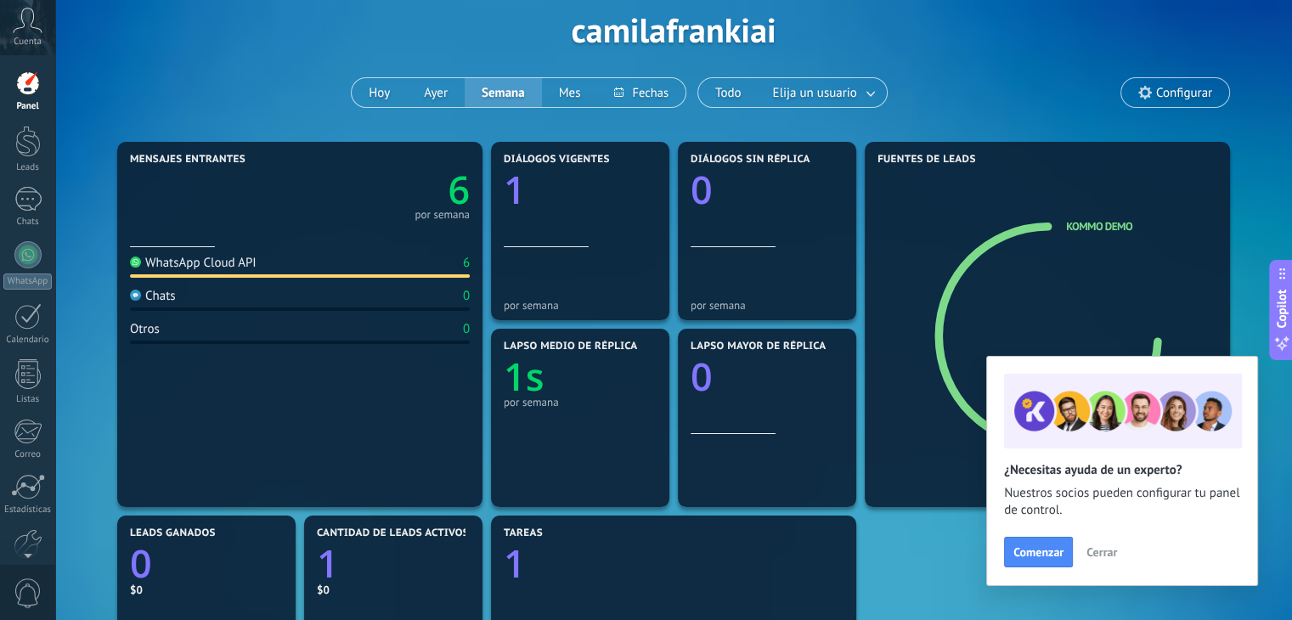
scroll to position [75, 0]
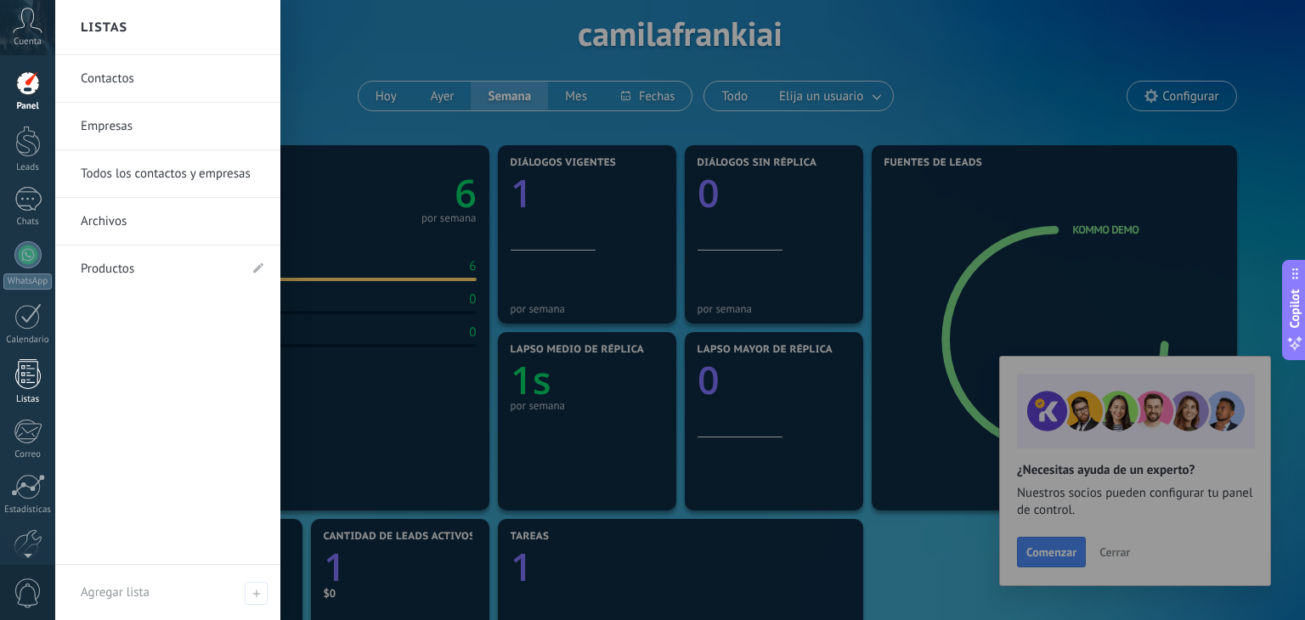
click at [25, 379] on div at bounding box center [27, 374] width 25 height 30
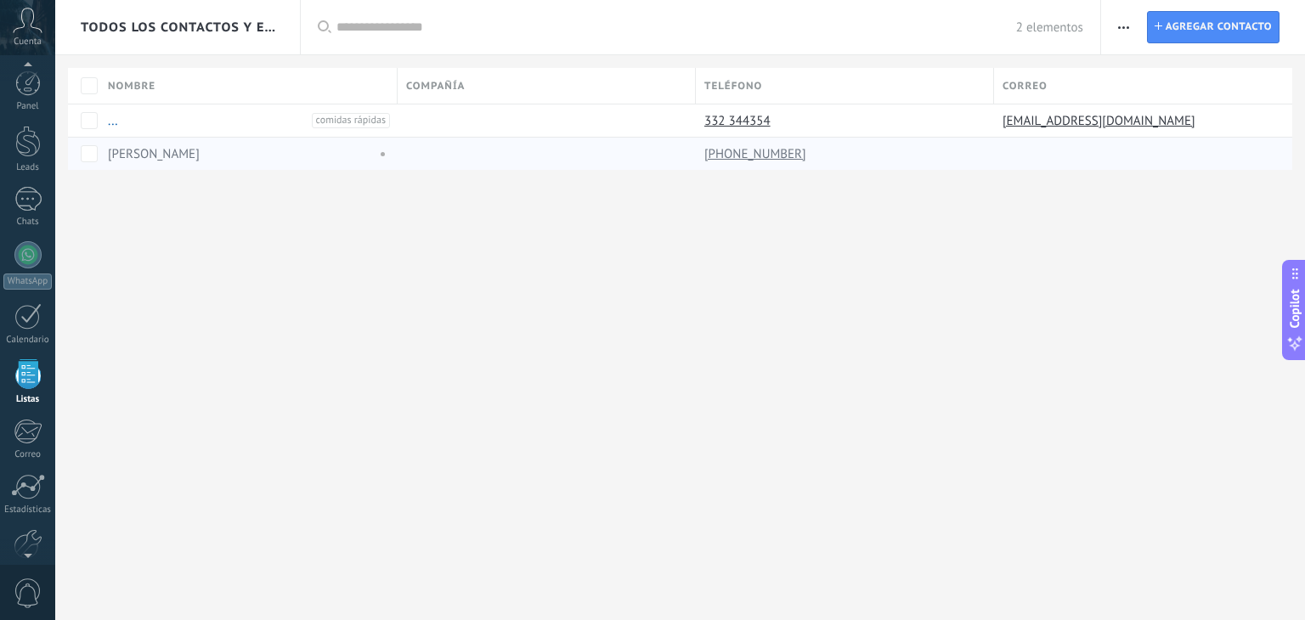
scroll to position [43, 0]
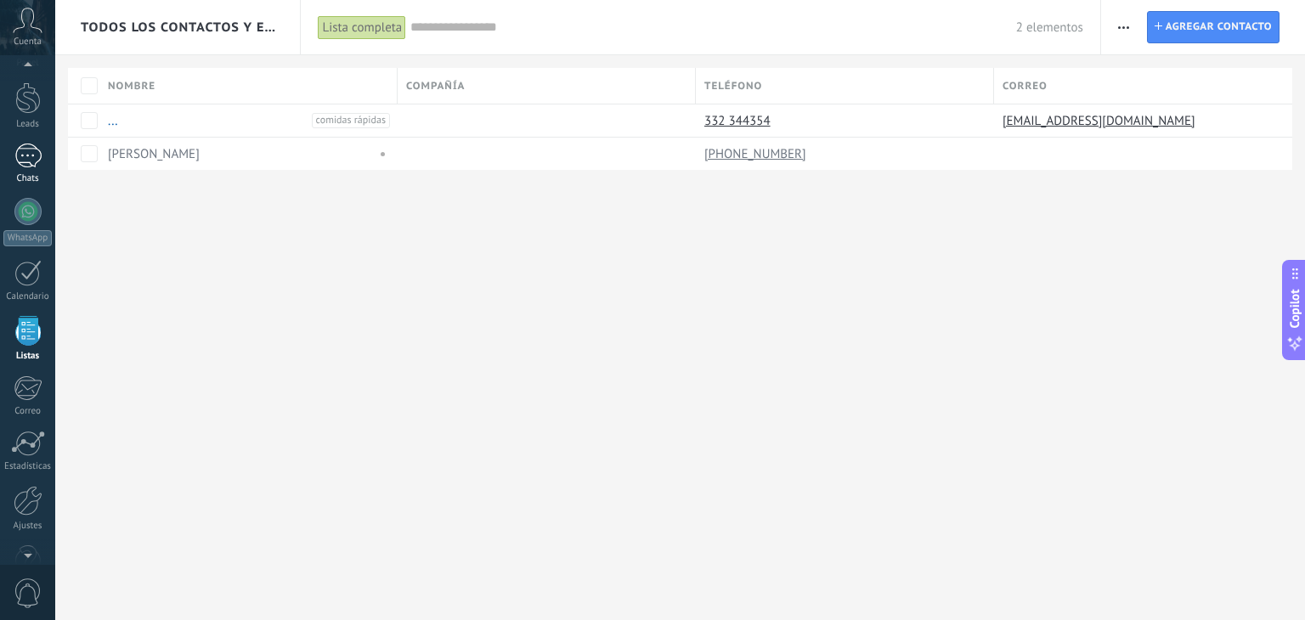
click at [26, 154] on div "1" at bounding box center [27, 156] width 27 height 25
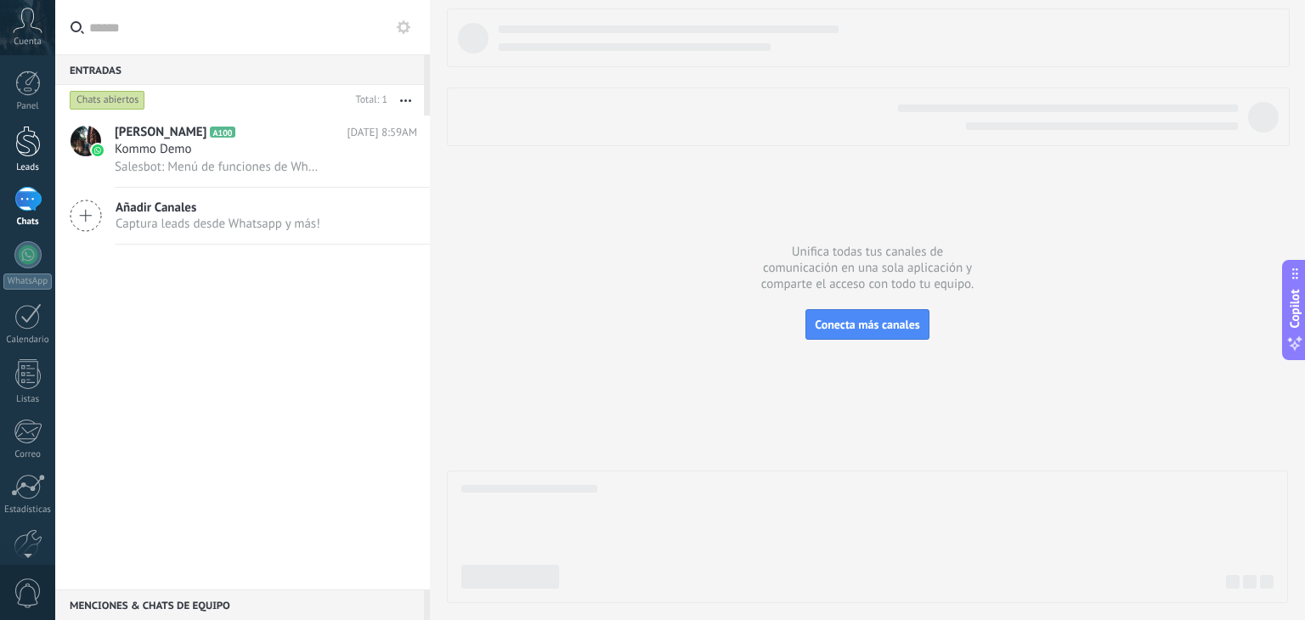
click at [32, 130] on div at bounding box center [27, 141] width 25 height 31
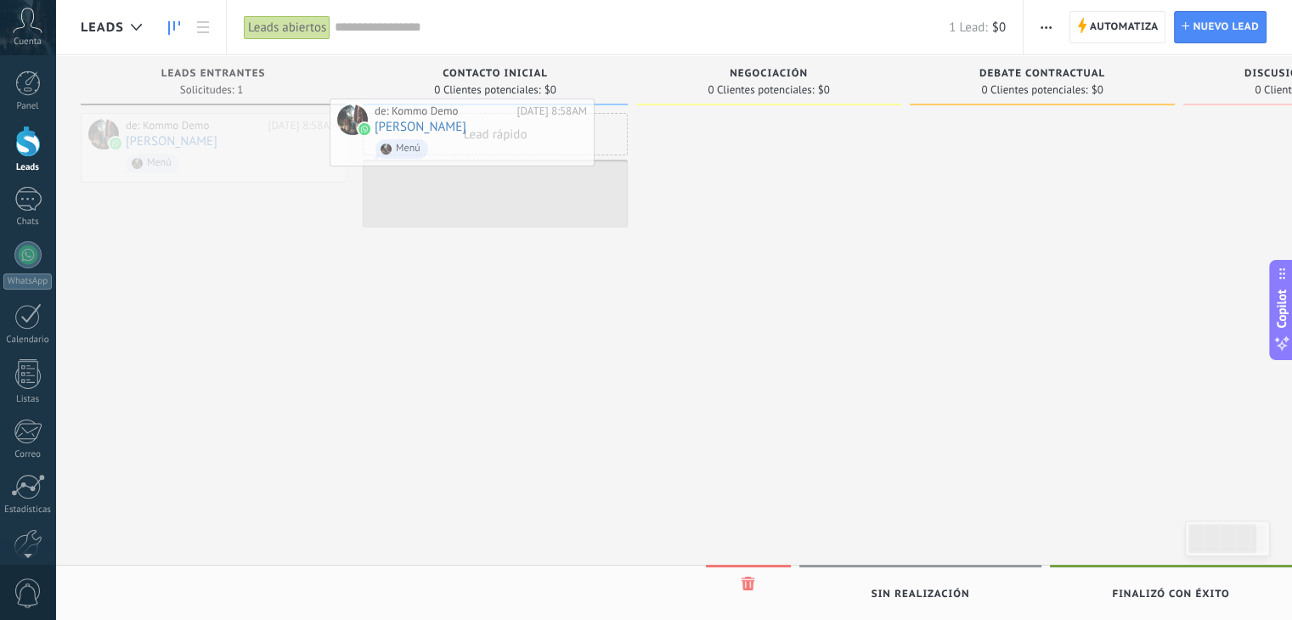
drag, startPoint x: 264, startPoint y: 159, endPoint x: 540, endPoint y: 151, distance: 276.3
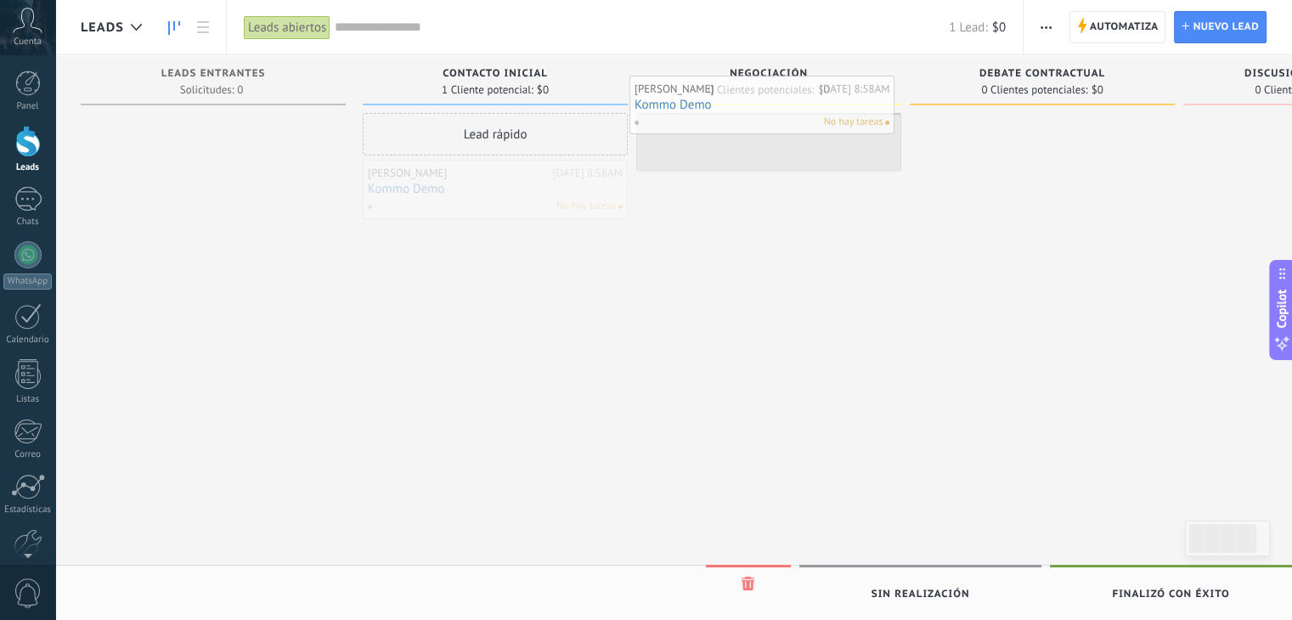
drag, startPoint x: 498, startPoint y: 188, endPoint x: 764, endPoint y: 104, distance: 278.9
